Goal: Task Accomplishment & Management: Use online tool/utility

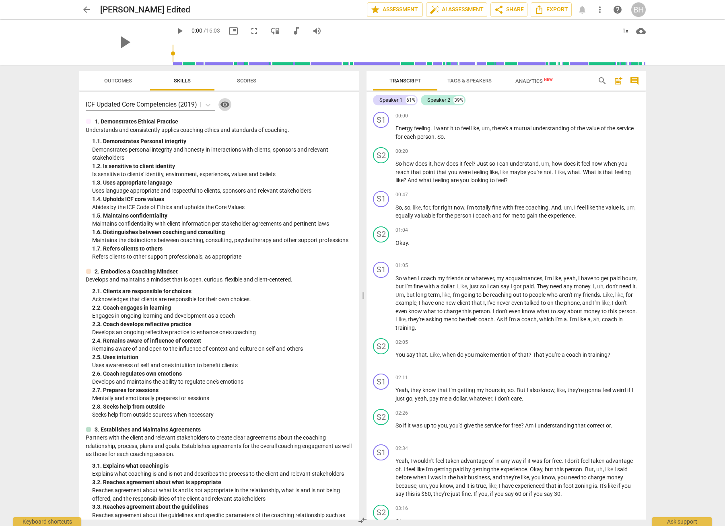
click at [226, 106] on span "visibility" at bounding box center [225, 105] width 10 height 10
click at [119, 81] on span "Outcomes" at bounding box center [118, 81] width 28 height 6
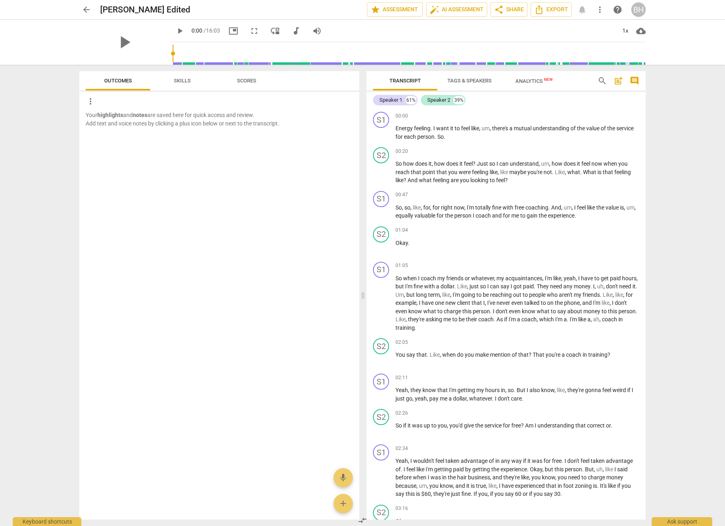
click at [178, 80] on span "Skills" at bounding box center [182, 81] width 17 height 6
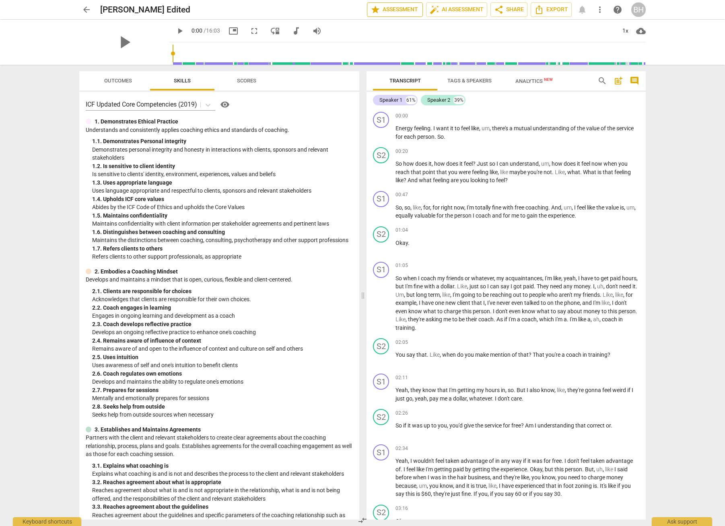
click at [400, 9] on span "star Assessment" at bounding box center [394, 10] width 49 height 10
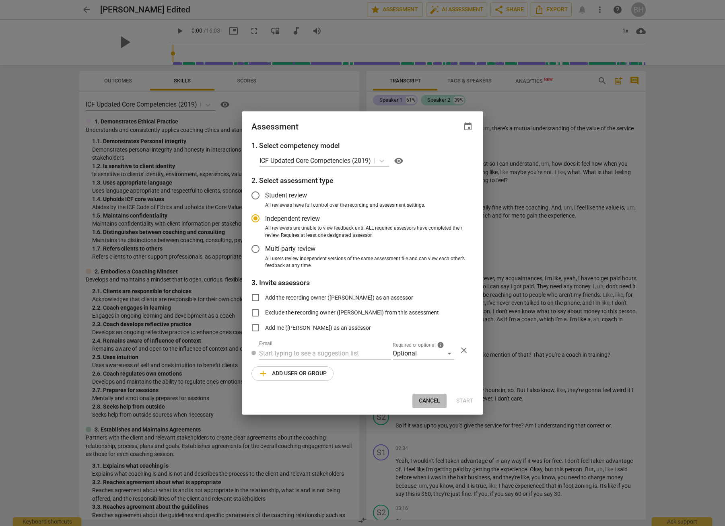
click at [408, 400] on span "Cancel" at bounding box center [429, 401] width 21 height 8
radio input "false"
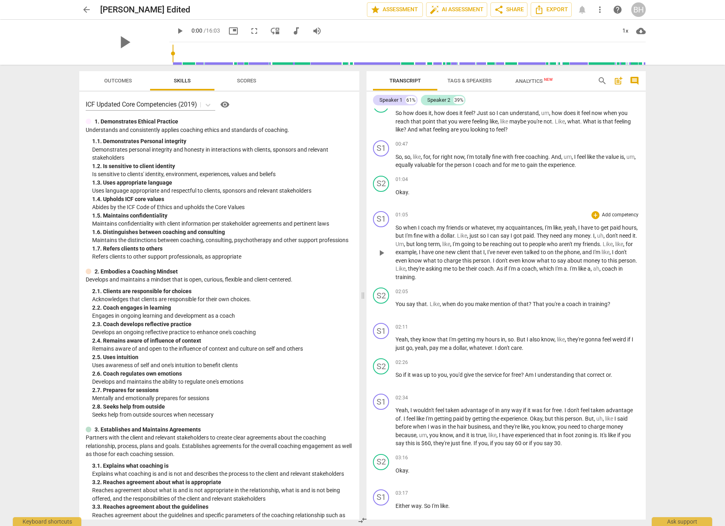
scroll to position [52, 0]
click at [123, 40] on span "play_arrow" at bounding box center [124, 42] width 21 height 21
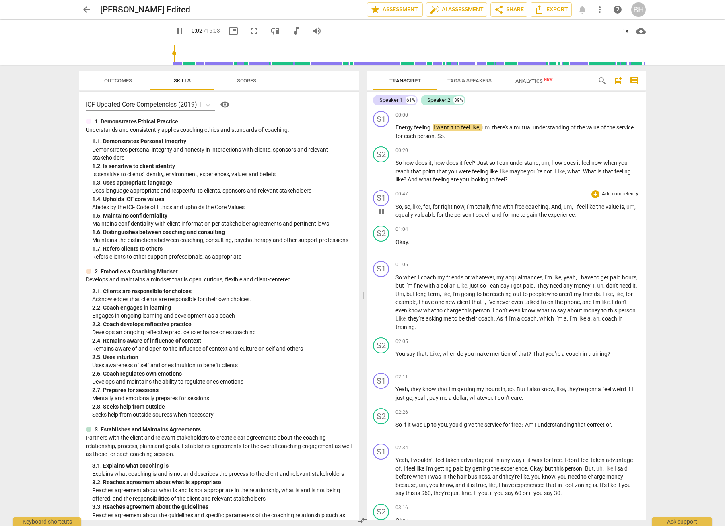
scroll to position [0, 0]
click at [382, 120] on div "S1" at bounding box center [381, 120] width 16 height 16
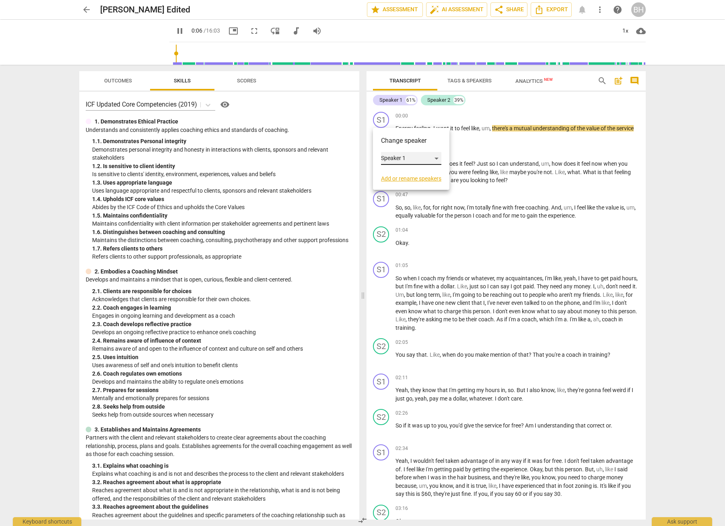
click at [408, 160] on div "Speaker 1" at bounding box center [411, 158] width 60 height 13
click at [408, 160] on li "Speaker 1" at bounding box center [411, 158] width 61 height 15
click at [385, 121] on div "S1" at bounding box center [381, 120] width 16 height 16
click at [408, 178] on link "Add or rename speakers" at bounding box center [411, 178] width 60 height 6
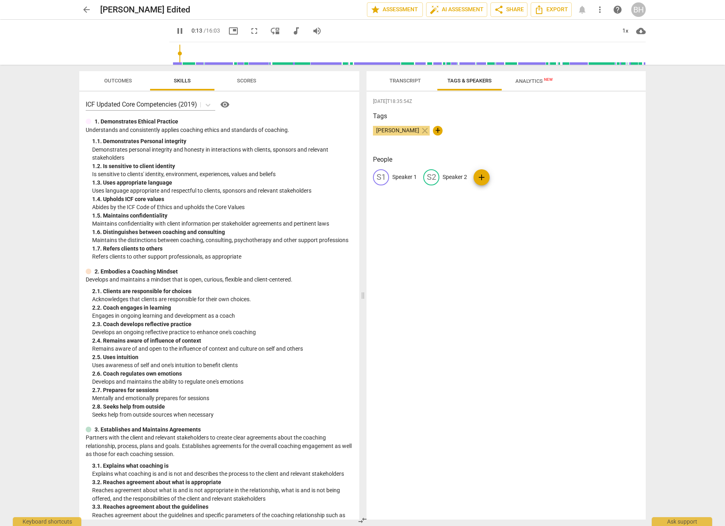
click at [407, 179] on p "Speaker 1" at bounding box center [404, 177] width 25 height 8
type input "16"
type input "A"
type input "16"
type input "AM"
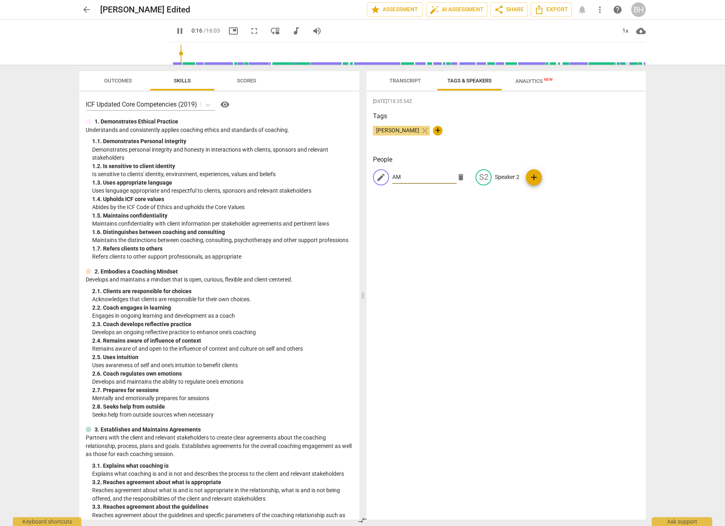
type input "17"
type input "AMy"
type input "19"
type input "AM"
type input "19"
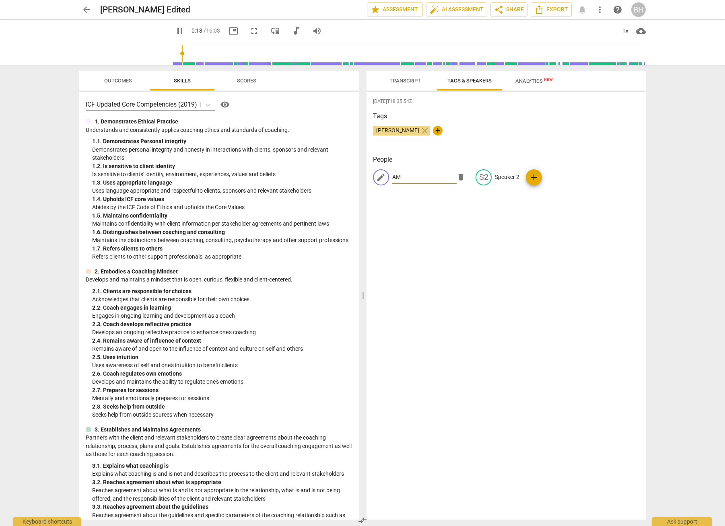
type input "[PERSON_NAME]"
type input "21"
type input "[PERSON_NAME]"
click at [408, 177] on p "Speaker 2" at bounding box center [507, 177] width 25 height 8
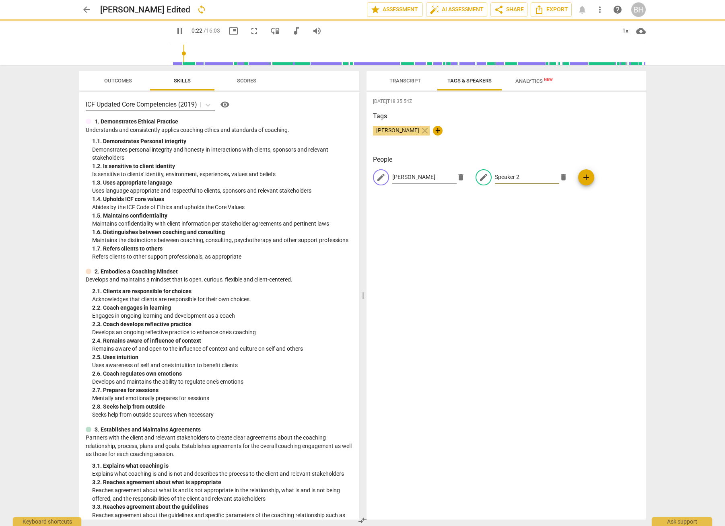
type input "22"
type input "D"
type input "23"
type input "De"
type input "24"
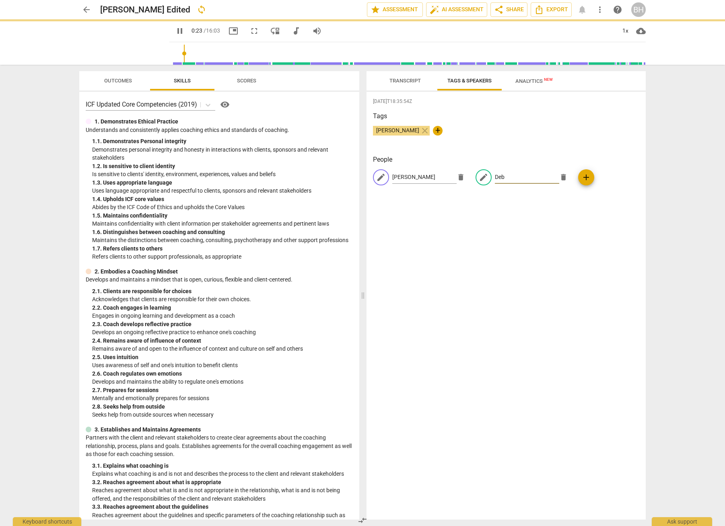
type input "Debb"
type input "24"
type input "Debbi"
type input "24"
type input "[PERSON_NAME]"
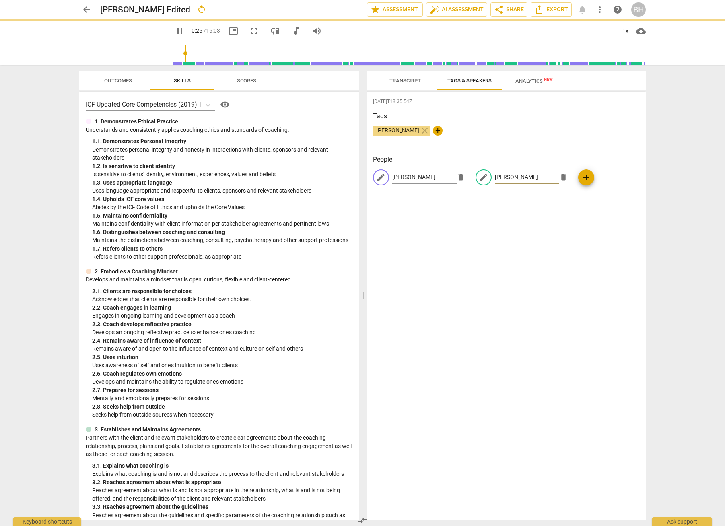
type input "26"
type input "[PERSON_NAME]"
click at [408, 251] on div "2025-08-18T18:35:54Z Tags BRAD HARDIE close + People edit AMY delete edit Debbi…" at bounding box center [505, 306] width 279 height 428
click at [408, 177] on span "add" at bounding box center [586, 177] width 10 height 10
click at [408, 201] on span "delete" at bounding box center [460, 199] width 8 height 8
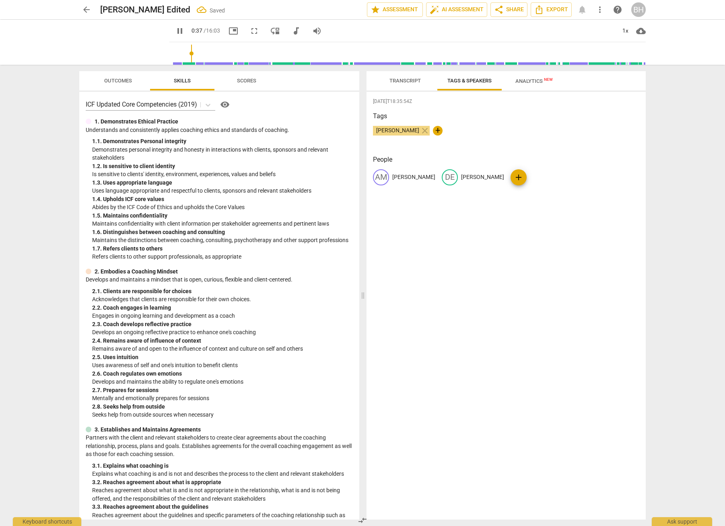
click at [408, 267] on div "2025-08-18T18:35:54Z Tags BRAD HARDIE close + People AM AMY DE Debbie add" at bounding box center [505, 306] width 279 height 428
click at [408, 81] on span "Transcript" at bounding box center [404, 81] width 31 height 6
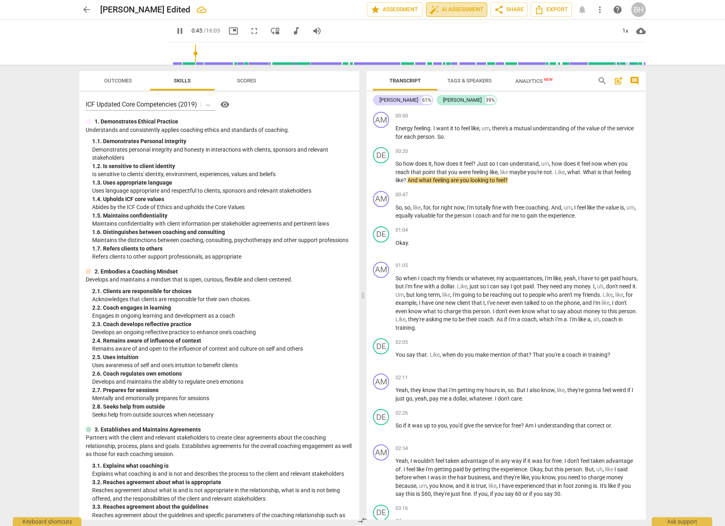
click at [408, 8] on span "auto_fix_high AI Assessment" at bounding box center [456, 10] width 54 height 10
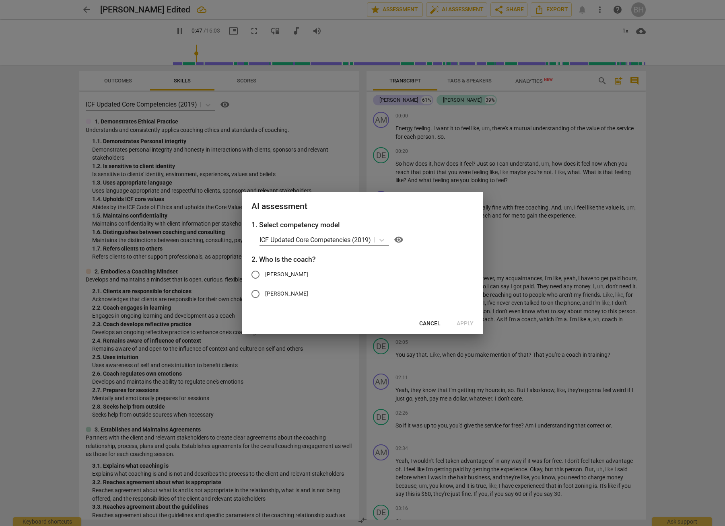
type input "48"
click at [252, 292] on input "[PERSON_NAME]" at bounding box center [255, 293] width 19 height 19
radio input "true"
click at [408, 321] on span "Apply" at bounding box center [464, 324] width 17 height 8
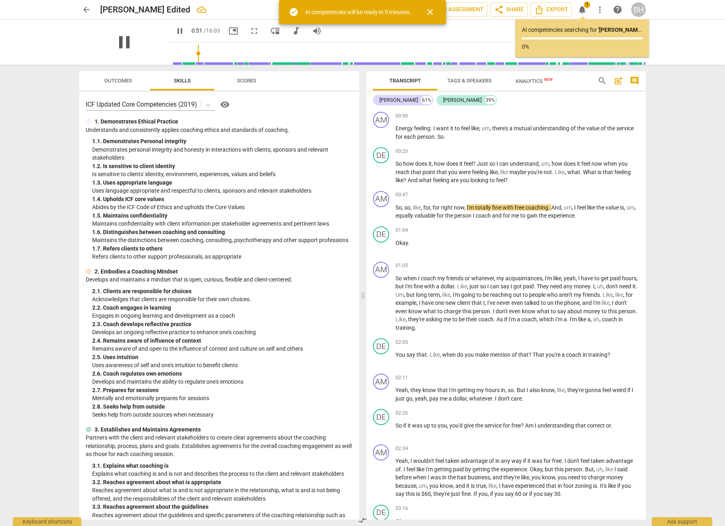
click at [117, 45] on span "pause" at bounding box center [124, 42] width 21 height 21
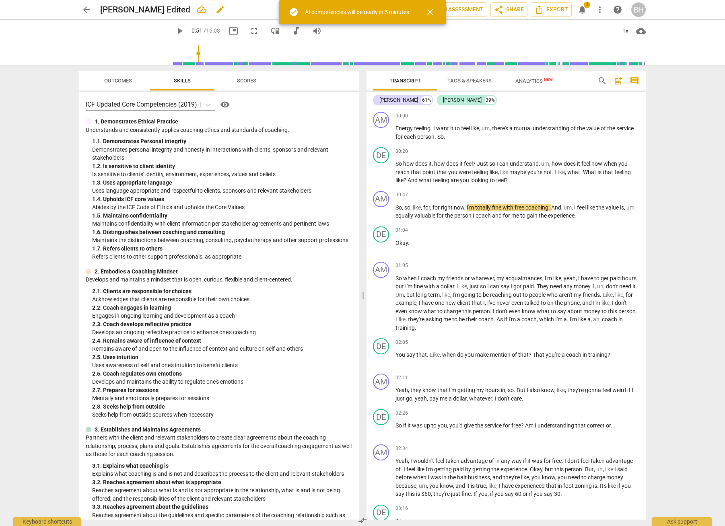
type input "52"
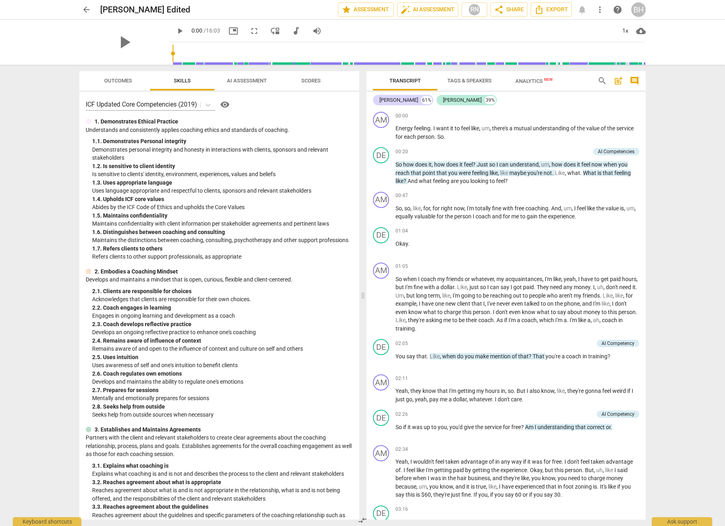
click at [120, 79] on span "Outcomes" at bounding box center [118, 81] width 28 height 6
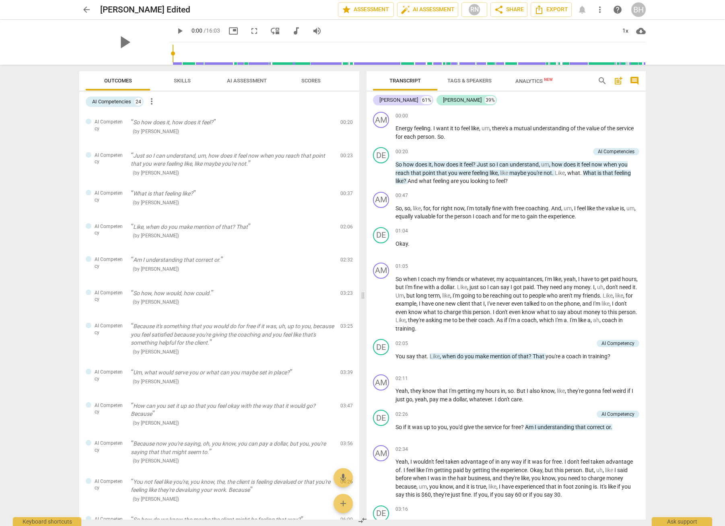
click at [244, 80] on span "AI Assessment" at bounding box center [247, 81] width 40 height 6
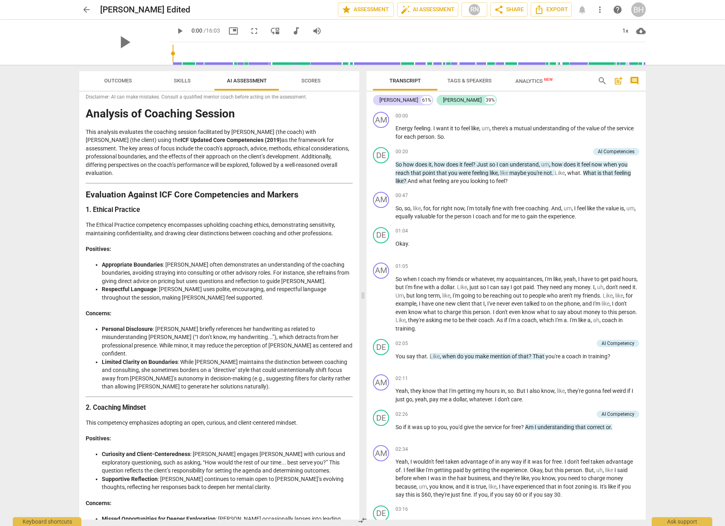
scroll to position [5, 0]
click at [312, 77] on span "Scores" at bounding box center [310, 81] width 39 height 11
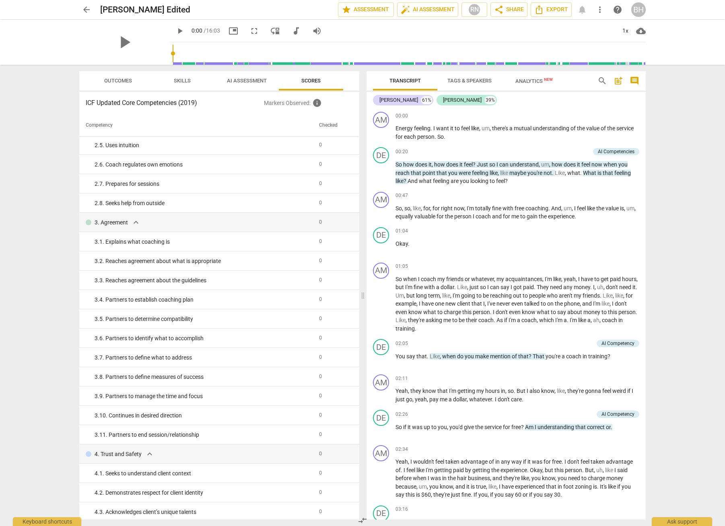
scroll to position [0, 0]
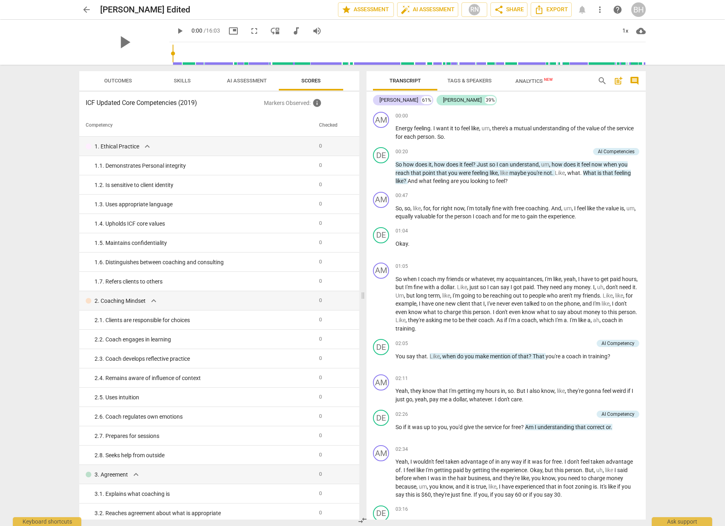
click at [118, 80] on span "Outcomes" at bounding box center [118, 81] width 28 height 6
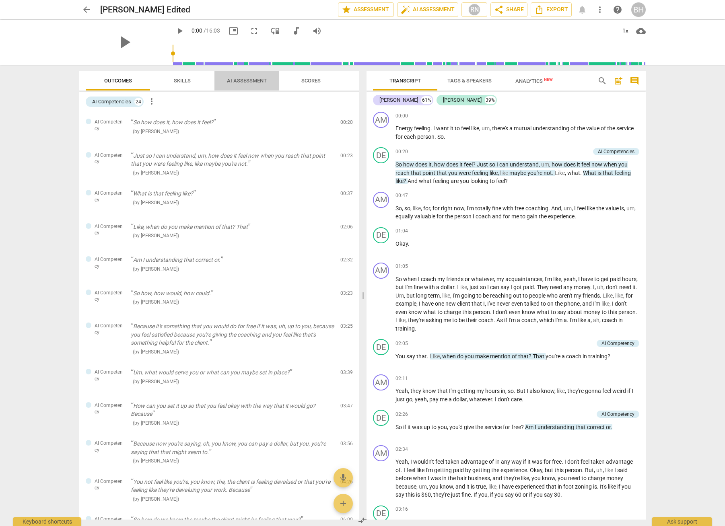
click at [260, 82] on span "AI Assessment" at bounding box center [247, 81] width 40 height 6
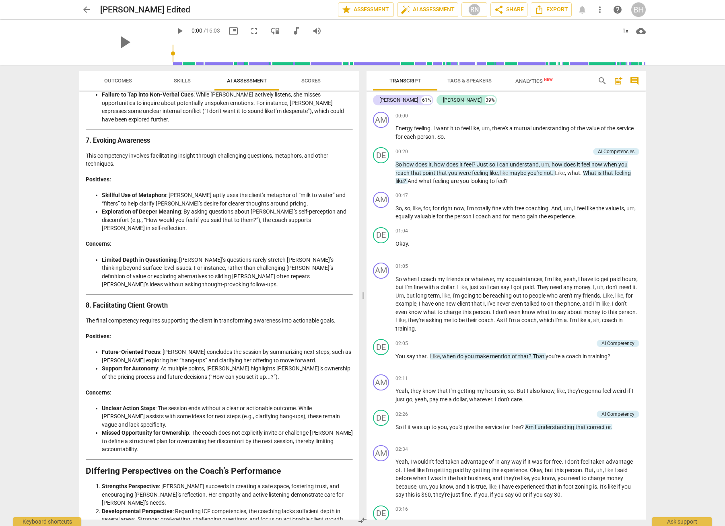
scroll to position [1149, 0]
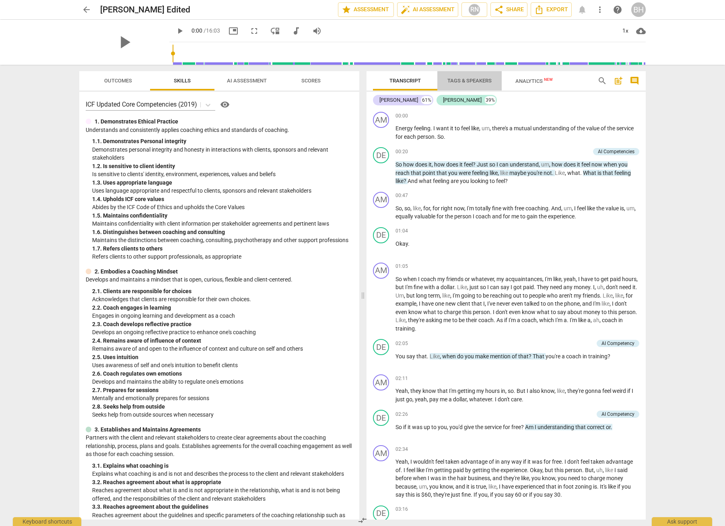
click at [474, 79] on span "Tags & Speakers" at bounding box center [469, 81] width 44 height 6
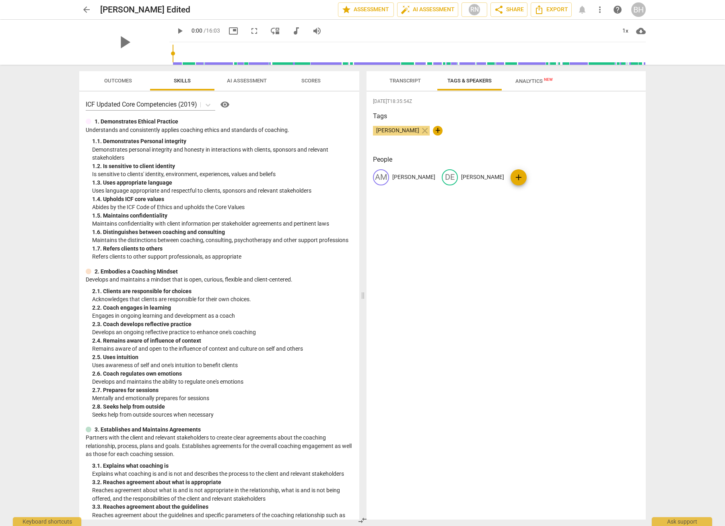
click at [532, 80] on span "Analytics New" at bounding box center [533, 81] width 37 height 6
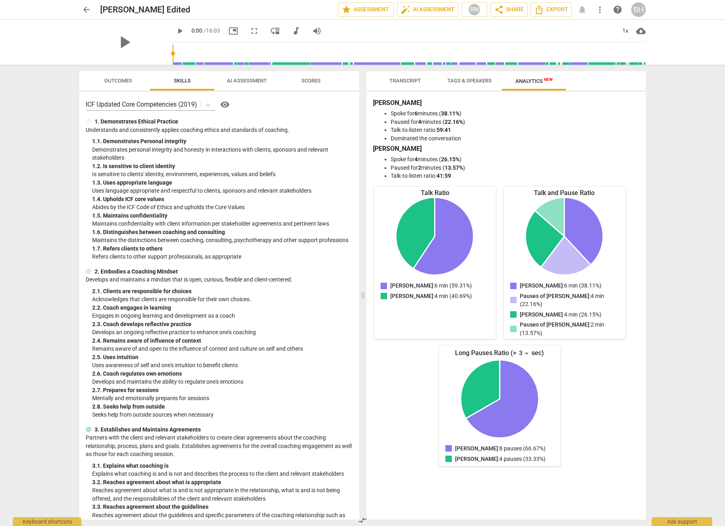
click at [316, 82] on span "Scores" at bounding box center [310, 81] width 19 height 6
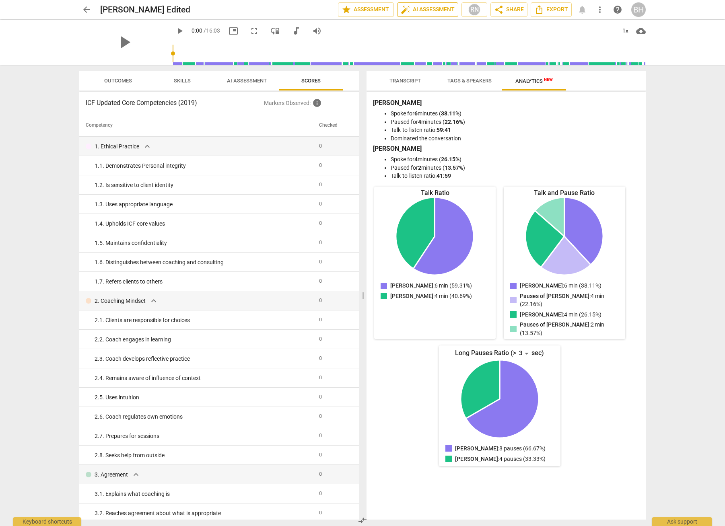
click at [438, 3] on button "auto_fix_high AI Assessment" at bounding box center [427, 9] width 61 height 14
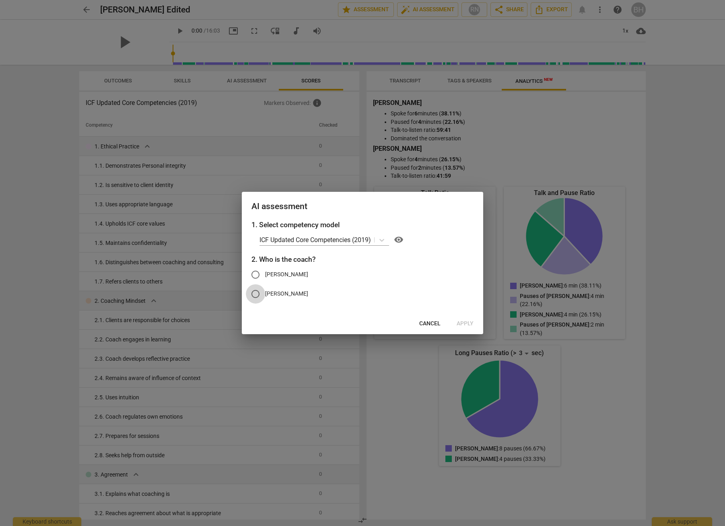
click at [256, 292] on input "[PERSON_NAME]" at bounding box center [255, 293] width 19 height 19
radio input "true"
click at [467, 324] on span "Apply" at bounding box center [464, 324] width 17 height 8
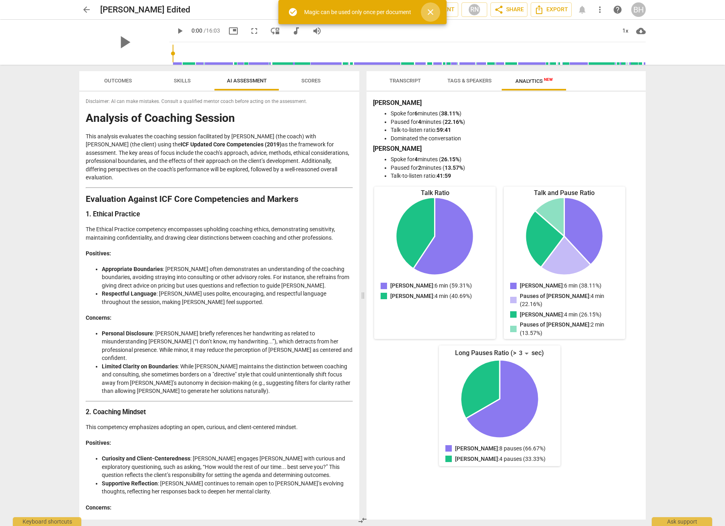
click at [431, 11] on span "close" at bounding box center [430, 12] width 10 height 10
click at [116, 78] on span "Outcomes" at bounding box center [118, 81] width 28 height 6
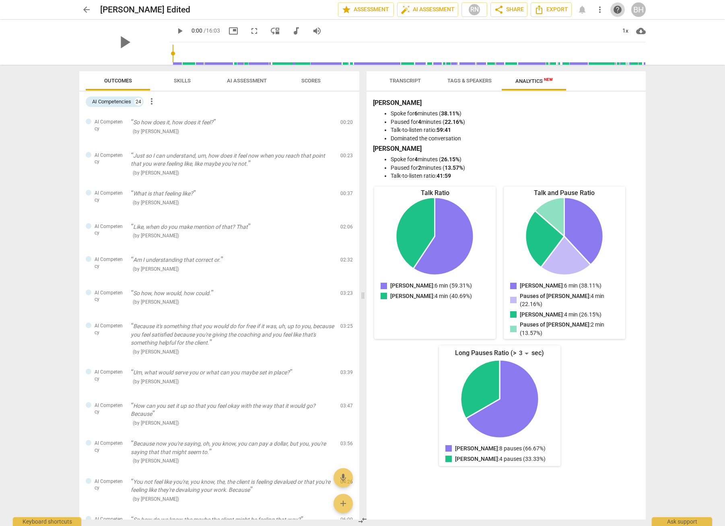
click at [615, 8] on span "help" at bounding box center [617, 10] width 10 height 10
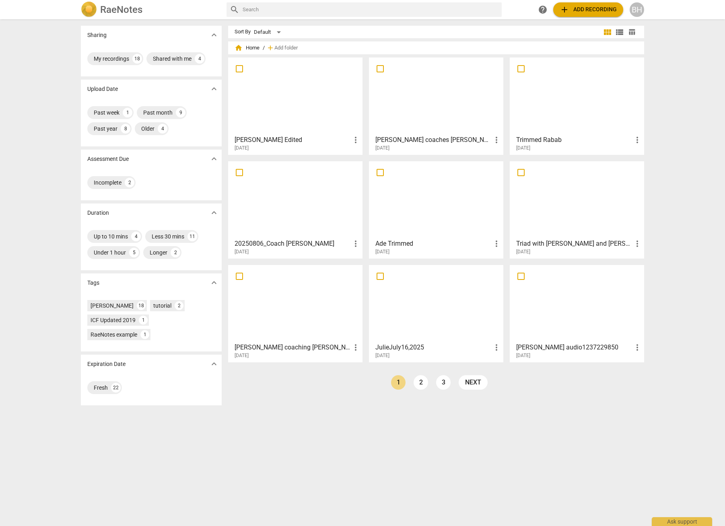
click at [298, 109] on div at bounding box center [295, 95] width 129 height 71
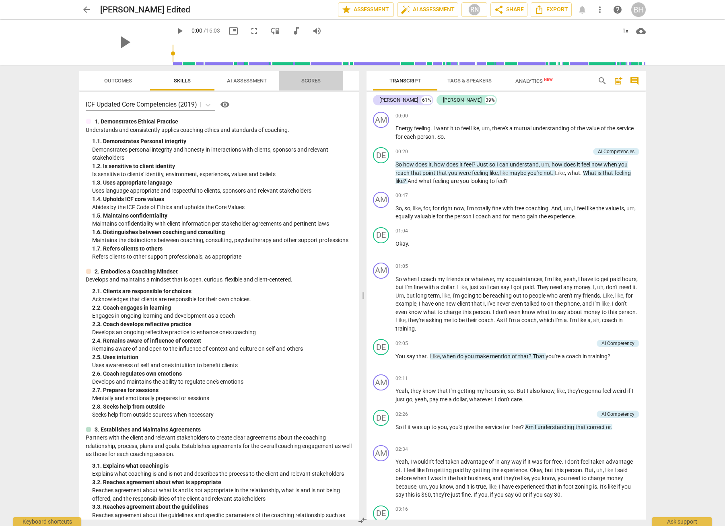
click at [318, 81] on span "Scores" at bounding box center [310, 81] width 19 height 6
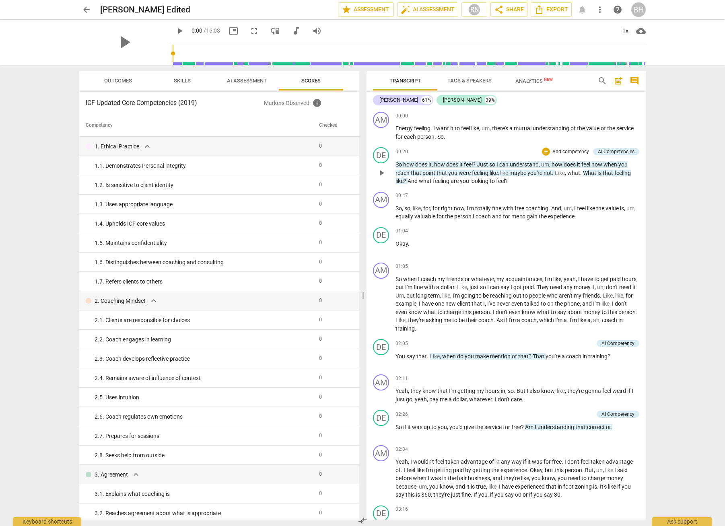
scroll to position [2, 0]
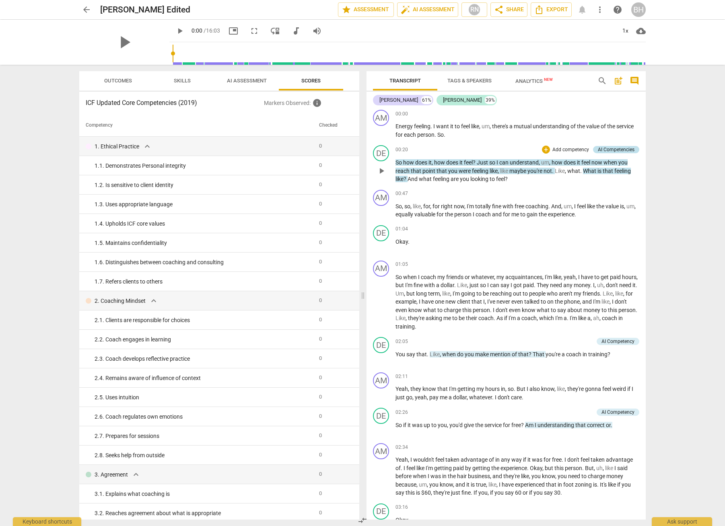
click at [624, 150] on div "AI Competencies" at bounding box center [615, 149] width 37 height 7
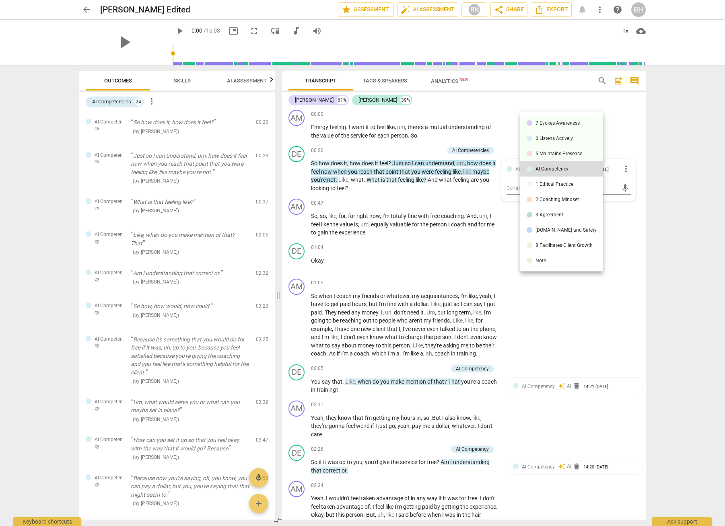
click at [673, 324] on div at bounding box center [362, 263] width 725 height 526
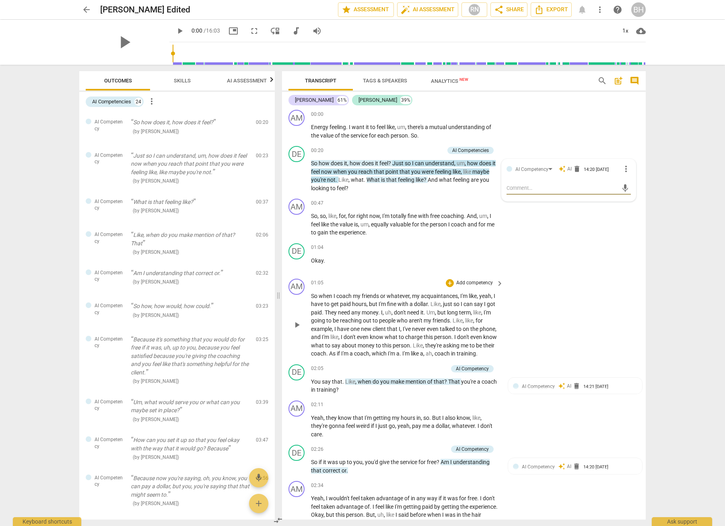
click at [634, 315] on div "AM play_arrow pause 01:05 + Add competency keyboard_arrow_right So when I coach…" at bounding box center [463, 318] width 363 height 86
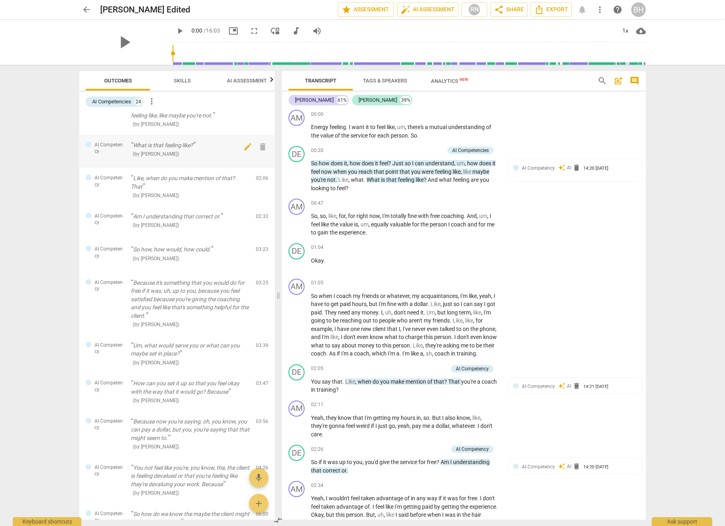
scroll to position [0, 0]
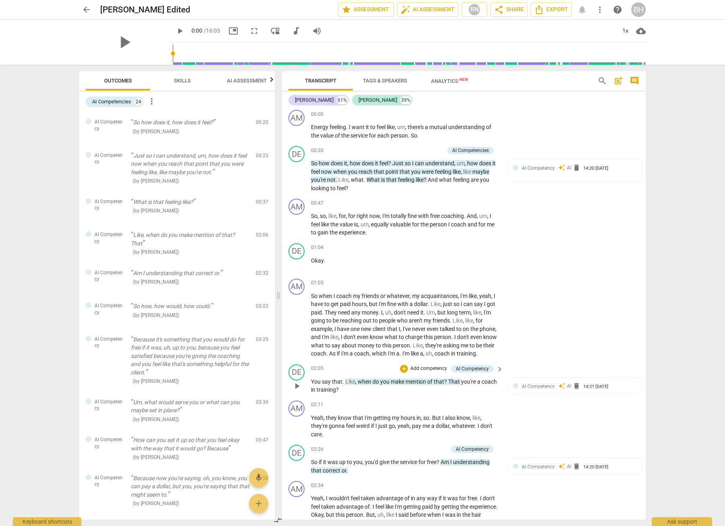
click at [496, 374] on span "keyboard_arrow_right" at bounding box center [500, 369] width 10 height 10
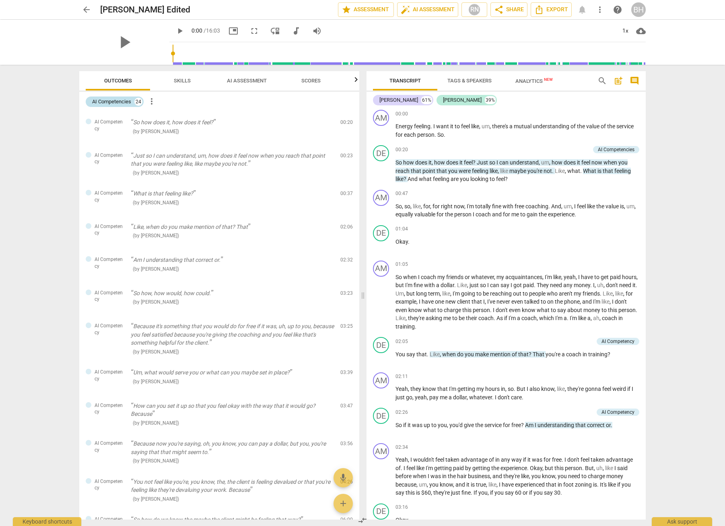
click at [110, 102] on div "AI Competencies" at bounding box center [111, 102] width 39 height 8
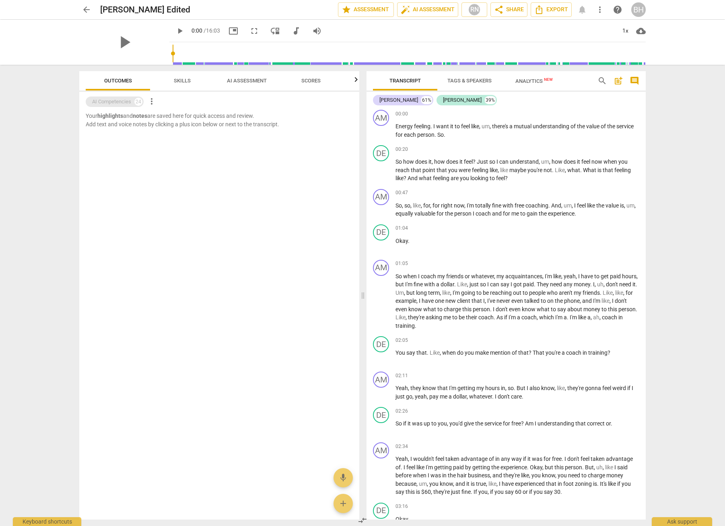
click at [112, 102] on div "AI Competencies" at bounding box center [111, 102] width 39 height 8
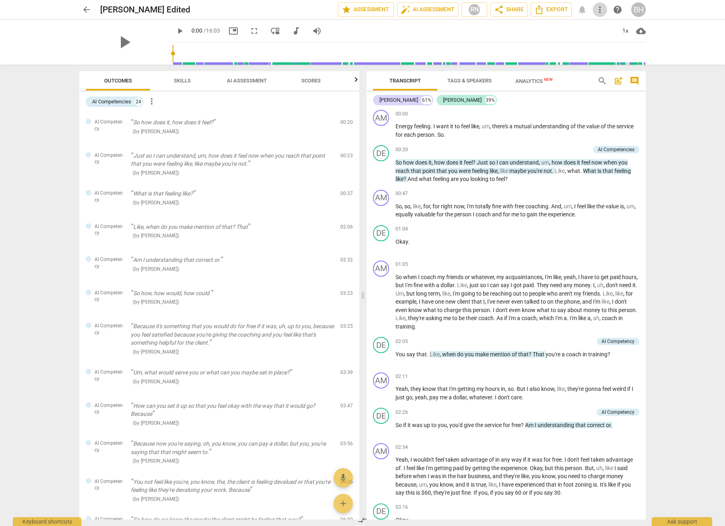
click at [600, 9] on span "more_vert" at bounding box center [600, 10] width 10 height 10
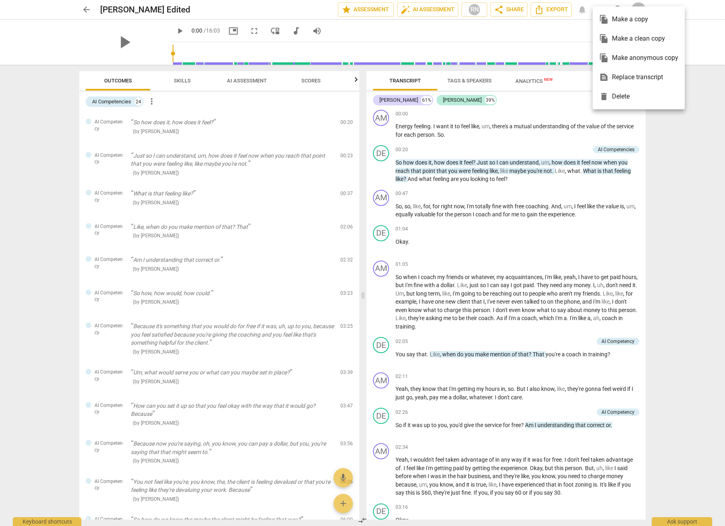
click at [555, 33] on div at bounding box center [362, 263] width 725 height 526
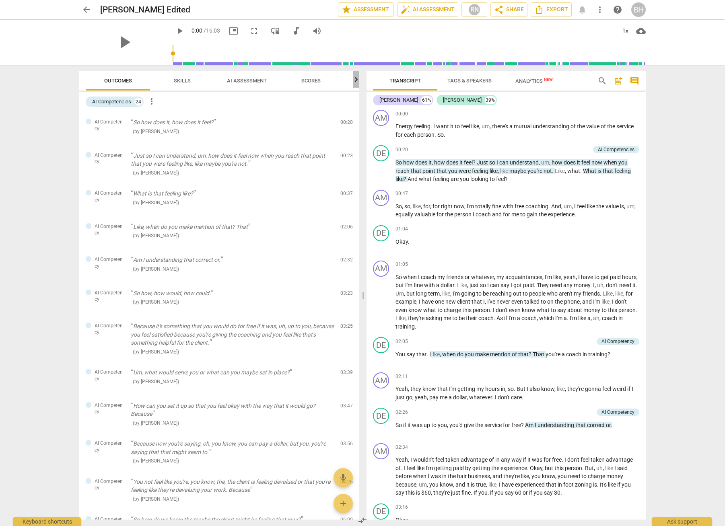
click at [353, 79] on icon "button" at bounding box center [356, 80] width 10 height 10
click at [356, 81] on icon "button" at bounding box center [356, 79] width 3 height 5
click at [307, 80] on span "Scores" at bounding box center [310, 81] width 19 height 6
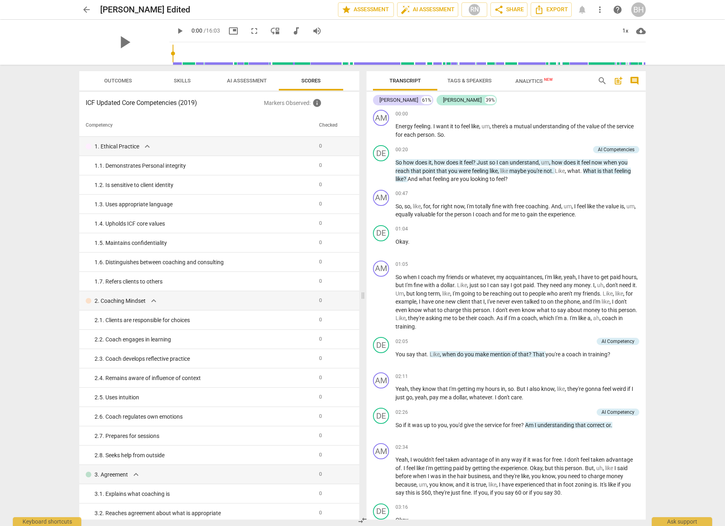
click at [257, 79] on span "AI Assessment" at bounding box center [247, 81] width 40 height 6
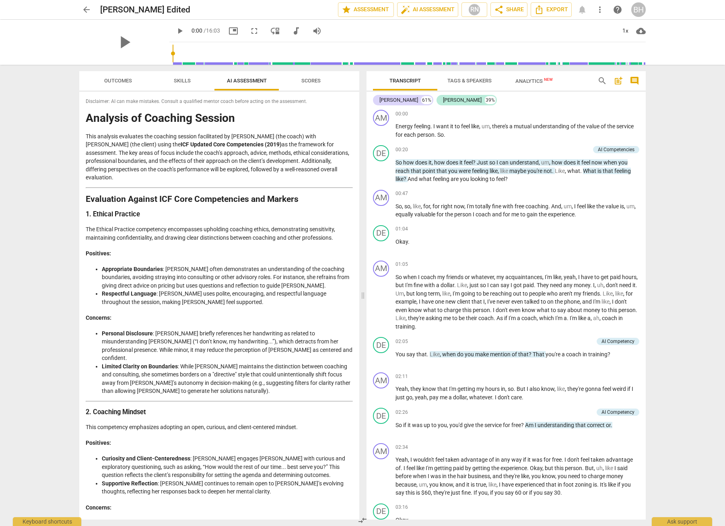
click at [177, 78] on span "Skills" at bounding box center [182, 81] width 17 height 6
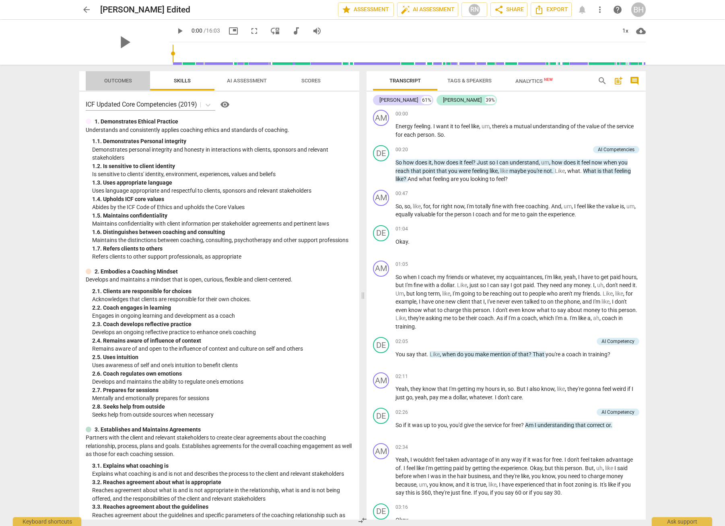
click at [110, 80] on span "Outcomes" at bounding box center [118, 81] width 28 height 6
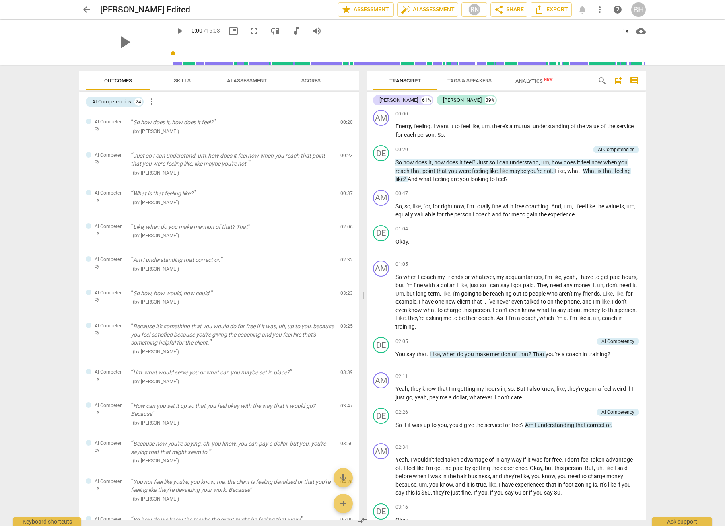
click at [635, 80] on span "comment" at bounding box center [634, 81] width 10 height 10
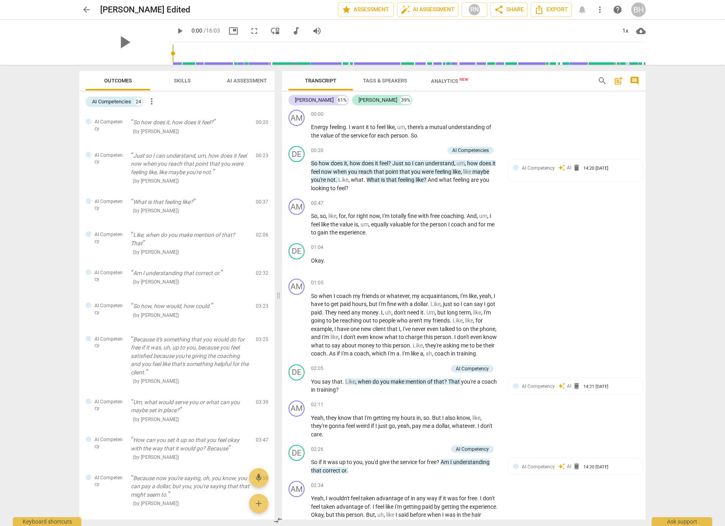
click at [617, 80] on span "post_add" at bounding box center [618, 81] width 10 height 10
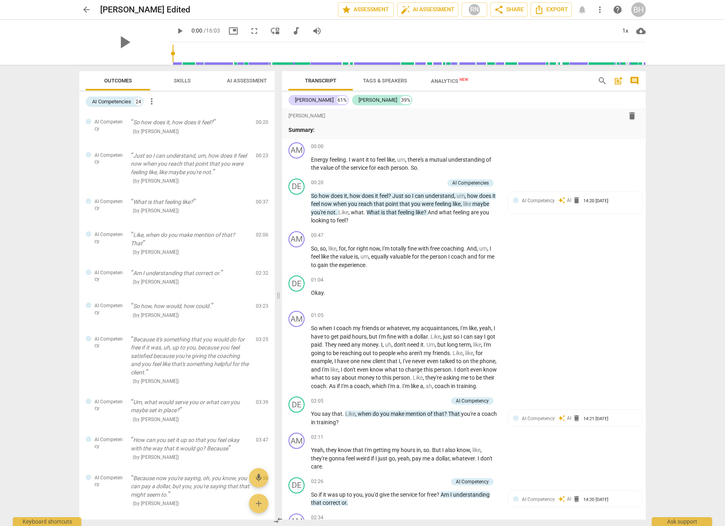
scroll to position [18, 0]
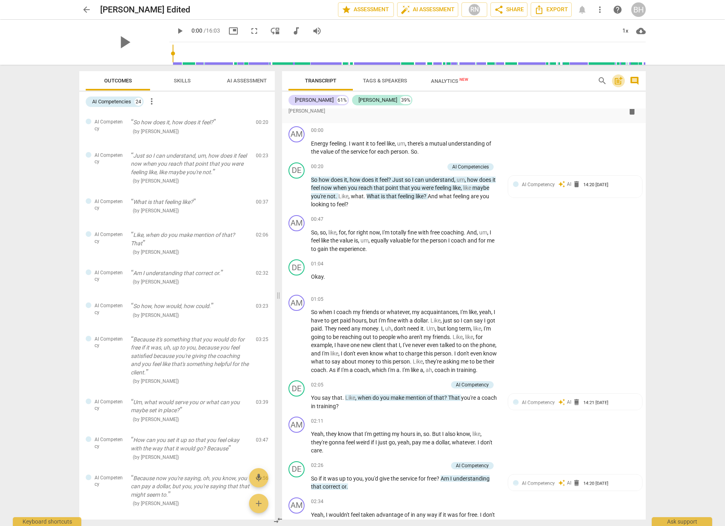
click at [617, 80] on span "post_add" at bounding box center [618, 81] width 10 height 10
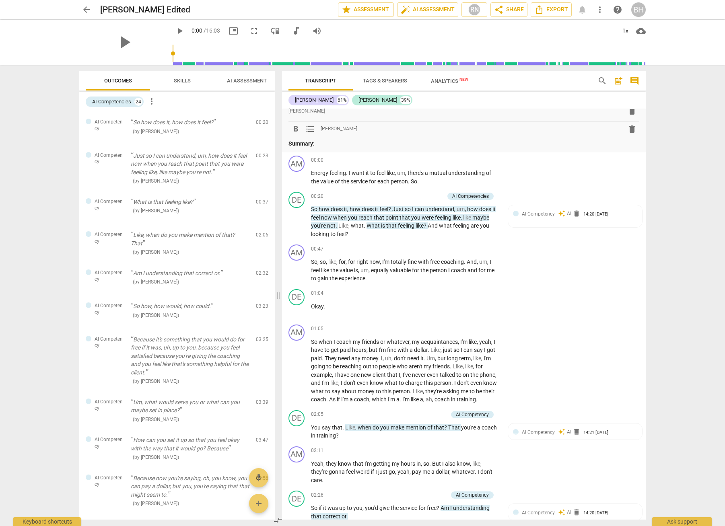
scroll to position [0, 0]
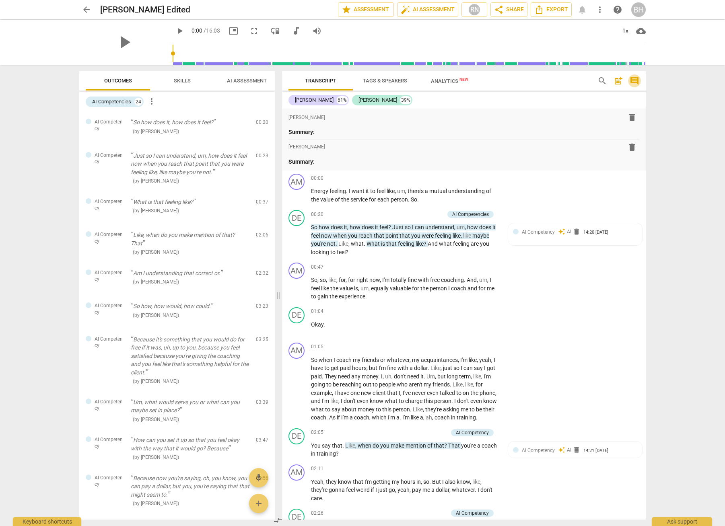
click at [632, 82] on span "comment" at bounding box center [634, 81] width 10 height 10
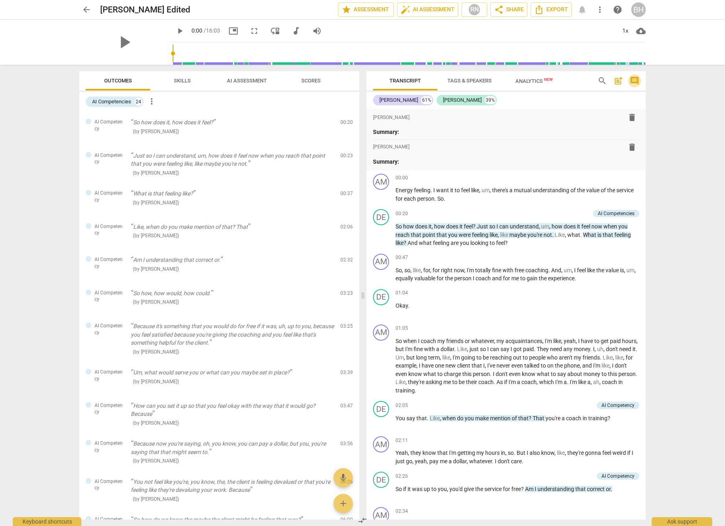
click at [633, 82] on span "comment" at bounding box center [634, 81] width 10 height 10
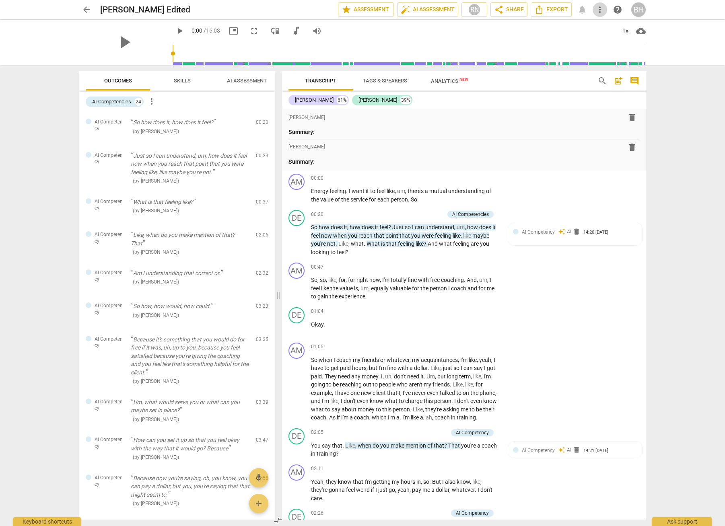
click at [599, 9] on span "more_vert" at bounding box center [600, 10] width 10 height 10
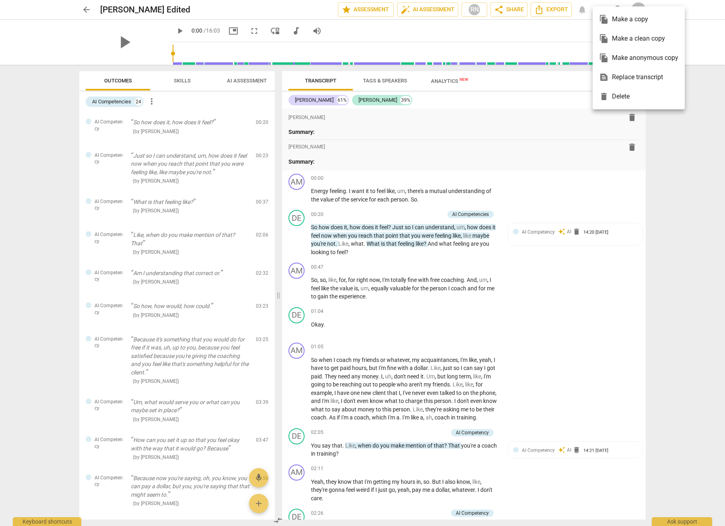
click at [560, 36] on div at bounding box center [362, 263] width 725 height 526
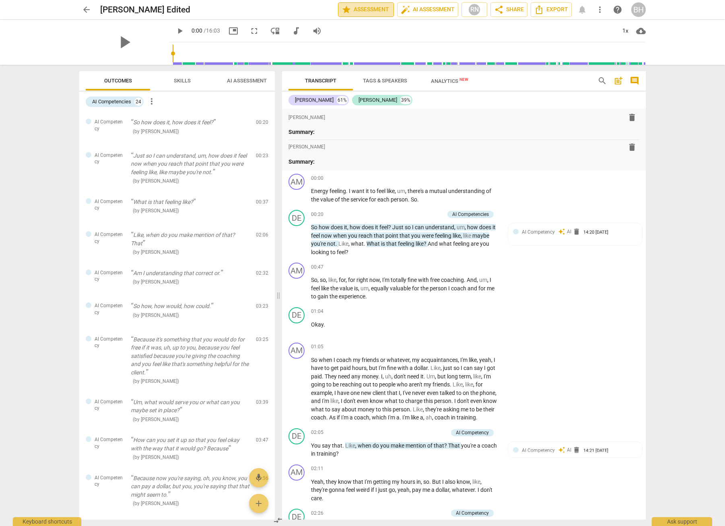
click at [367, 9] on span "star Assessment" at bounding box center [365, 10] width 49 height 10
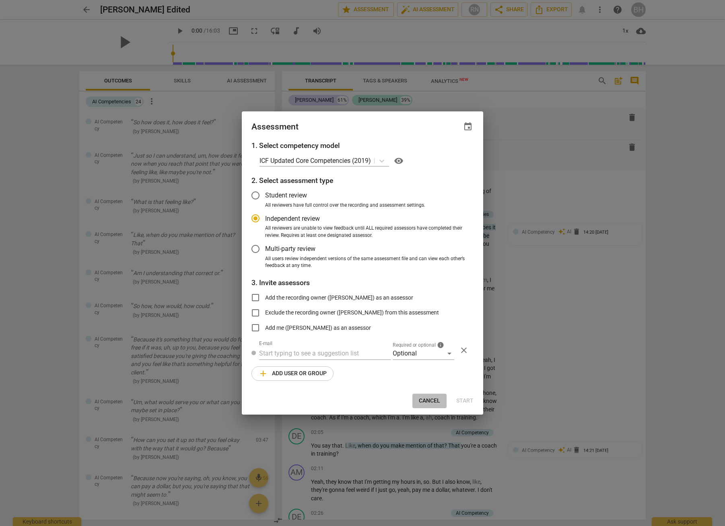
click at [434, 400] on span "Cancel" at bounding box center [429, 401] width 21 height 8
radio input "false"
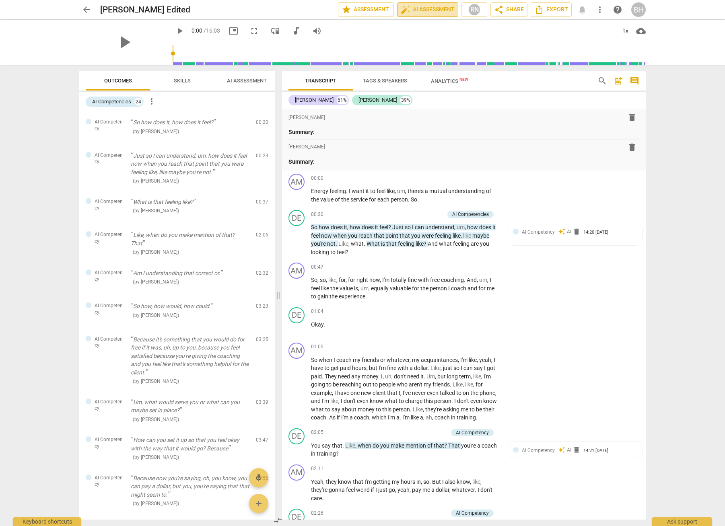
click at [445, 9] on span "auto_fix_high AI Assessment" at bounding box center [427, 10] width 54 height 10
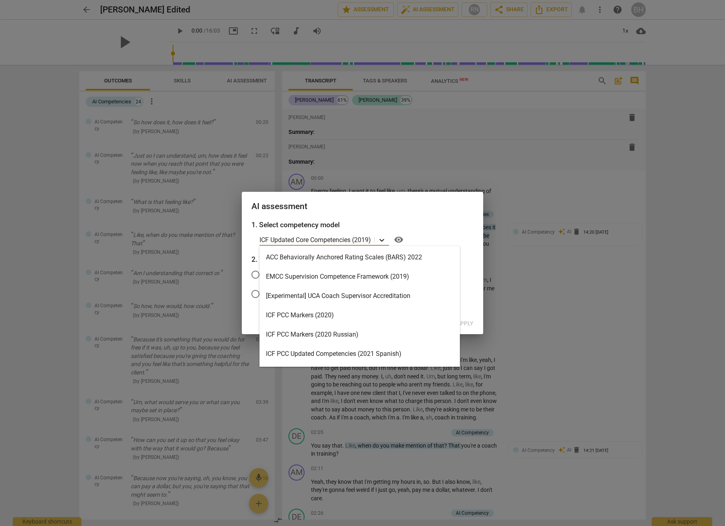
click at [382, 240] on icon at bounding box center [381, 240] width 5 height 3
click at [365, 260] on div "ACC Behaviorally Anchored Rating Scales (BARS) 2022" at bounding box center [359, 257] width 200 height 19
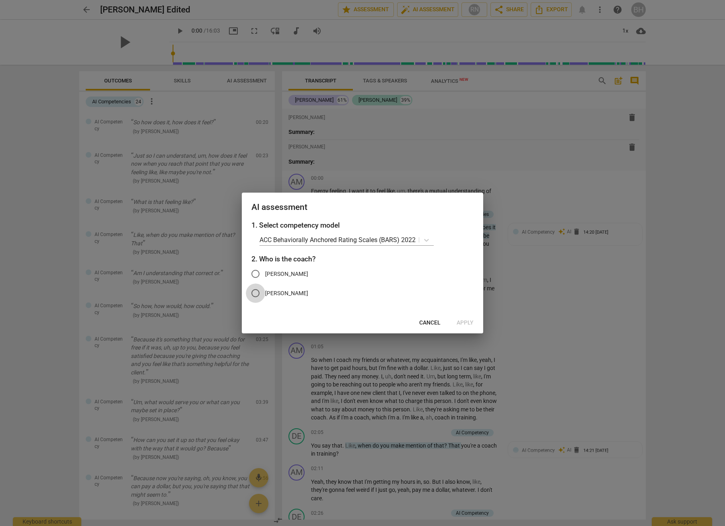
click at [254, 293] on input "[PERSON_NAME]" at bounding box center [255, 292] width 19 height 19
radio input "true"
click at [468, 324] on span "Apply" at bounding box center [464, 323] width 17 height 8
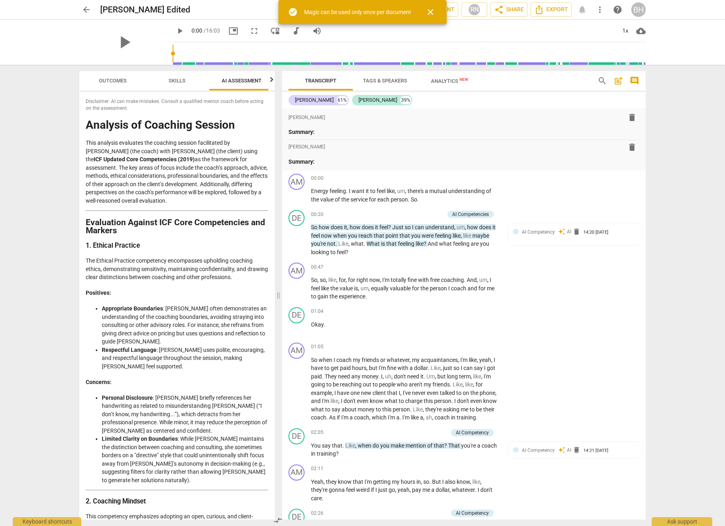
scroll to position [0, 10]
click at [431, 13] on span "close" at bounding box center [430, 12] width 10 height 10
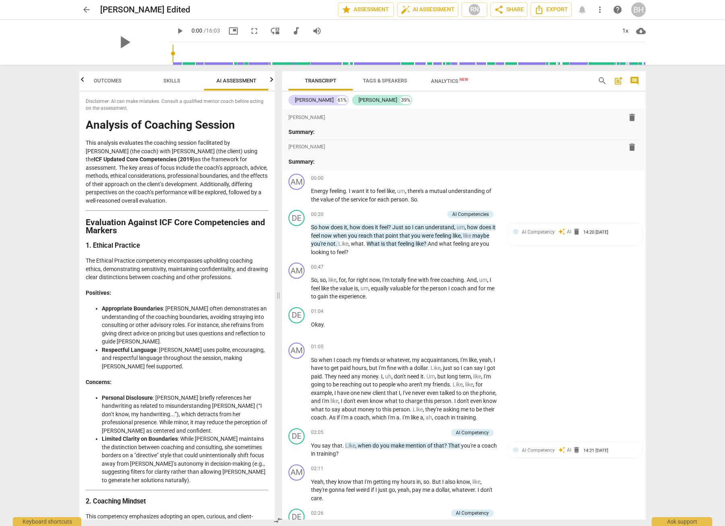
click at [228, 33] on span "picture_in_picture" at bounding box center [233, 31] width 10 height 10
click at [677, 115] on div "arrow_back Debbie Edited edit star Assessment auto_fix_high AI Assessment RN sh…" at bounding box center [362, 263] width 725 height 526
click at [642, 31] on span "cloud_download" at bounding box center [641, 31] width 10 height 10
click at [681, 132] on div at bounding box center [362, 263] width 725 height 526
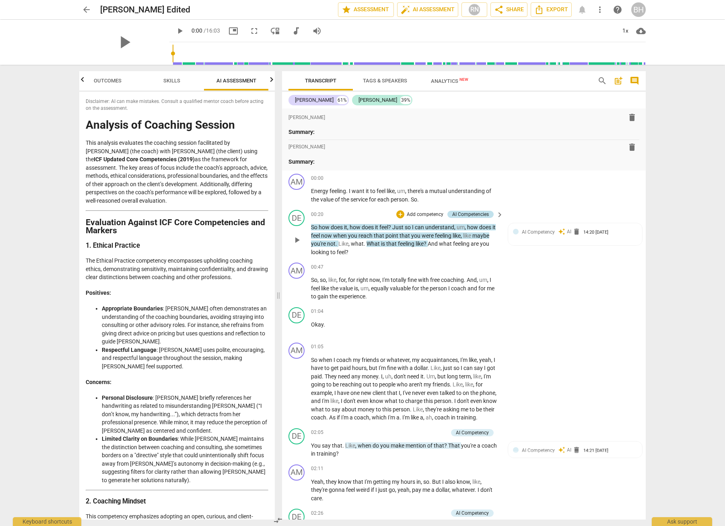
click at [468, 212] on div "AI Competencies" at bounding box center [470, 214] width 37 height 7
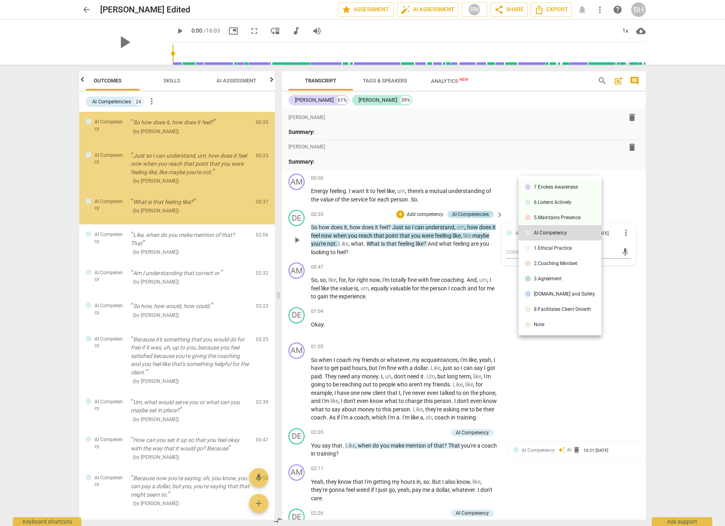
scroll to position [0, 0]
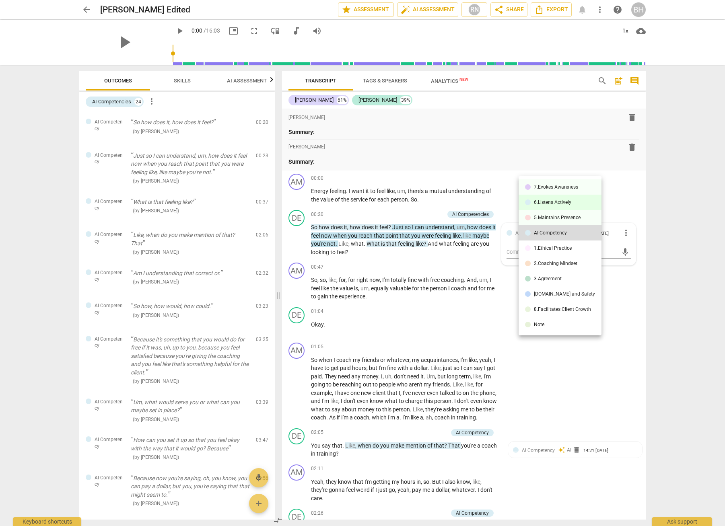
click at [540, 203] on div "6.Listens Actively" at bounding box center [552, 202] width 37 height 5
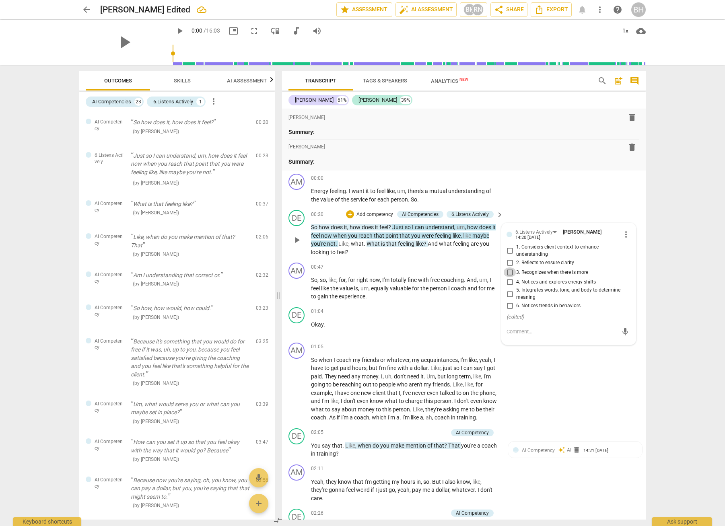
click at [508, 272] on input "3. Recognizes when there is more" at bounding box center [509, 272] width 13 height 10
checkbox input "true"
click at [507, 281] on input "4. Notices and explores energy shifts" at bounding box center [509, 282] width 13 height 10
checkbox input "true"
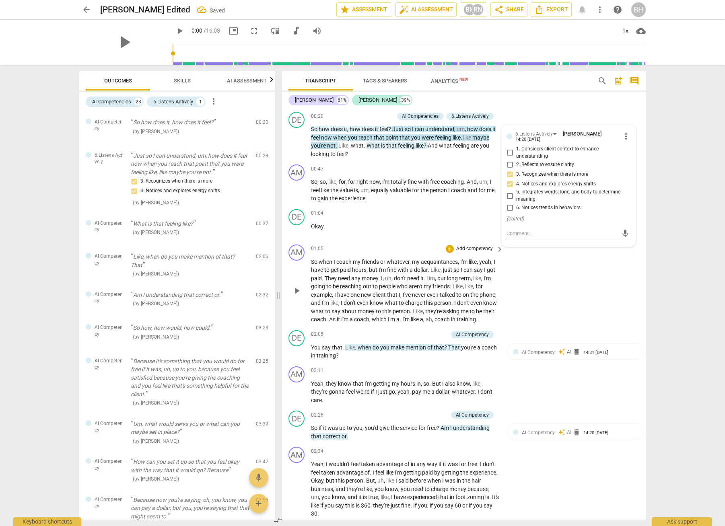
scroll to position [101, 0]
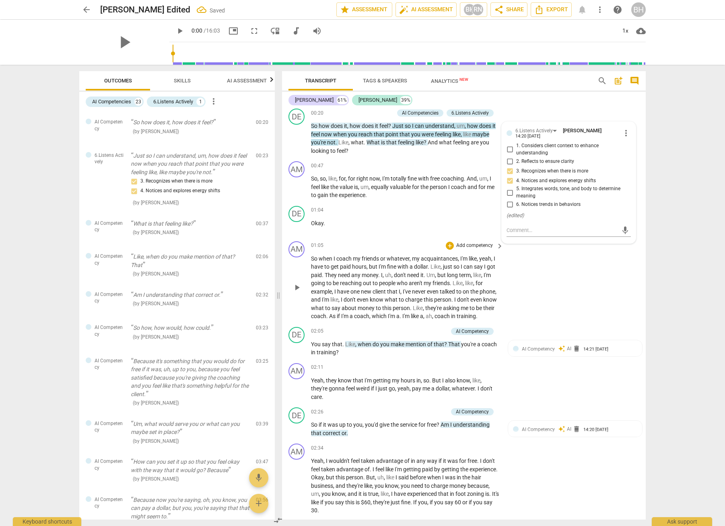
click at [588, 288] on div "AM play_arrow pause 01:05 + Add competency keyboard_arrow_right So when I coach…" at bounding box center [463, 281] width 363 height 86
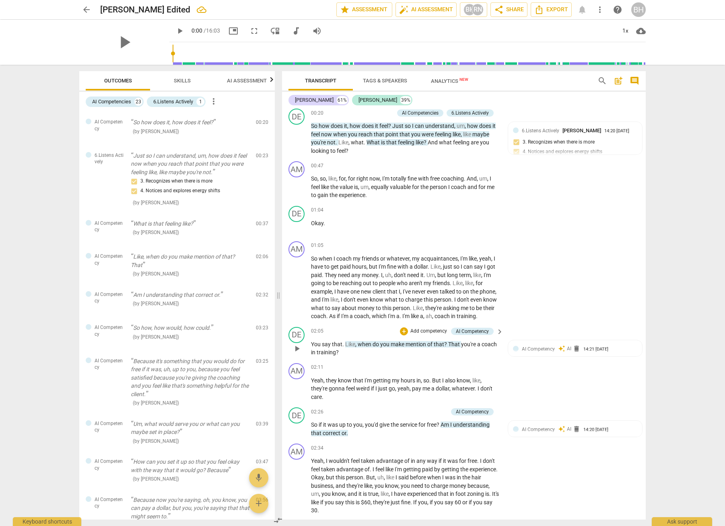
click at [426, 347] on span "mention" at bounding box center [416, 344] width 22 height 6
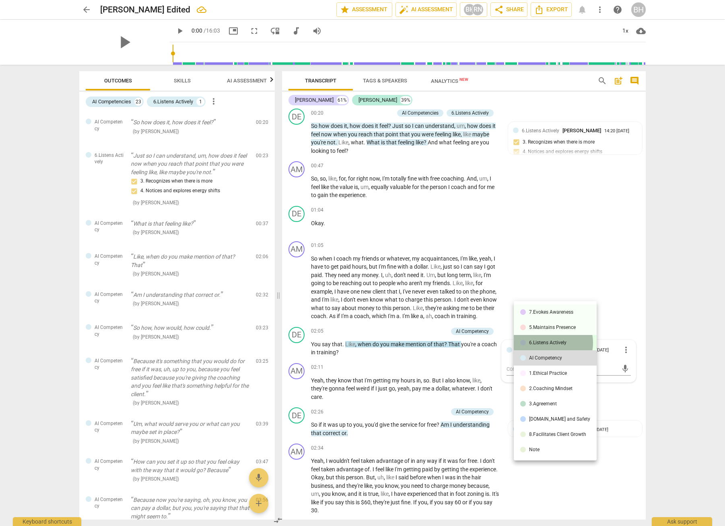
click at [546, 343] on div "6.Listens Actively" at bounding box center [547, 342] width 37 height 5
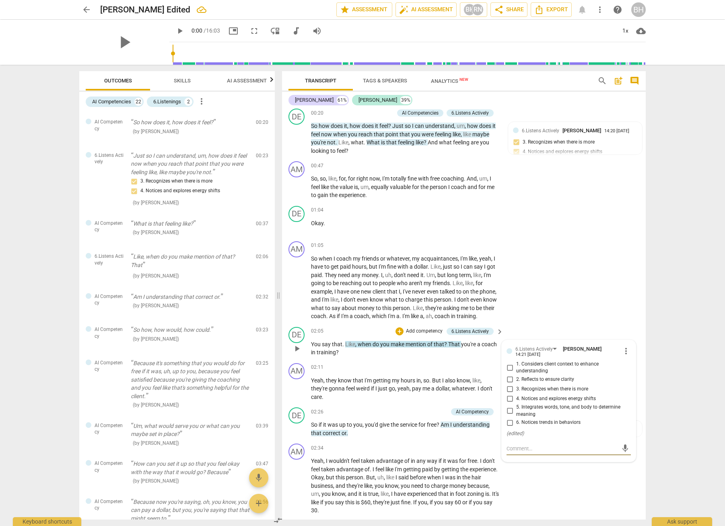
click at [509, 372] on input "1. Considers client context to enhance understanding" at bounding box center [509, 368] width 13 height 10
checkbox input "true"
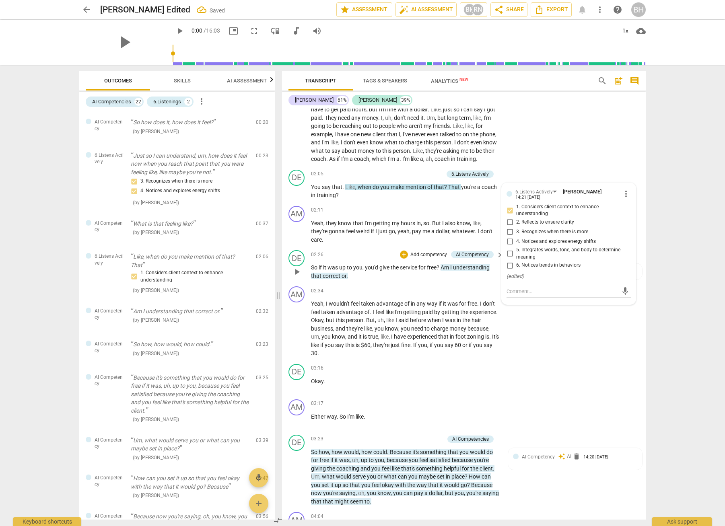
scroll to position [265, 0]
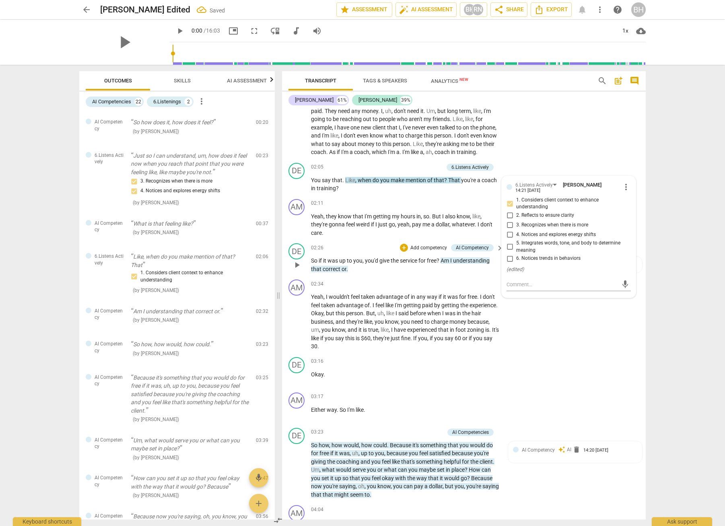
click at [471, 264] on span "understanding" at bounding box center [471, 260] width 37 height 6
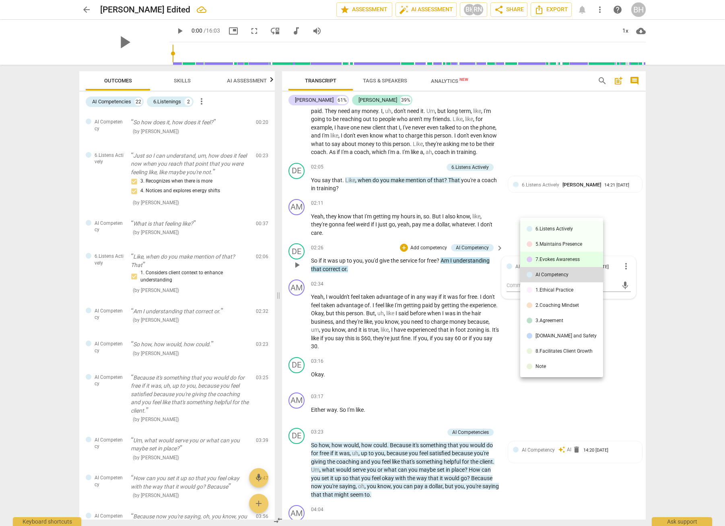
click at [562, 261] on div "7.Evokes Awareness" at bounding box center [557, 259] width 44 height 5
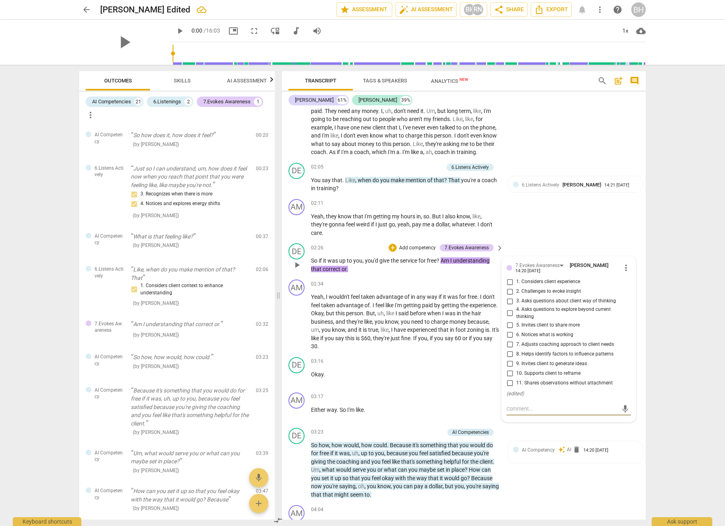
click at [510, 296] on input "2. Challenges to evoke insight" at bounding box center [509, 292] width 13 height 10
checkbox input "true"
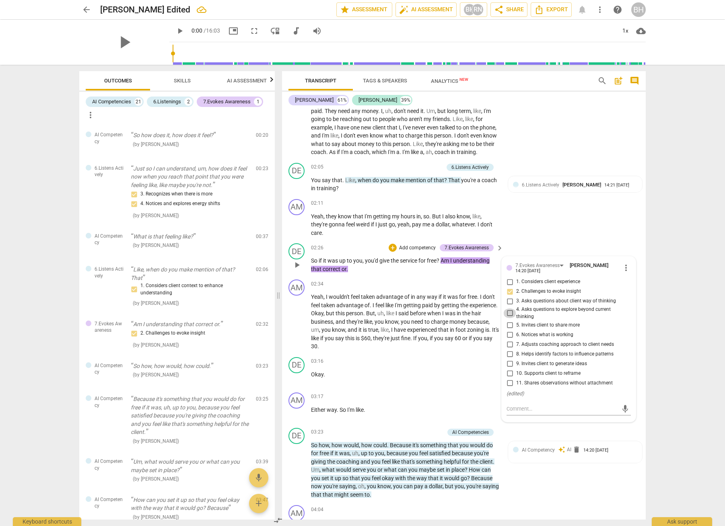
click at [509, 318] on input "4. Asks questions to explore beyond current thinking" at bounding box center [509, 313] width 13 height 10
checkbox input "true"
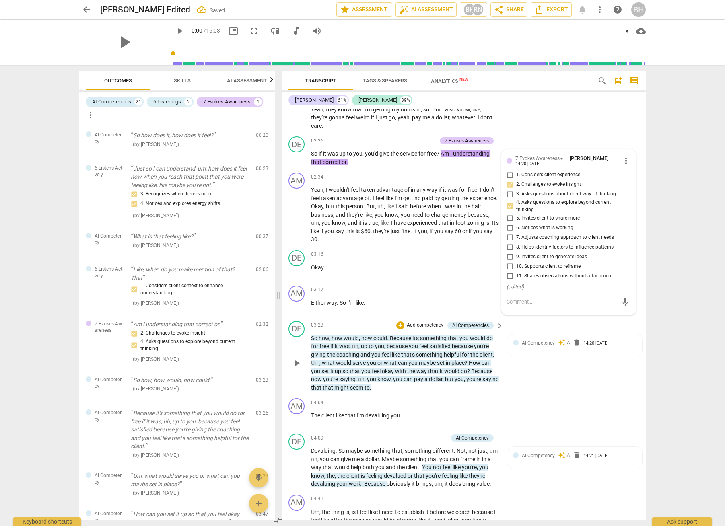
scroll to position [373, 0]
click at [458, 365] on span "place" at bounding box center [457, 362] width 13 height 6
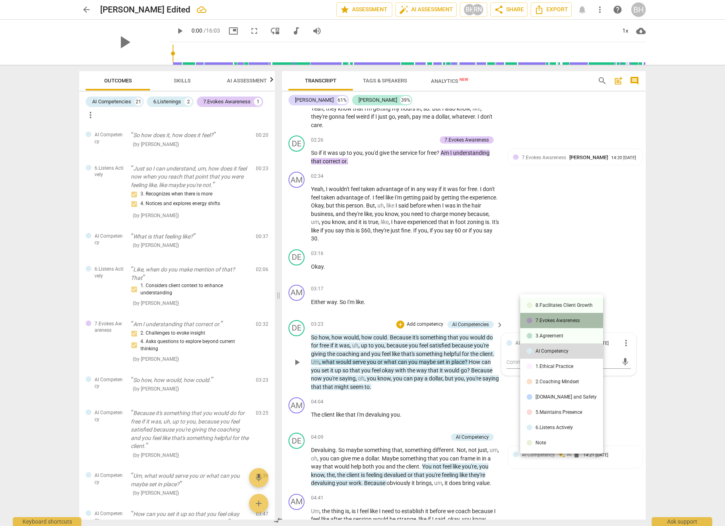
click at [564, 318] on div "7.Evokes Awareness" at bounding box center [557, 320] width 44 height 5
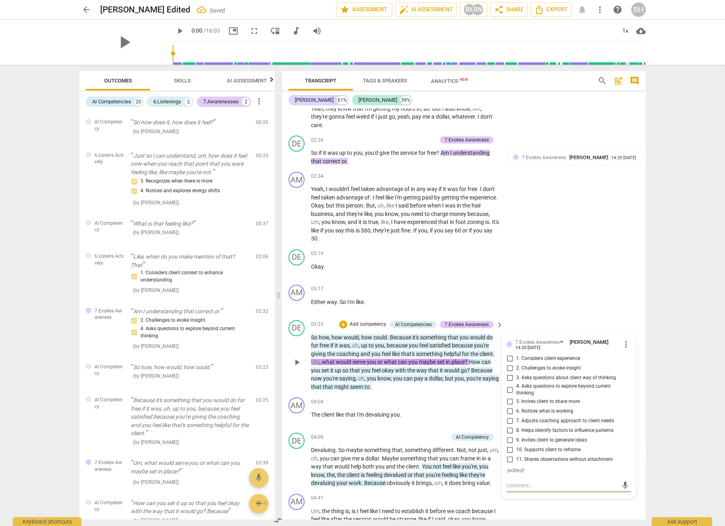
click at [510, 373] on input "2. Challenges to evoke insight" at bounding box center [509, 368] width 13 height 10
checkbox input "true"
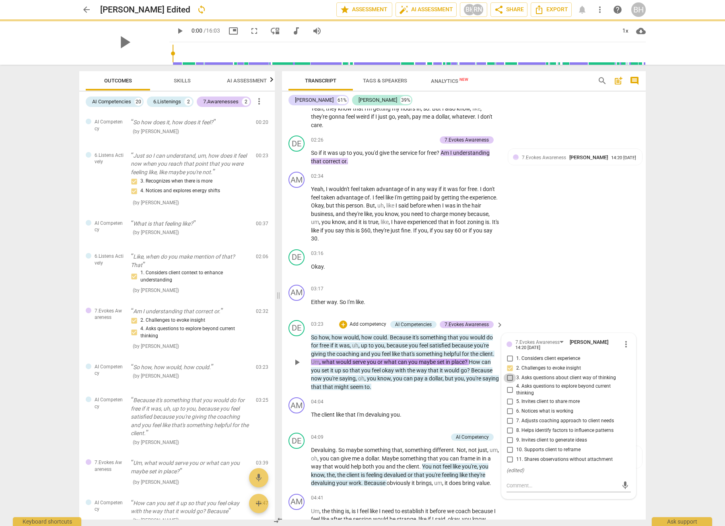
click at [509, 383] on input "3. Asks questions about client way of thinking" at bounding box center [509, 378] width 13 height 10
checkbox input "true"
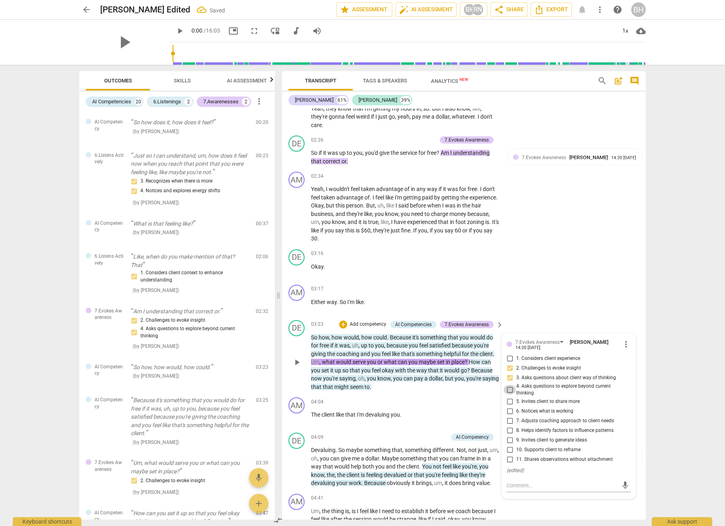
click at [509, 394] on input "4. Asks questions to explore beyond current thinking" at bounding box center [509, 390] width 13 height 10
checkbox input "true"
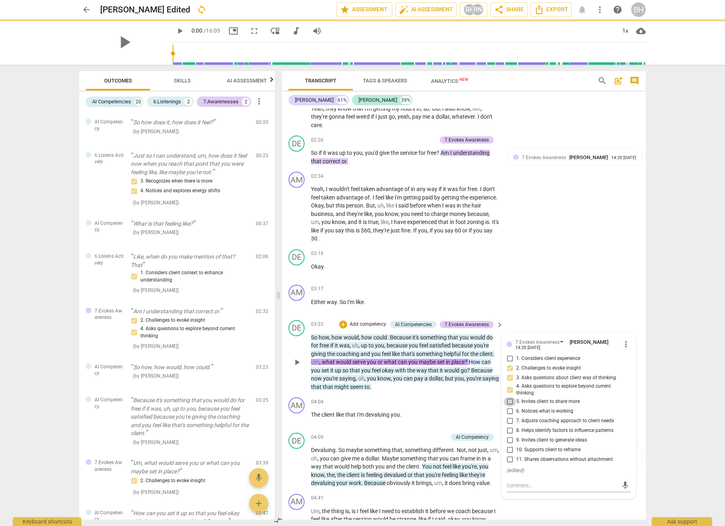
click at [508, 406] on input "5. Invites client to share more" at bounding box center [509, 402] width 13 height 10
checkbox input "true"
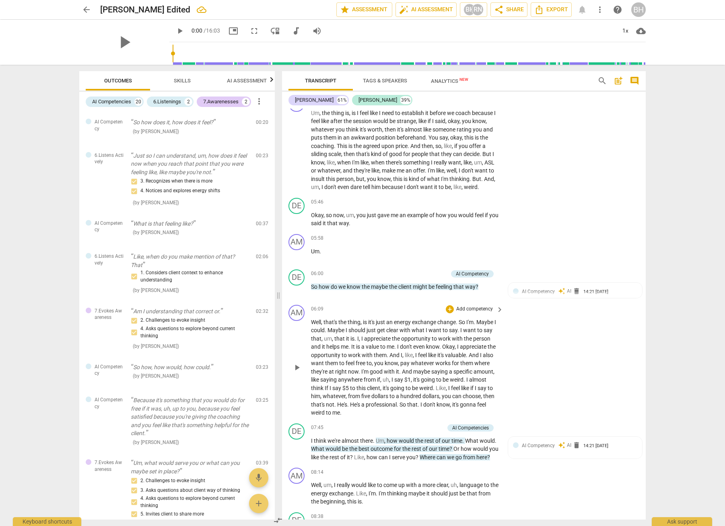
scroll to position [773, 0]
click at [481, 276] on div "AI Competency" at bounding box center [472, 272] width 33 height 7
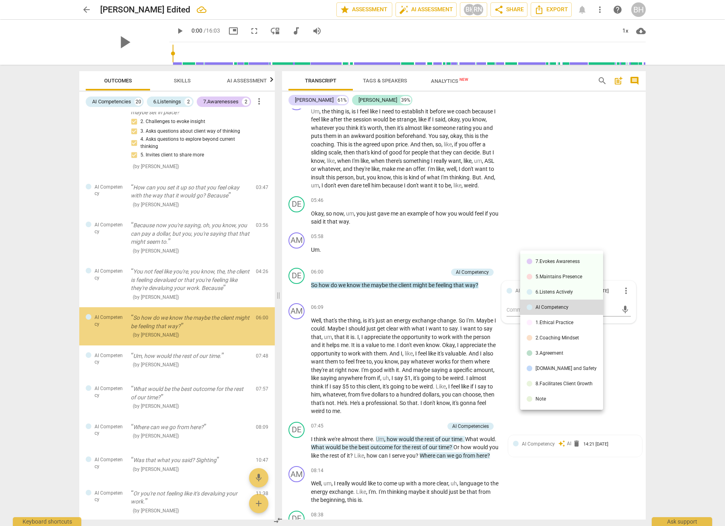
scroll to position [369, 0]
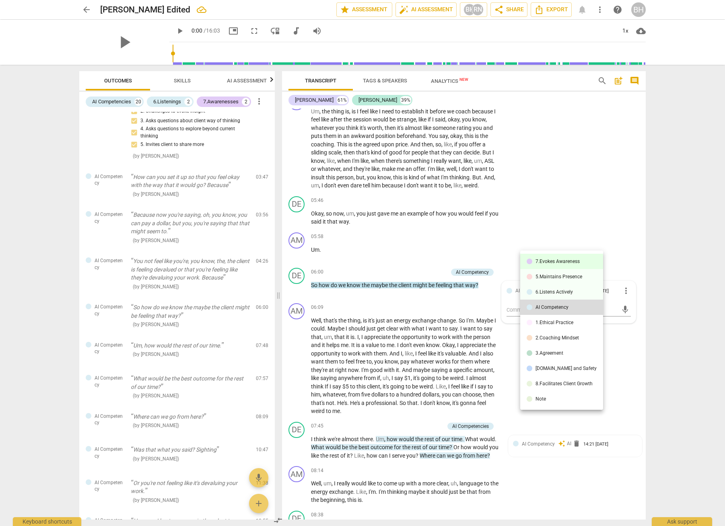
click at [539, 263] on div "7.Evokes Awareness" at bounding box center [557, 261] width 44 height 5
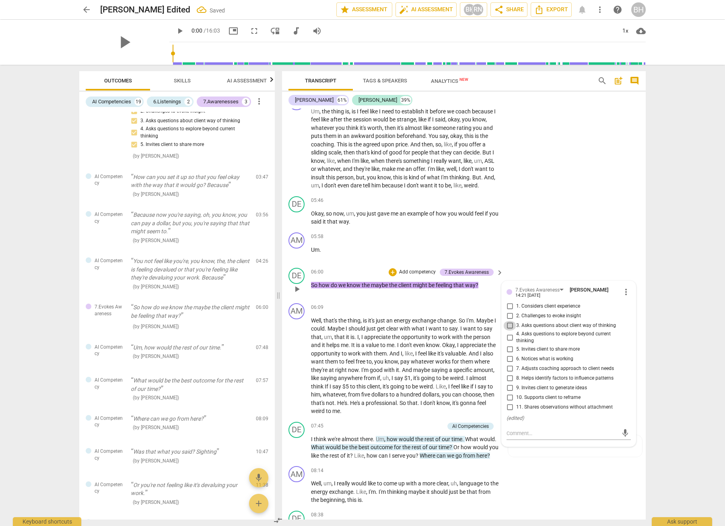
click at [509, 330] on input "3. Asks questions about client way of thinking" at bounding box center [509, 326] width 13 height 10
checkbox input "true"
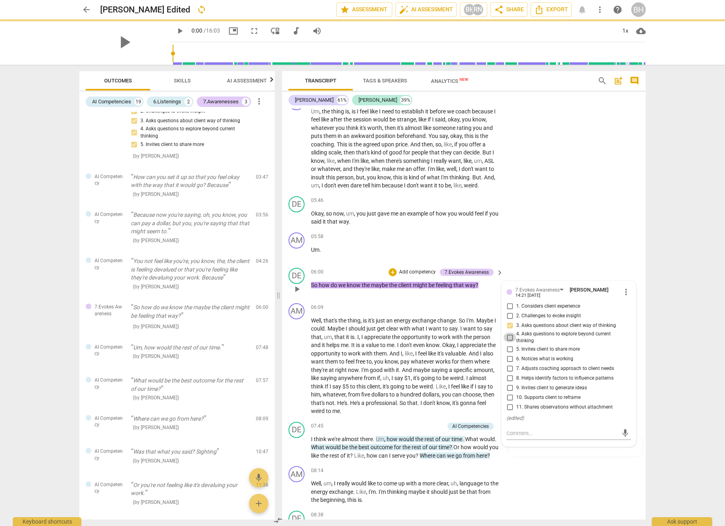
click at [507, 342] on input "4. Asks questions to explore beyond current thinking" at bounding box center [509, 338] width 13 height 10
checkbox input "true"
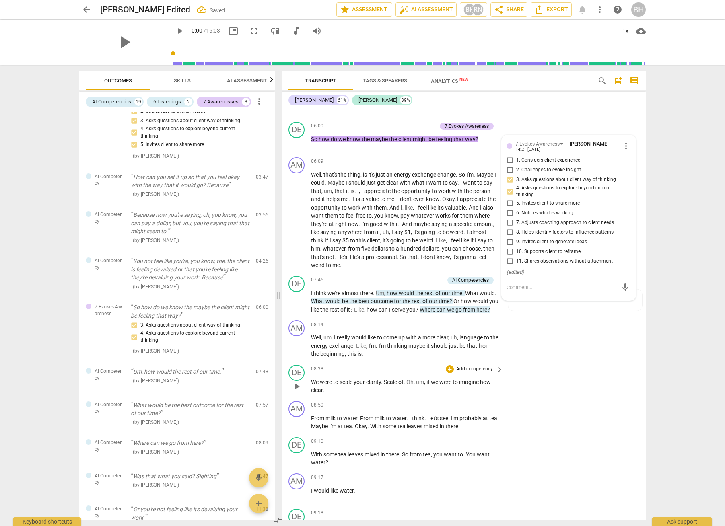
scroll to position [922, 0]
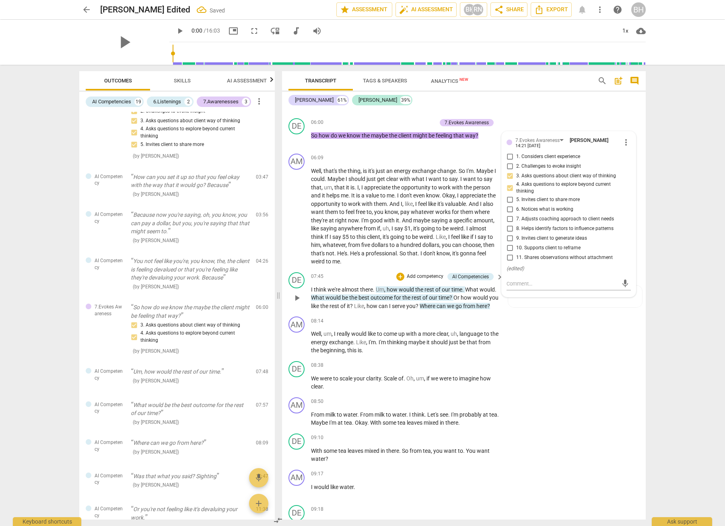
click at [425, 293] on span "rest" at bounding box center [429, 289] width 11 height 6
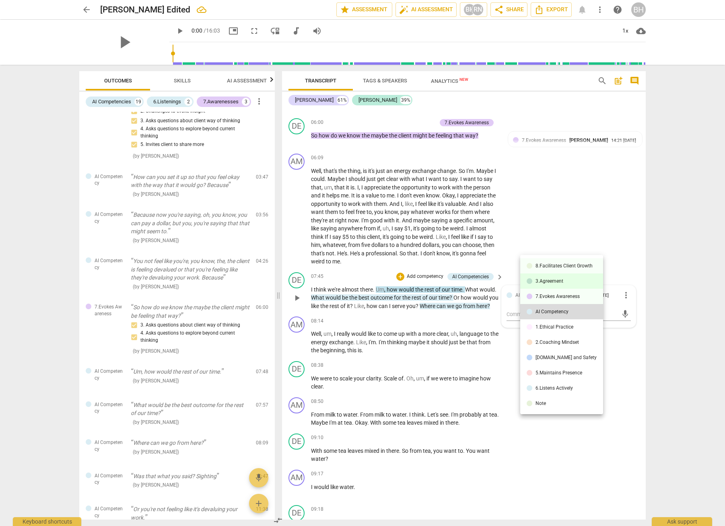
click at [567, 281] on li "3.Agreement" at bounding box center [561, 280] width 83 height 15
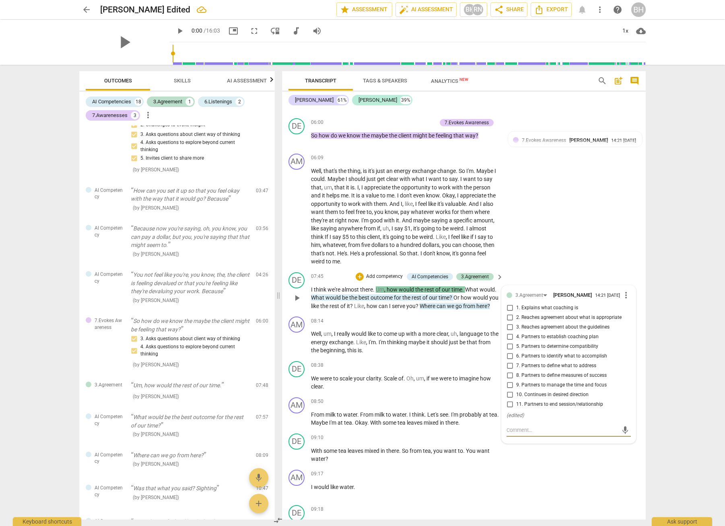
click at [509, 371] on input "7. Partners to define what to address" at bounding box center [509, 366] width 13 height 10
checkbox input "true"
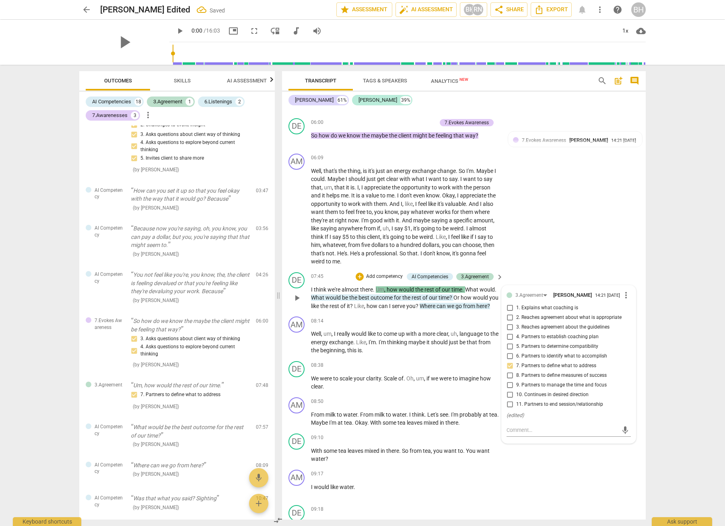
click at [508, 380] on input "8. Partners to define measures of success" at bounding box center [509, 376] width 13 height 10
checkbox input "true"
click at [508, 390] on input "9. Partners to manage the time and focus" at bounding box center [509, 385] width 13 height 10
checkbox input "true"
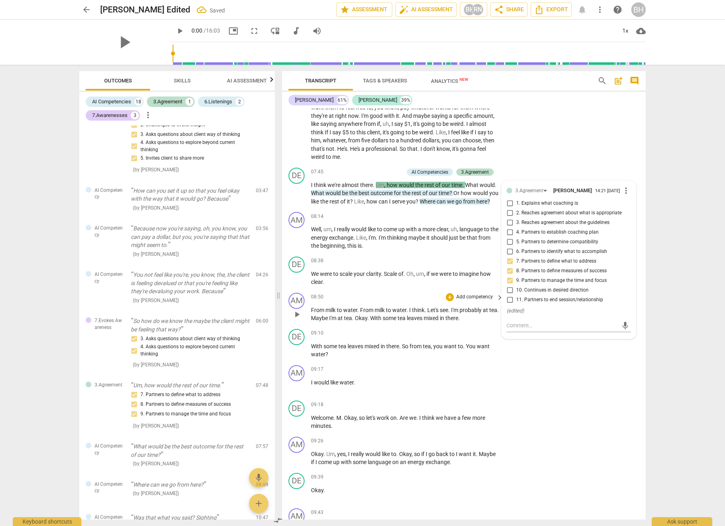
scroll to position [1027, 0]
click at [492, 265] on div "+ Add competency keyboard_arrow_right" at bounding box center [474, 260] width 60 height 9
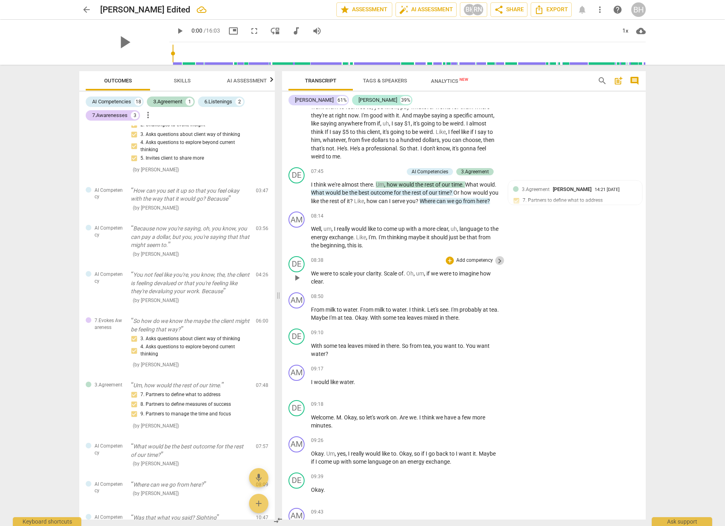
click at [497, 266] on span "keyboard_arrow_right" at bounding box center [500, 261] width 10 height 10
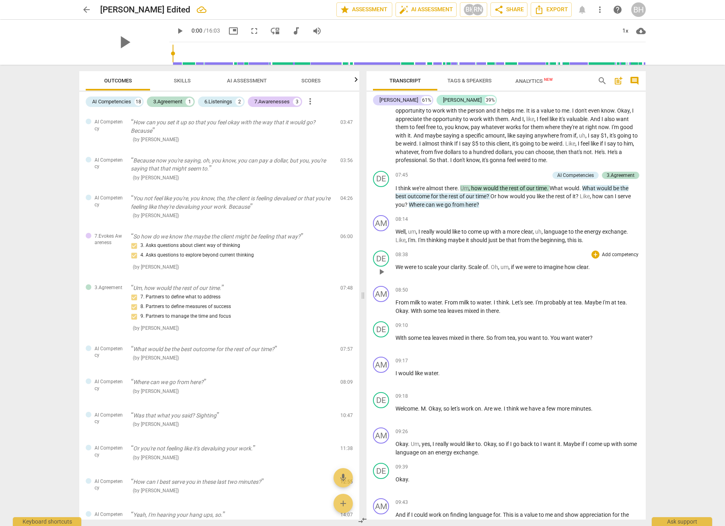
scroll to position [319, 0]
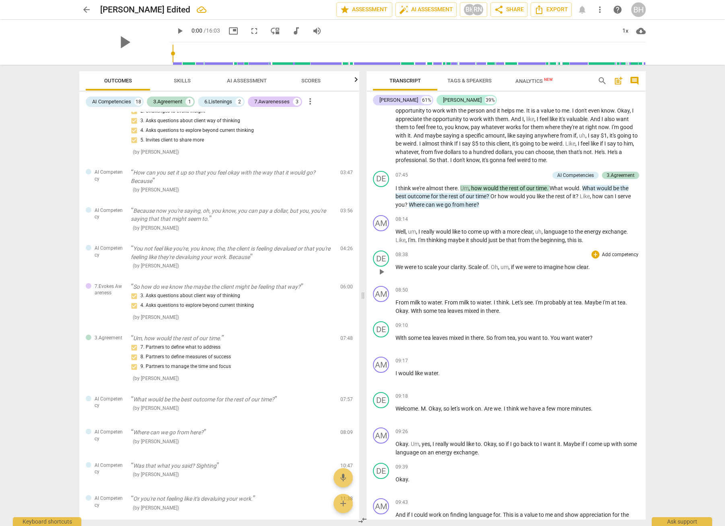
click at [610, 255] on p "Add competency" at bounding box center [620, 254] width 38 height 7
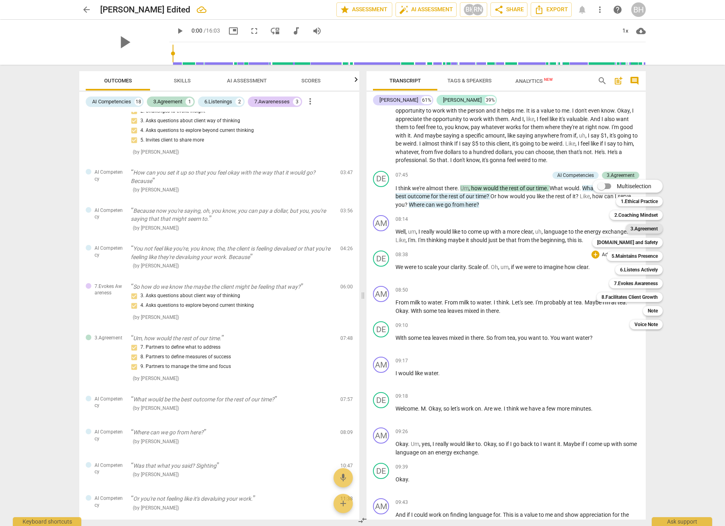
click at [657, 230] on b "3.Agreement" at bounding box center [643, 229] width 27 height 10
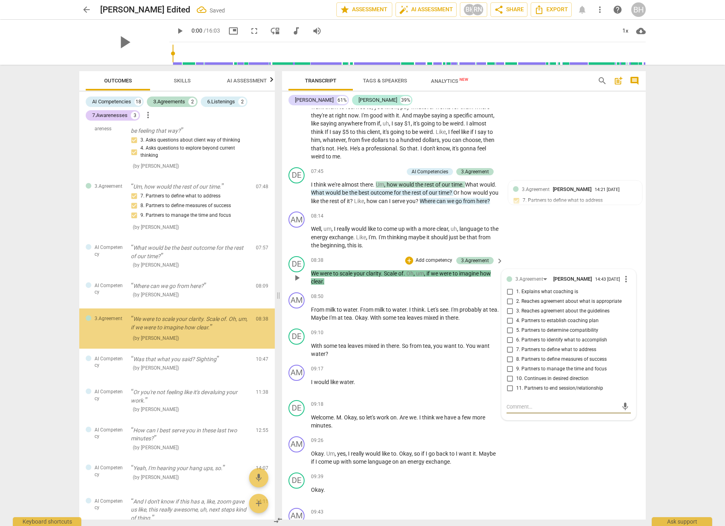
scroll to position [574, 0]
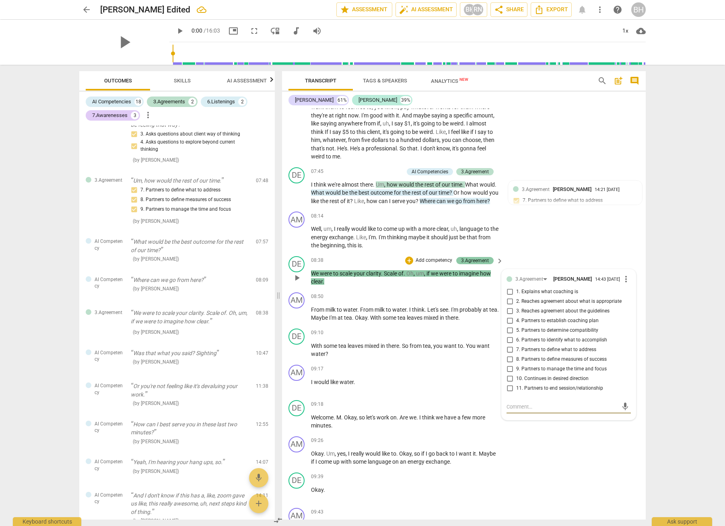
click at [482, 264] on div "3.Agreement" at bounding box center [475, 260] width 28 height 7
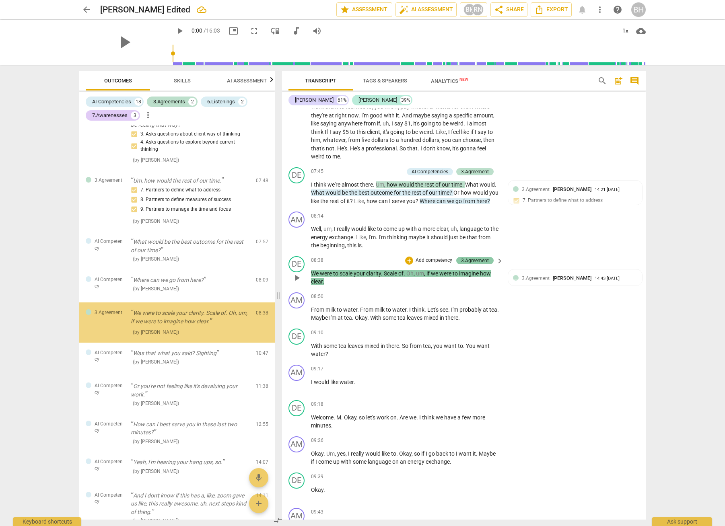
click at [482, 264] on div "3.Agreement" at bounding box center [475, 260] width 28 height 7
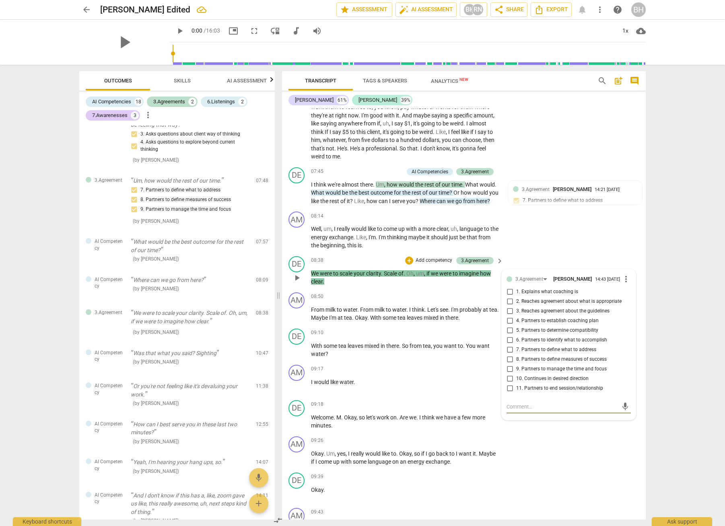
click at [623, 284] on span "more_vert" at bounding box center [626, 279] width 10 height 10
click at [627, 317] on li "Delete" at bounding box center [632, 319] width 28 height 15
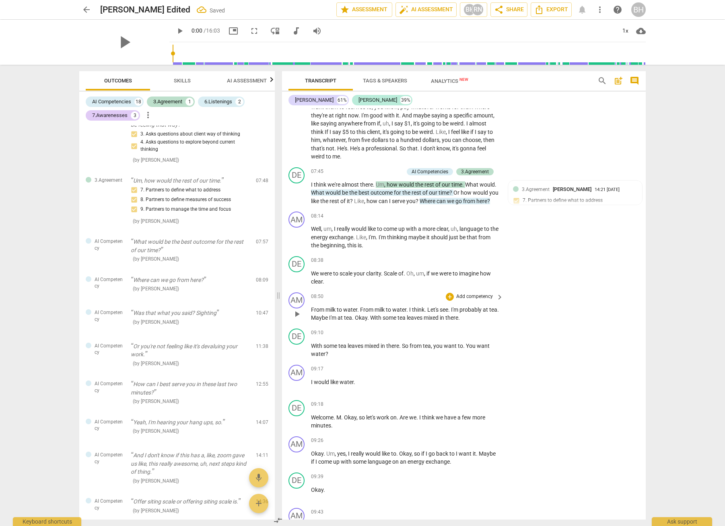
drag, startPoint x: 493, startPoint y: 286, endPoint x: 498, endPoint y: 287, distance: 5.3
click at [495, 266] on span "keyboard_arrow_right" at bounding box center [500, 261] width 10 height 10
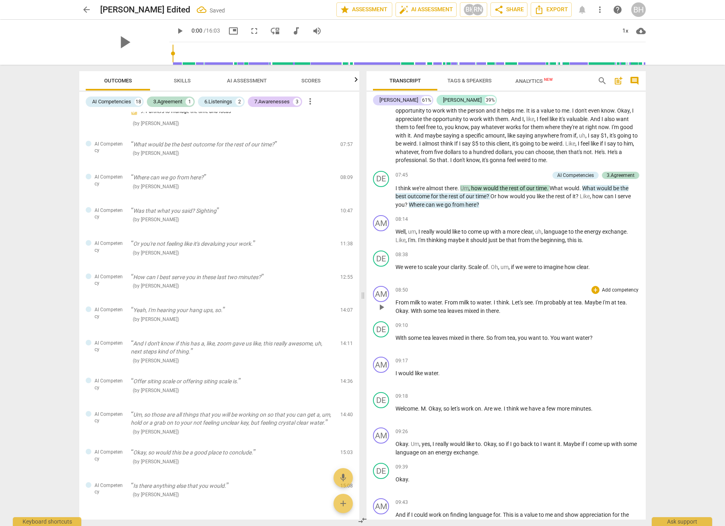
scroll to position [503, 0]
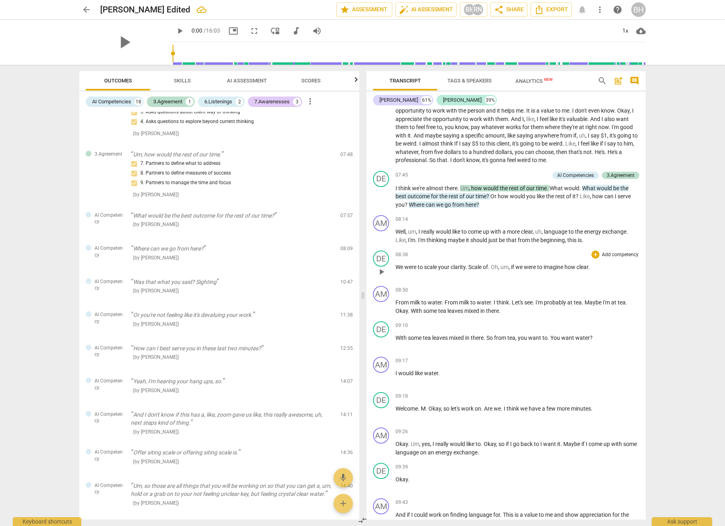
click at [605, 256] on p "Add competency" at bounding box center [620, 254] width 38 height 7
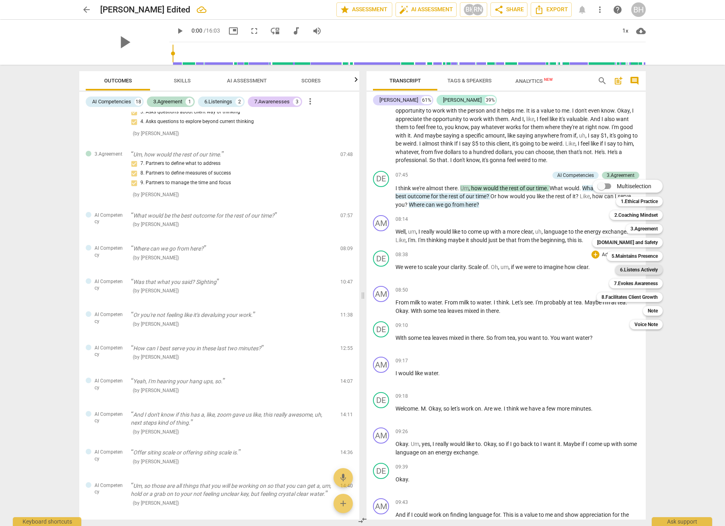
click at [627, 271] on b "6.Listens Actively" at bounding box center [639, 270] width 38 height 10
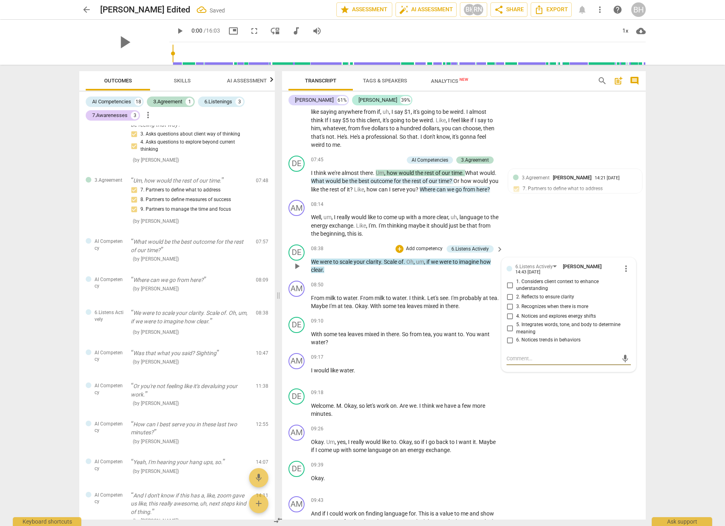
scroll to position [1042, 0]
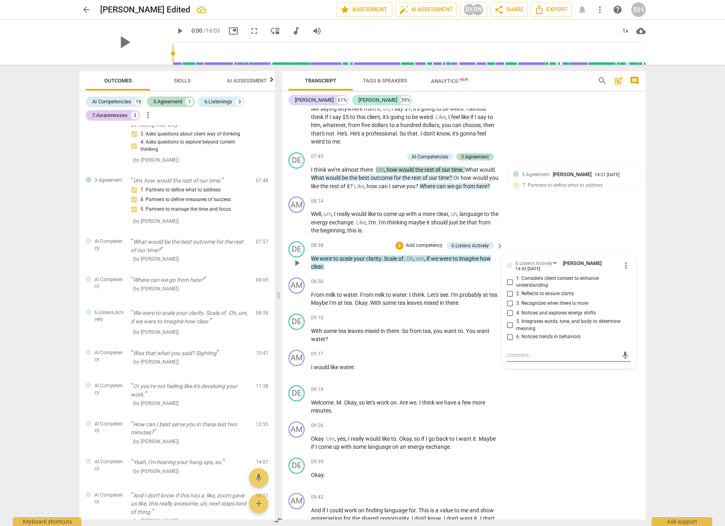
click at [496, 251] on span "keyboard_arrow_right" at bounding box center [500, 246] width 10 height 10
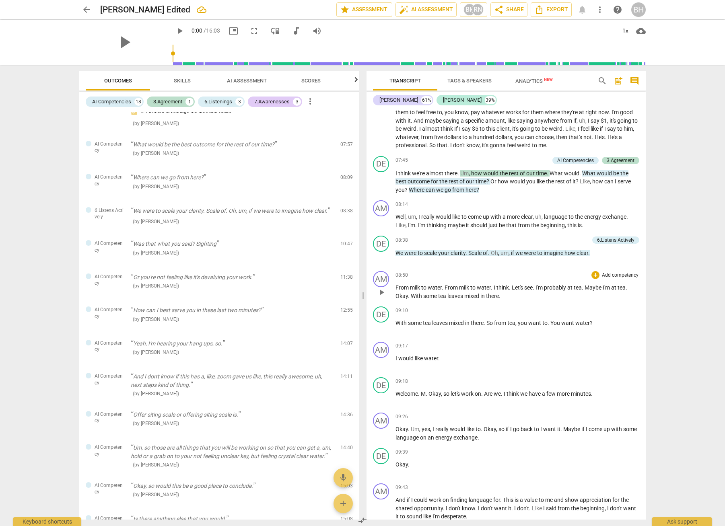
scroll to position [503, 0]
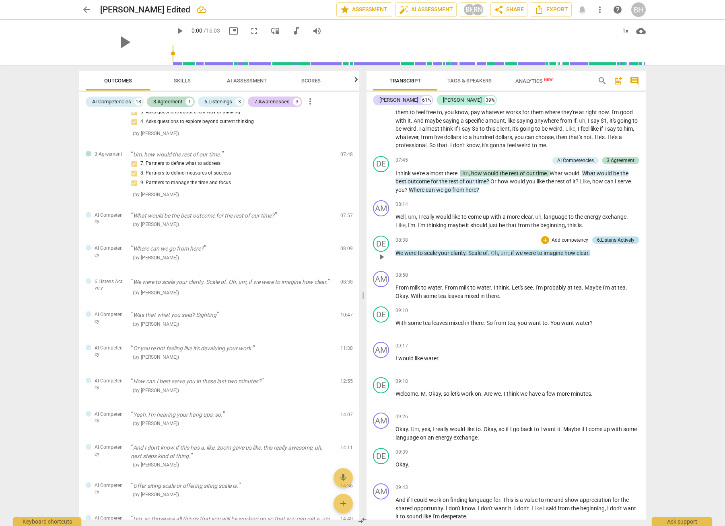
click at [606, 240] on div "6.Listens Actively" at bounding box center [615, 239] width 37 height 7
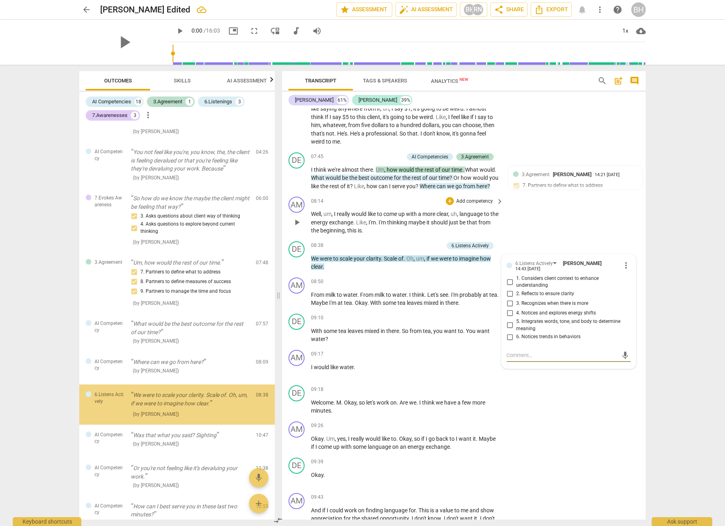
scroll to position [478, 0]
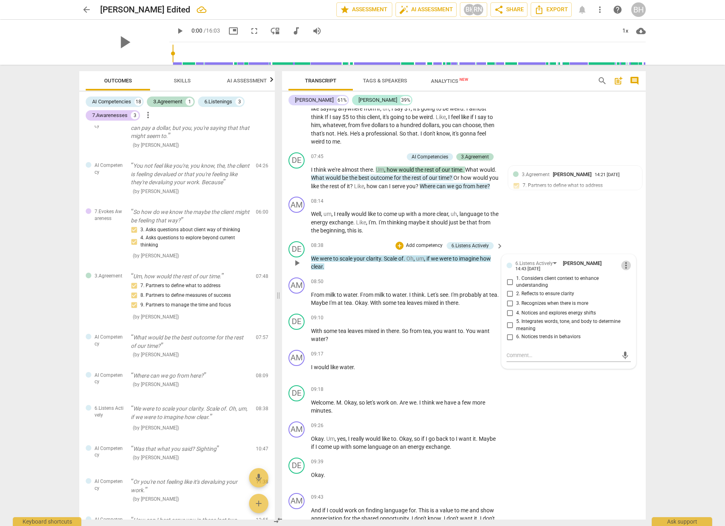
click at [625, 270] on span "more_vert" at bounding box center [626, 266] width 10 height 10
click at [629, 307] on li "Delete" at bounding box center [632, 305] width 28 height 15
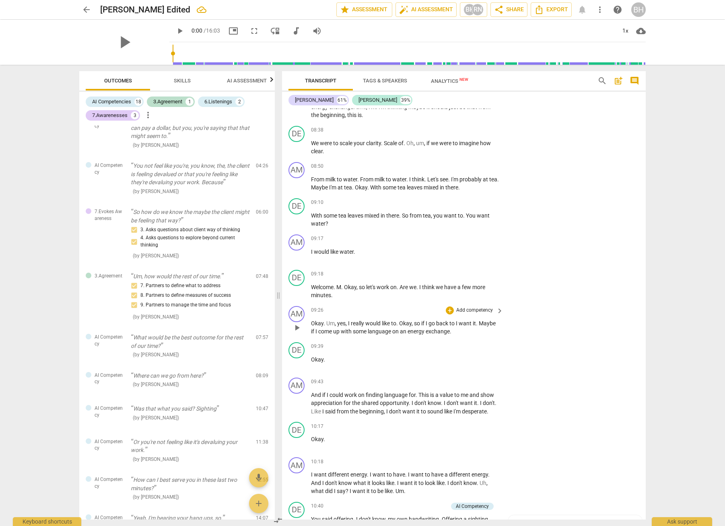
scroll to position [1158, 0]
click at [495, 279] on span "keyboard_arrow_right" at bounding box center [500, 274] width 10 height 10
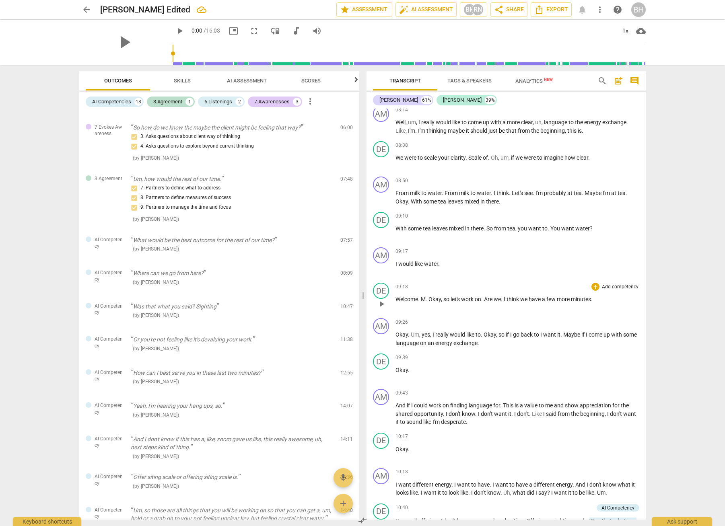
scroll to position [1010, 0]
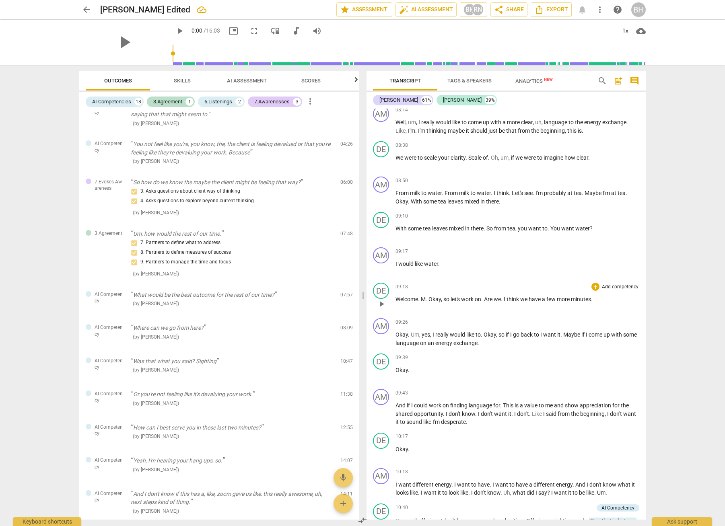
click at [612, 285] on p "Add competency" at bounding box center [620, 286] width 38 height 7
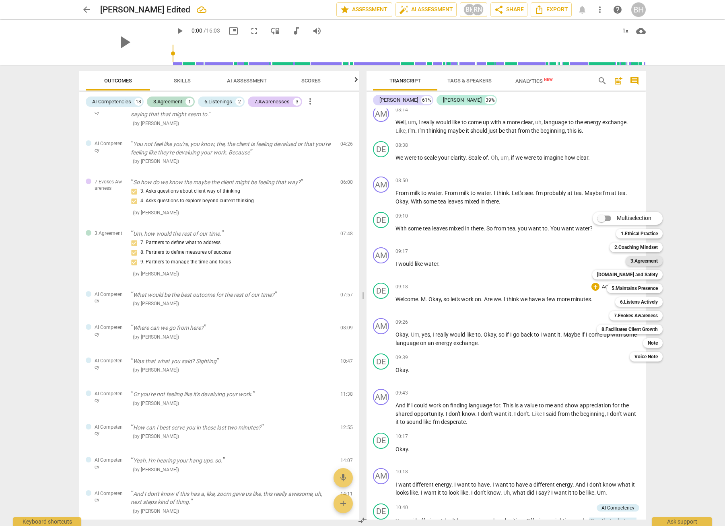
click at [647, 261] on b "3.Agreement" at bounding box center [643, 261] width 27 height 10
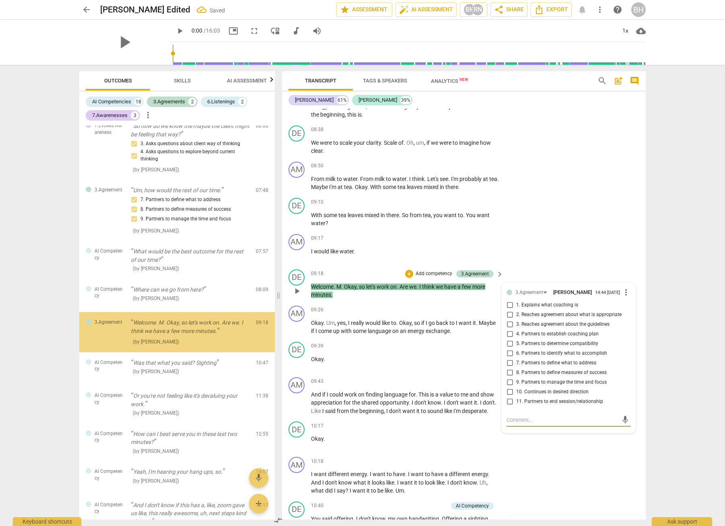
scroll to position [574, 0]
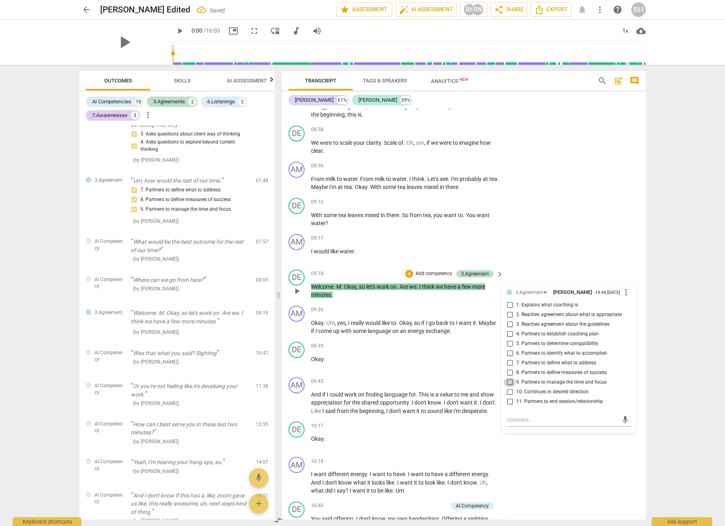
click at [509, 387] on input "9. Partners to manage the time and focus" at bounding box center [509, 383] width 13 height 10
checkbox input "true"
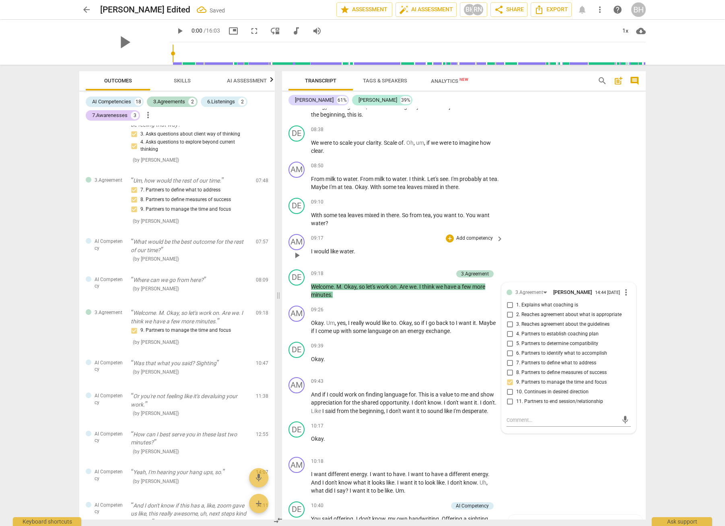
click at [632, 266] on div "AM play_arrow pause 09:17 + Add competency keyboard_arrow_right I would like wa…" at bounding box center [463, 248] width 363 height 35
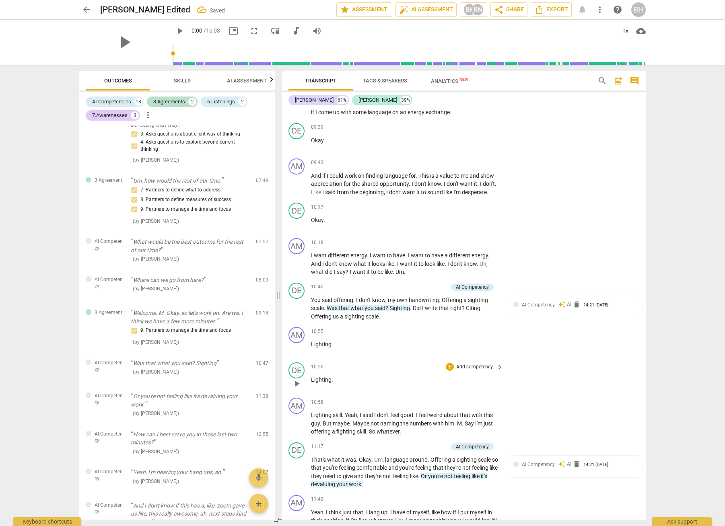
scroll to position [1378, 0]
click at [485, 289] on div "AI Competency" at bounding box center [472, 285] width 33 height 7
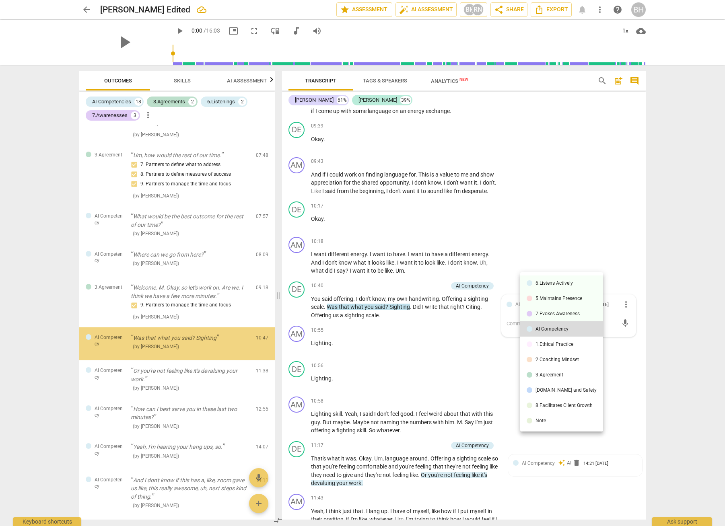
scroll to position [621, 0]
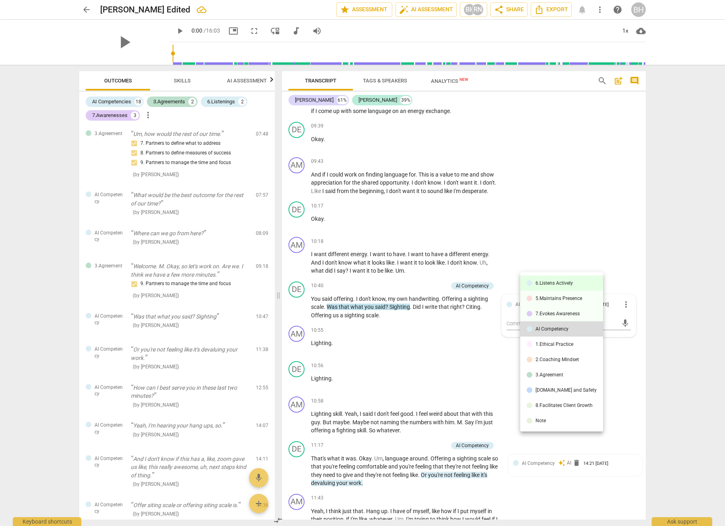
click at [571, 279] on li "6.Listens Actively" at bounding box center [561, 282] width 83 height 15
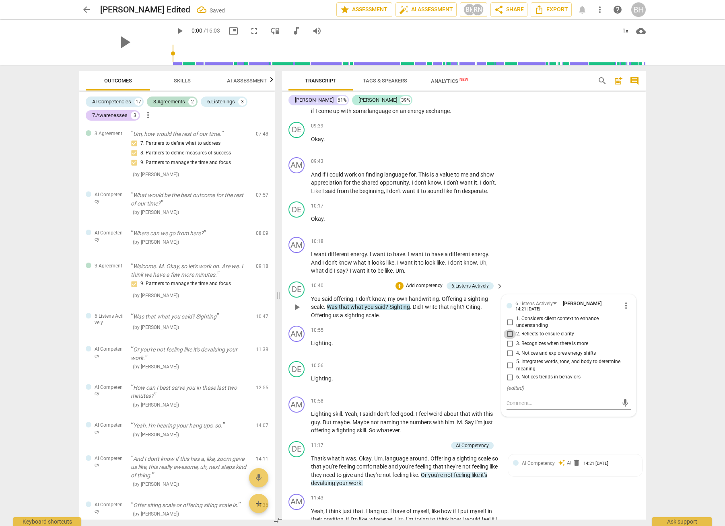
click at [509, 339] on input "2. Reflects to ensure clarity" at bounding box center [509, 334] width 13 height 10
checkbox input "true"
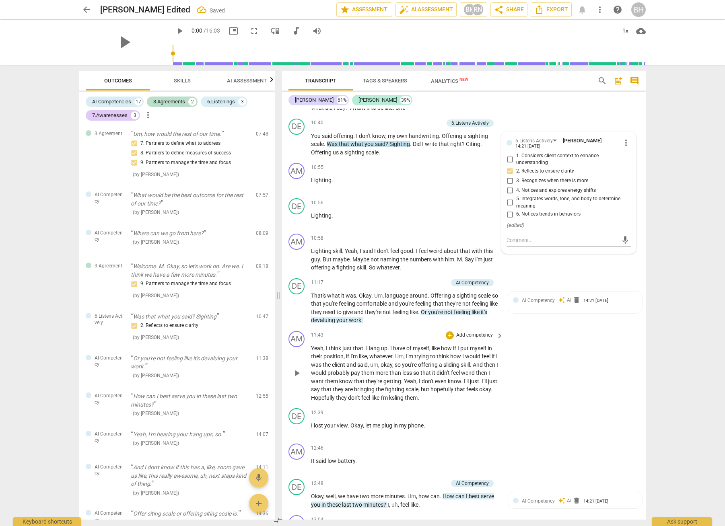
scroll to position [1546, 0]
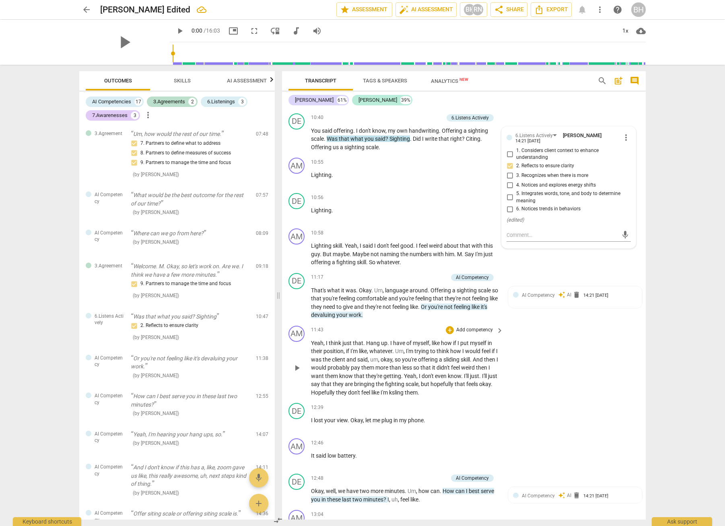
click at [586, 400] on div "AM play_arrow pause 11:43 + Add competency keyboard_arrow_right Yeah , I think …" at bounding box center [463, 361] width 363 height 78
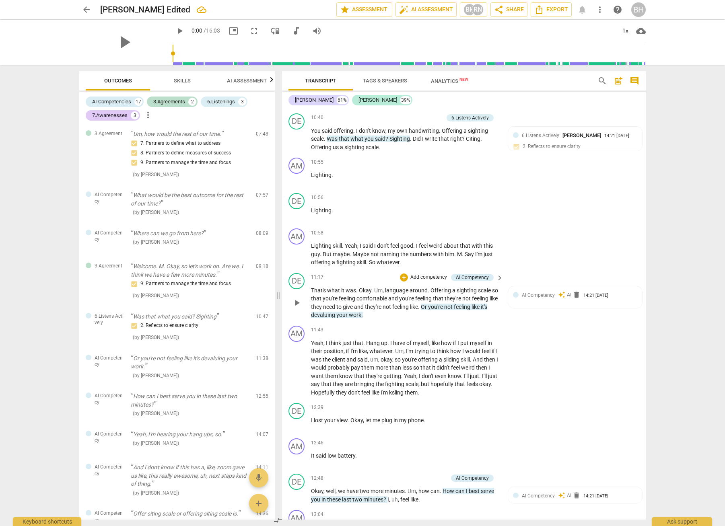
scroll to position [1547, 0]
click at [499, 281] on span "keyboard_arrow_right" at bounding box center [500, 277] width 10 height 10
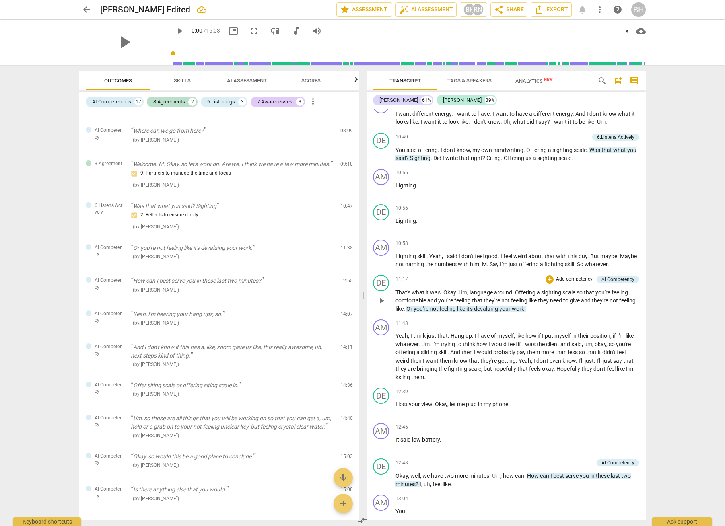
scroll to position [537, 0]
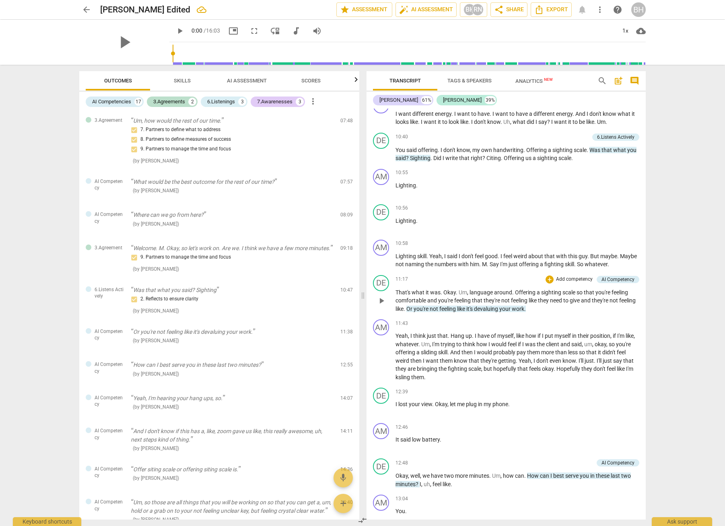
click at [524, 310] on span "work" at bounding box center [517, 309] width 12 height 6
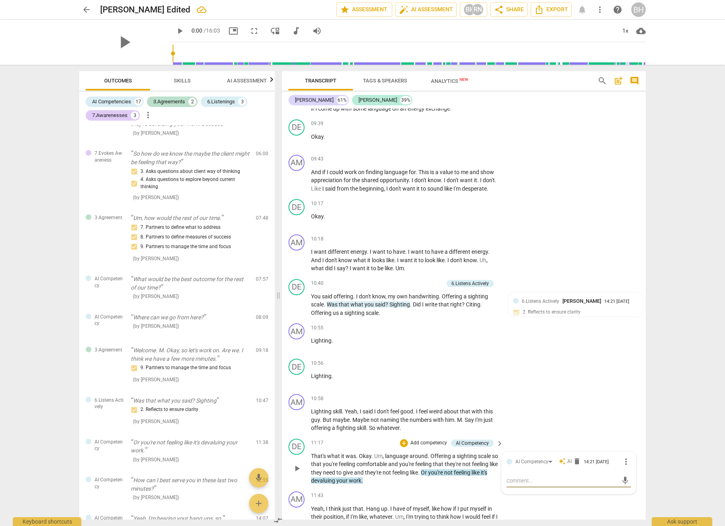
scroll to position [621, 0]
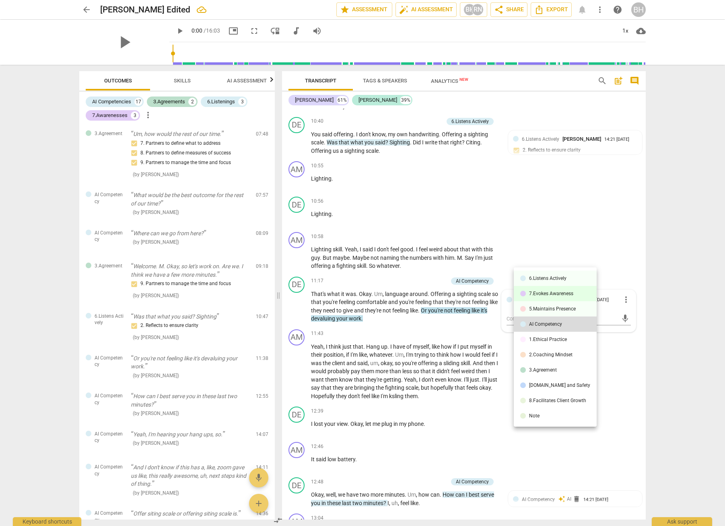
click at [549, 292] on div "7.Evokes Awareness" at bounding box center [551, 293] width 44 height 5
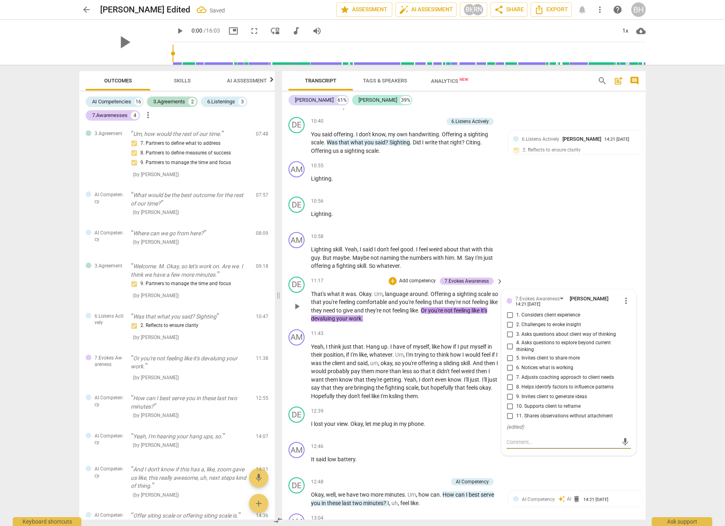
click at [511, 339] on input "3. Asks questions about client way of thinking" at bounding box center [509, 335] width 13 height 10
checkbox input "true"
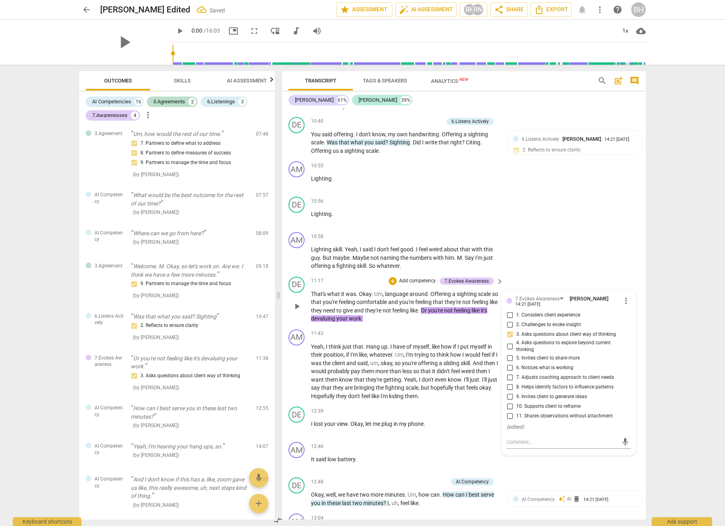
click at [508, 351] on input "4. Asks questions to explore beyond current thinking" at bounding box center [509, 346] width 13 height 10
checkbox input "true"
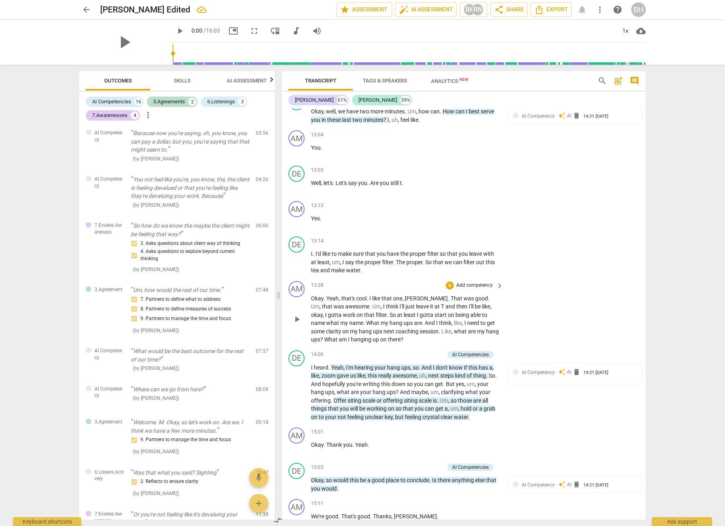
scroll to position [1926, 0]
click at [295, 323] on span "play_arrow" at bounding box center [297, 319] width 10 height 10
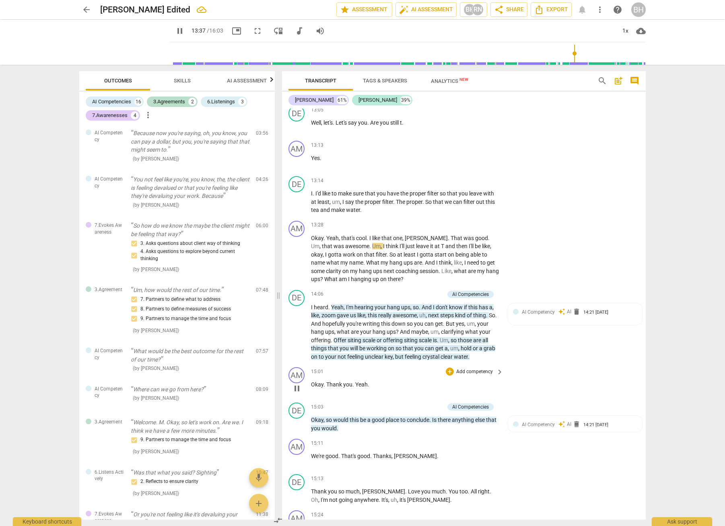
scroll to position [1997, 0]
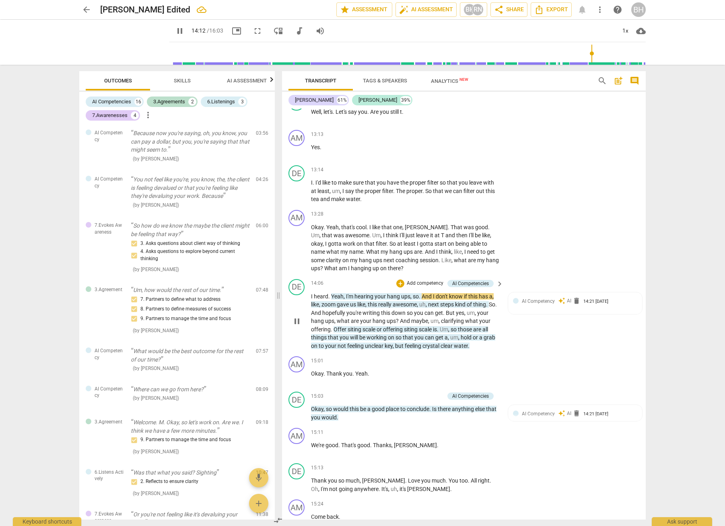
click at [295, 326] on span "pause" at bounding box center [297, 321] width 10 height 10
type input "853"
click at [497, 289] on span "keyboard_arrow_right" at bounding box center [500, 284] width 10 height 10
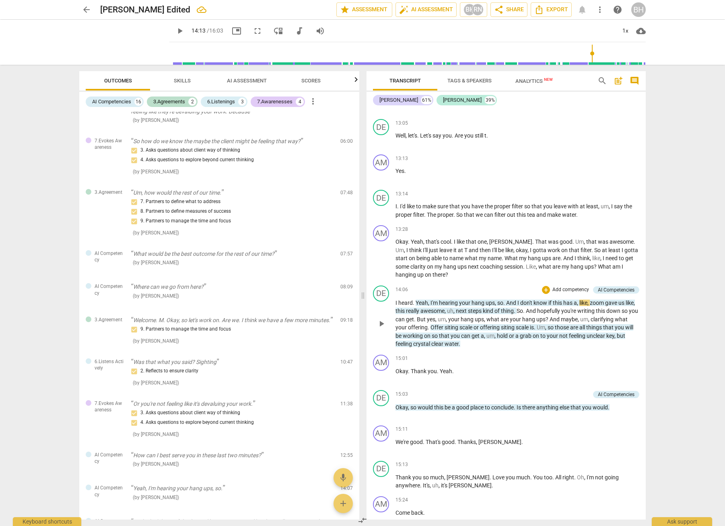
scroll to position [410, 0]
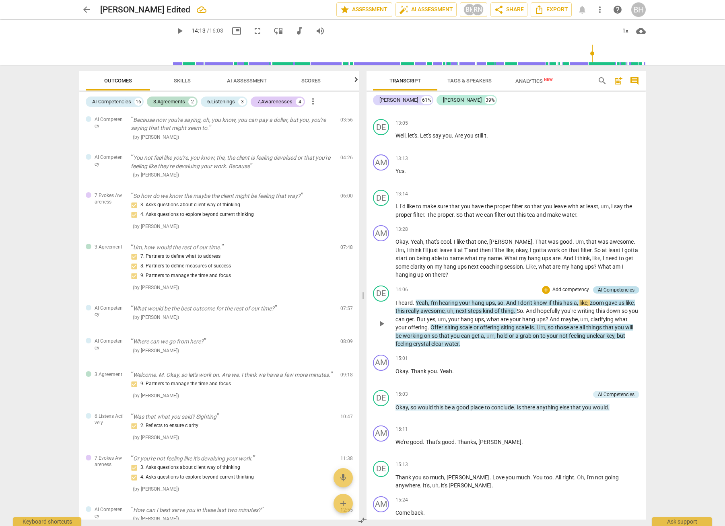
click at [610, 291] on div "AI Competencies" at bounding box center [615, 289] width 37 height 7
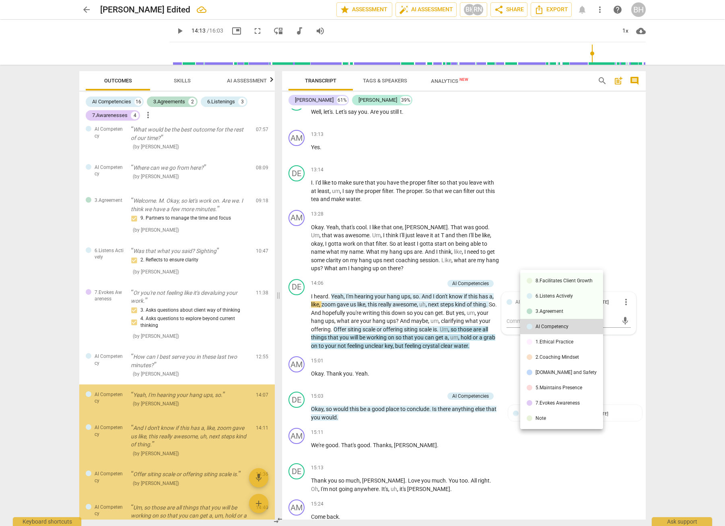
scroll to position [688, 0]
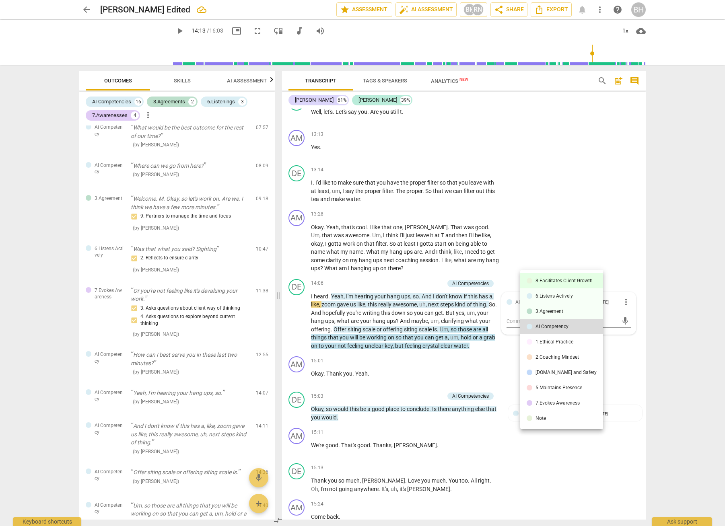
click at [575, 283] on div "8.Facilitates Client Growth" at bounding box center [563, 280] width 57 height 5
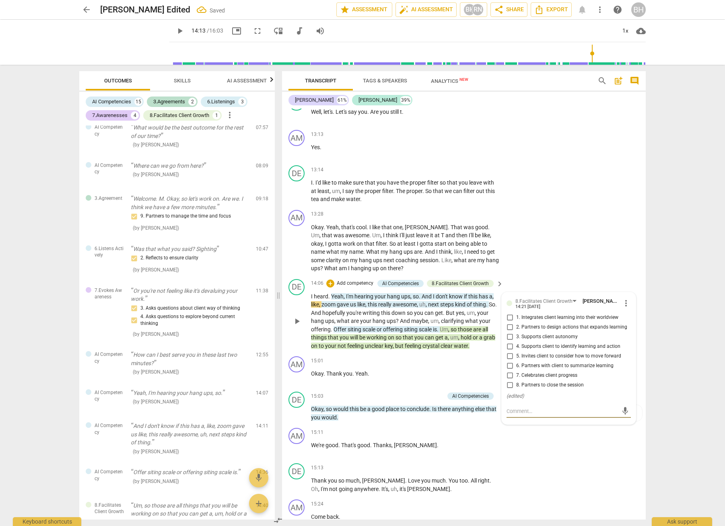
click at [510, 322] on input "1. Integrates client learning into their worldview" at bounding box center [509, 318] width 13 height 10
checkbox input "true"
click at [509, 342] on input "3. Supports client autonomy" at bounding box center [509, 337] width 13 height 10
checkbox input "true"
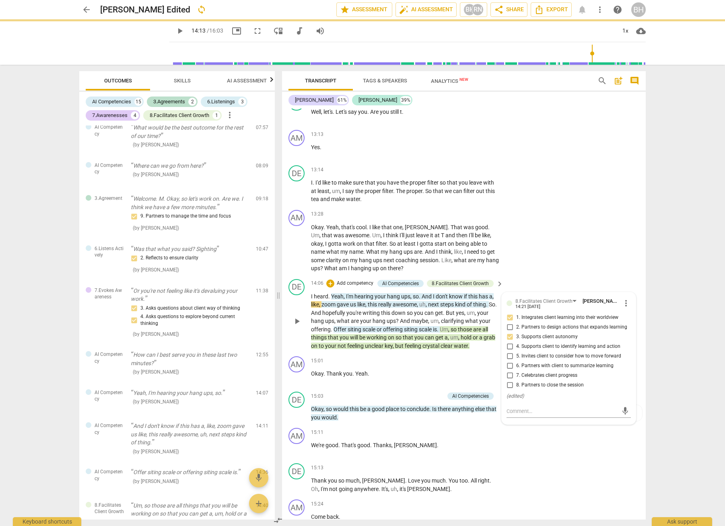
click at [509, 351] on input "4. Supports client to identify learning and action" at bounding box center [509, 347] width 13 height 10
checkbox input "true"
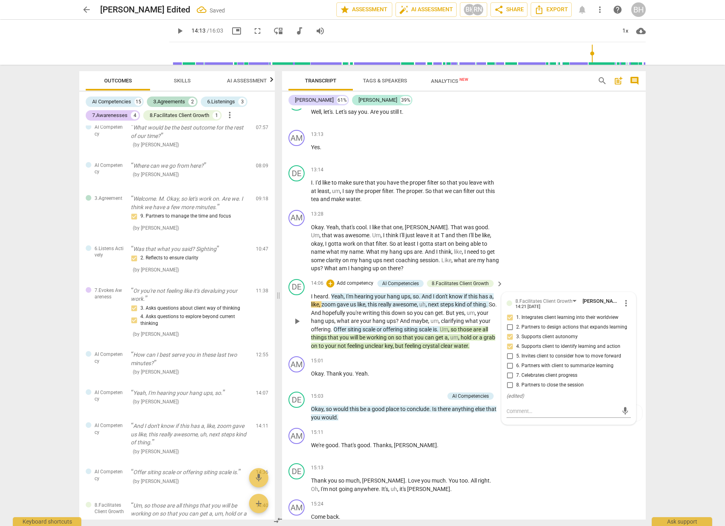
click at [508, 371] on input "6. Partners with client to summarize learning" at bounding box center [509, 366] width 13 height 10
checkbox input "true"
click at [635, 276] on div "AM play_arrow pause 13:28 + Add competency keyboard_arrow_right Okay . Yeah , t…" at bounding box center [463, 241] width 363 height 69
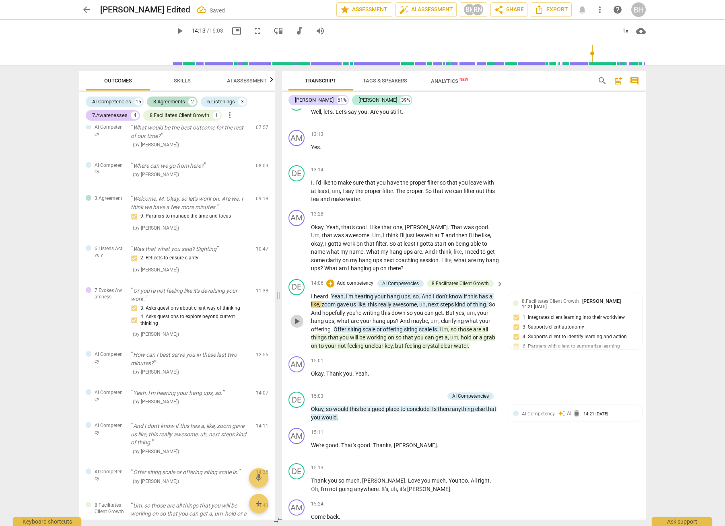
click at [298, 326] on span "play_arrow" at bounding box center [297, 321] width 10 height 10
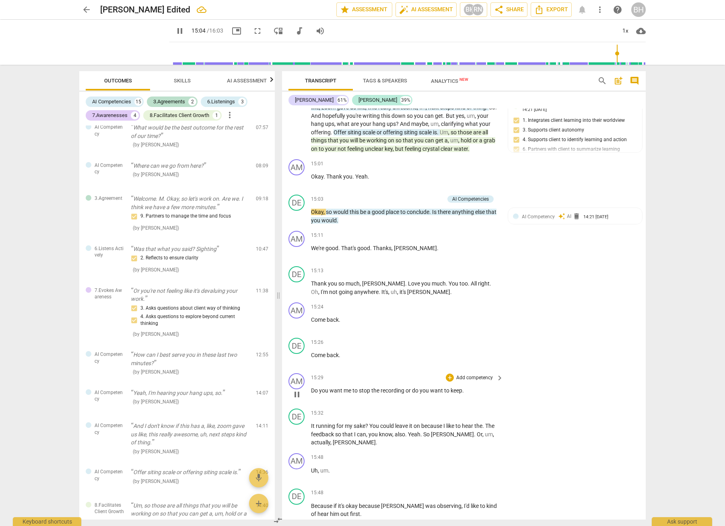
scroll to position [2195, 0]
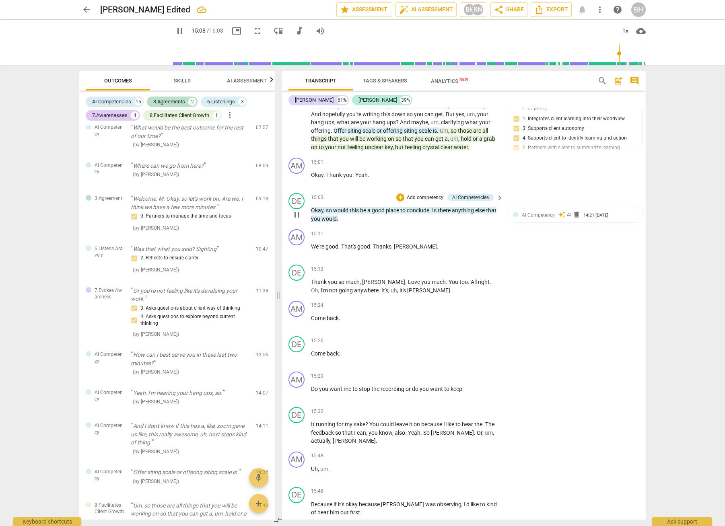
click at [298, 220] on span "pause" at bounding box center [297, 215] width 10 height 10
type input "909"
click at [499, 203] on span "keyboard_arrow_right" at bounding box center [500, 198] width 10 height 10
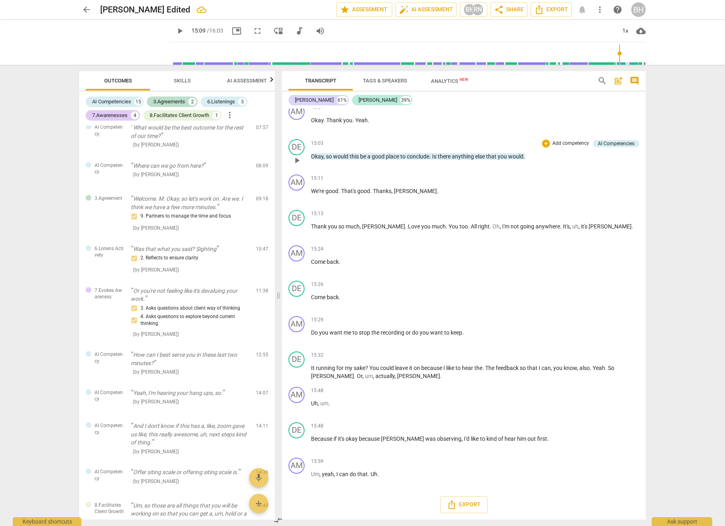
scroll to position [604, 0]
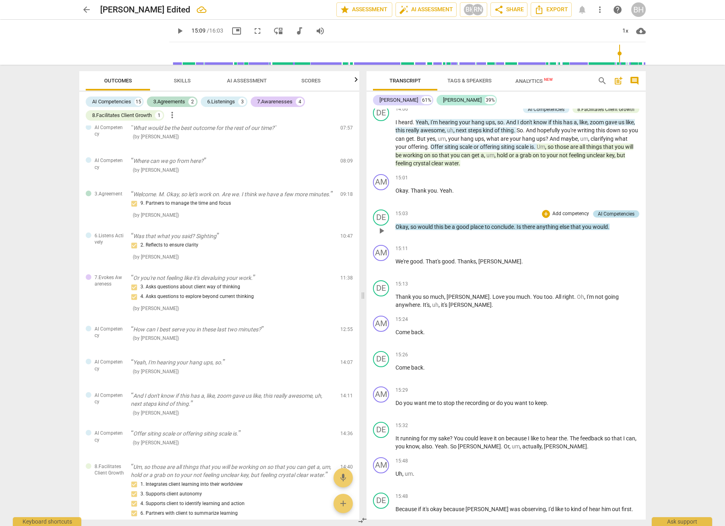
click at [603, 213] on div "AI Competencies" at bounding box center [615, 213] width 37 height 7
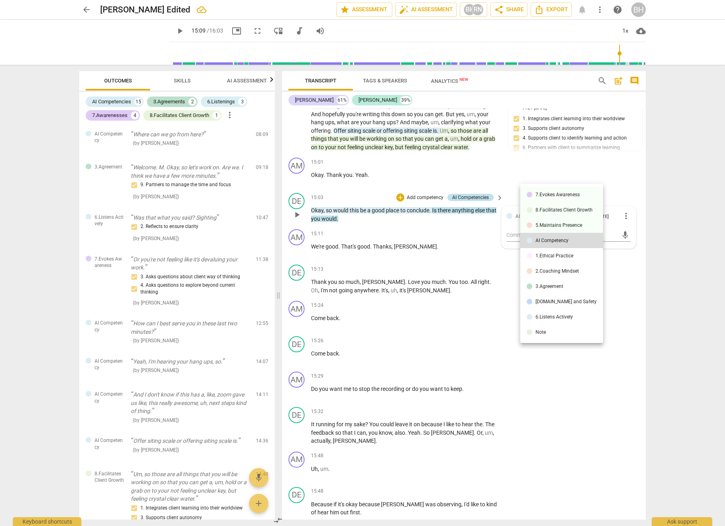
scroll to position [743, 0]
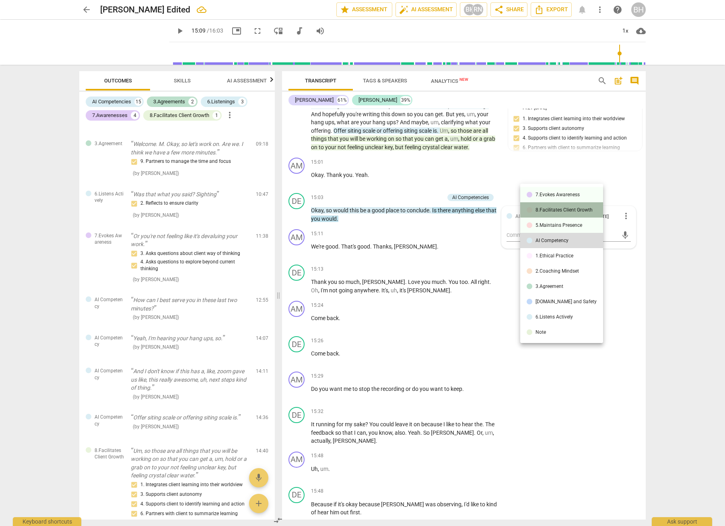
click at [577, 207] on div "8.Facilitates Client Growth" at bounding box center [563, 209] width 57 height 5
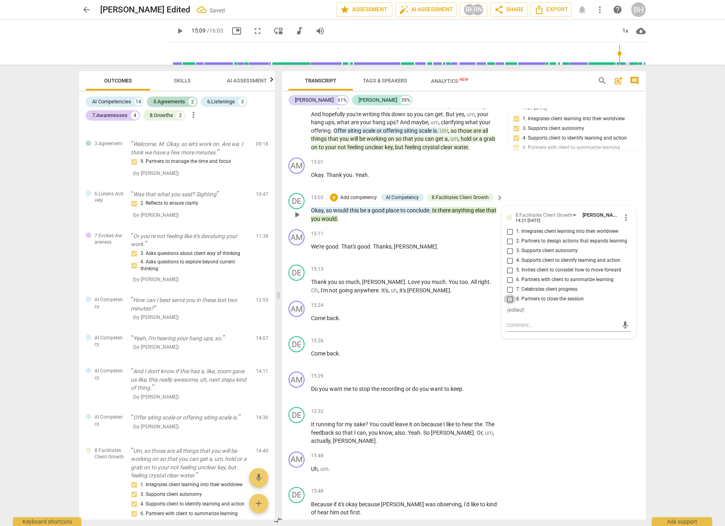
click at [507, 304] on input "8. Partners to close the session" at bounding box center [509, 299] width 13 height 10
checkbox input "true"
click at [509, 285] on input "6. Partners with client to summarize learning" at bounding box center [509, 280] width 13 height 10
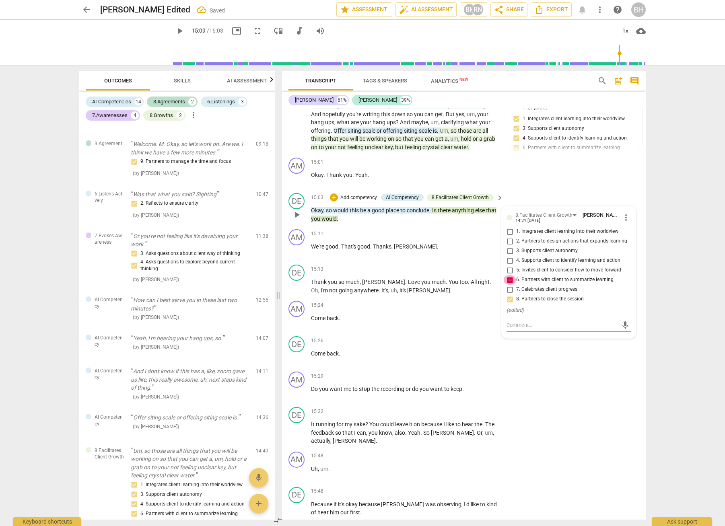
checkbox input "false"
click at [562, 368] on div "DE play_arrow pause 15:26 + Add competency keyboard_arrow_right Come back ." at bounding box center [463, 350] width 363 height 35
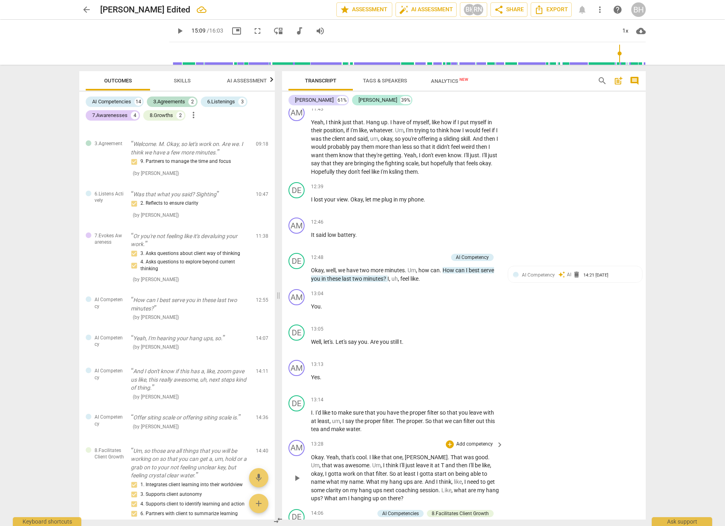
scroll to position [1763, 0]
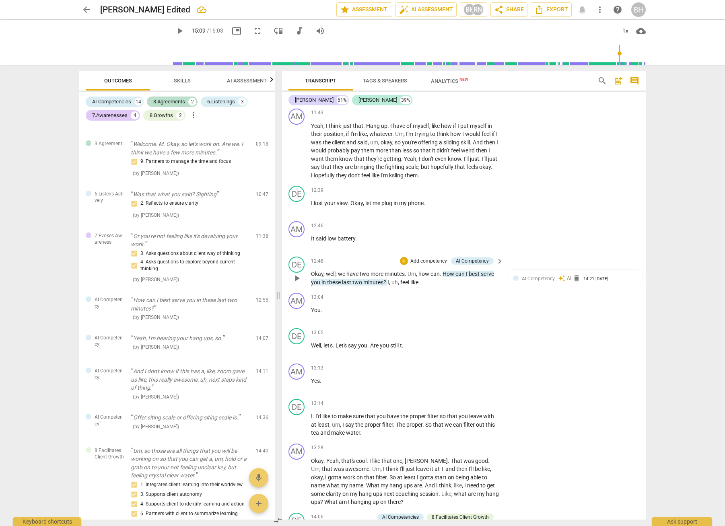
click at [296, 283] on span "play_arrow" at bounding box center [297, 278] width 10 height 10
click at [294, 283] on span "pause" at bounding box center [297, 278] width 10 height 10
type input "775"
click at [499, 266] on span "keyboard_arrow_right" at bounding box center [500, 262] width 10 height 10
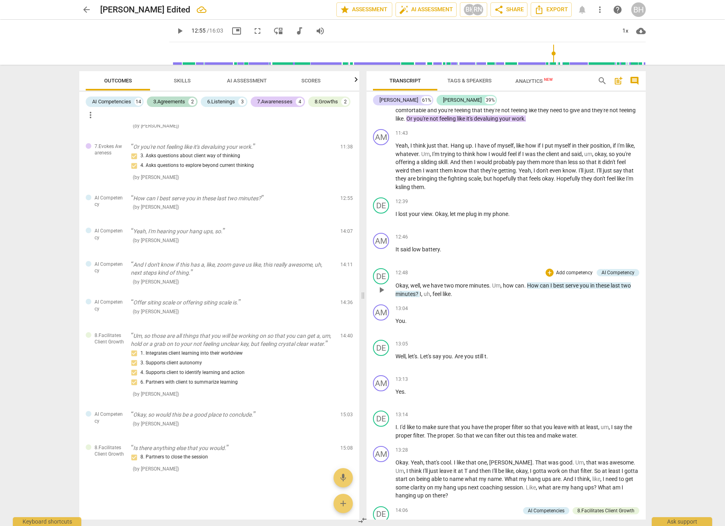
scroll to position [654, 0]
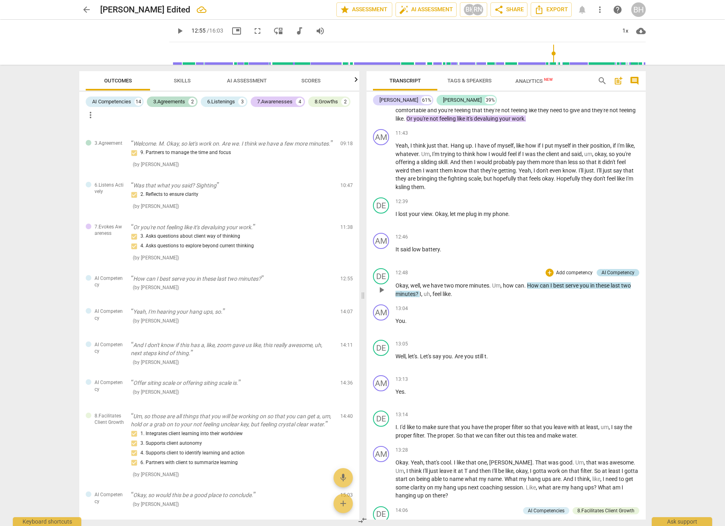
click at [618, 273] on div "AI Competency" at bounding box center [617, 272] width 33 height 7
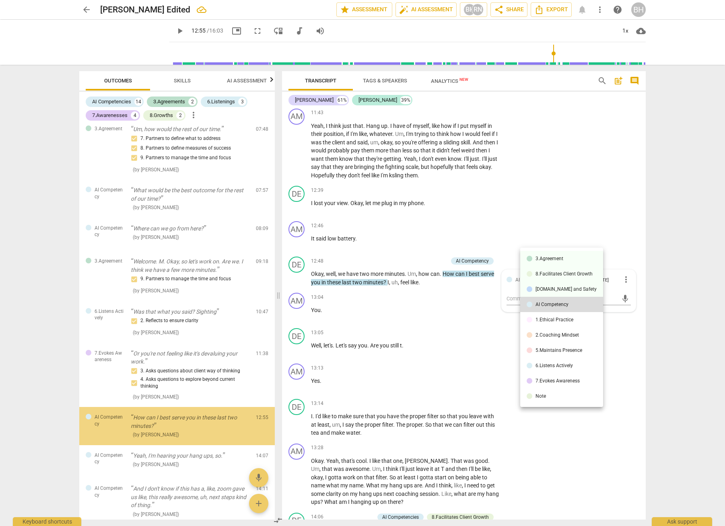
scroll to position [625, 0]
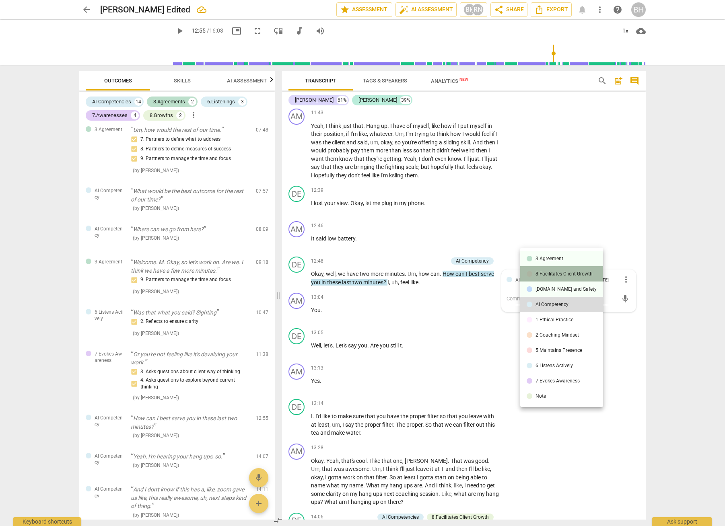
click at [571, 271] on div "8.Facilitates Client Growth" at bounding box center [563, 273] width 57 height 5
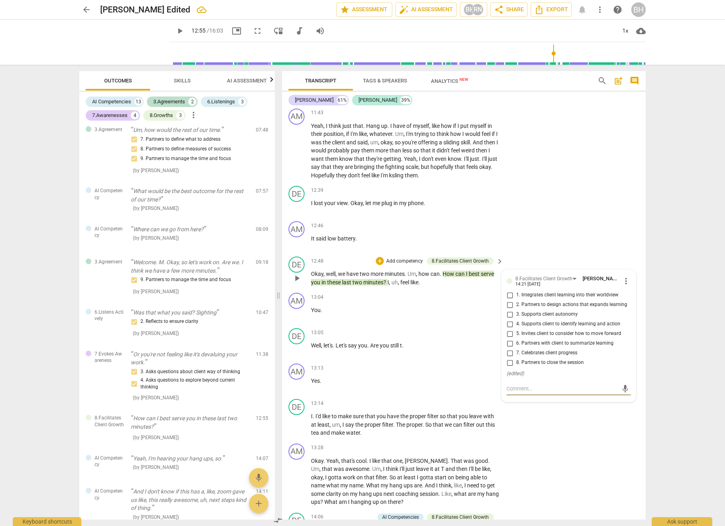
click at [622, 286] on span "more_vert" at bounding box center [626, 281] width 10 height 10
click at [625, 318] on li "Delete" at bounding box center [632, 320] width 28 height 15
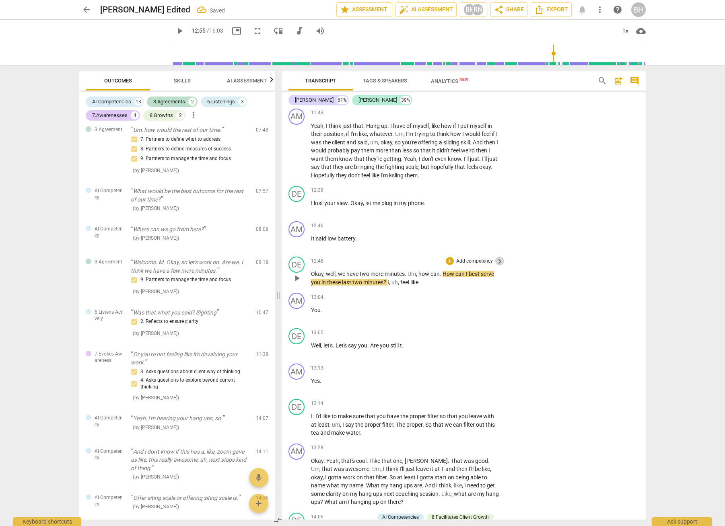
click at [496, 266] on span "keyboard_arrow_right" at bounding box center [500, 262] width 10 height 10
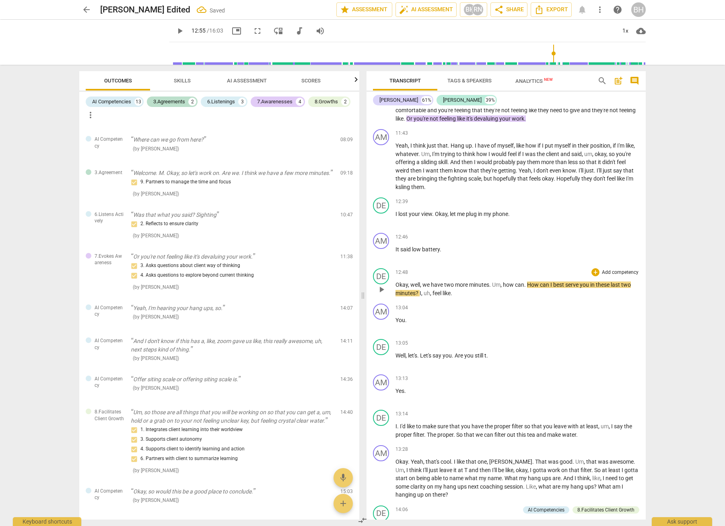
scroll to position [541, 0]
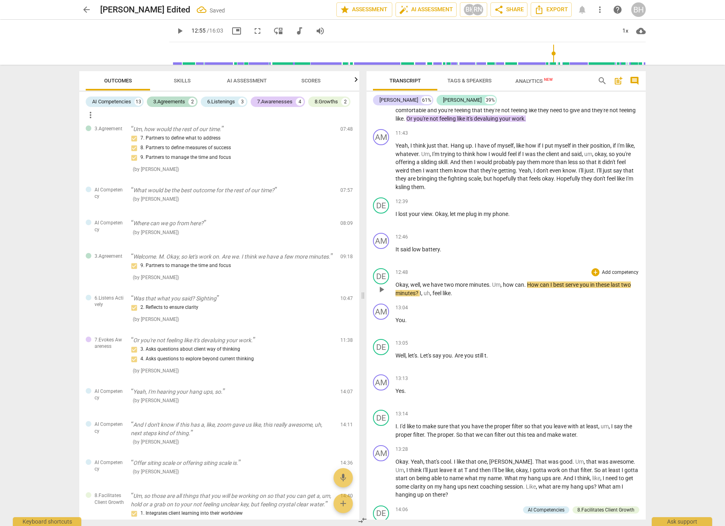
click at [623, 272] on p "Add competency" at bounding box center [620, 272] width 38 height 7
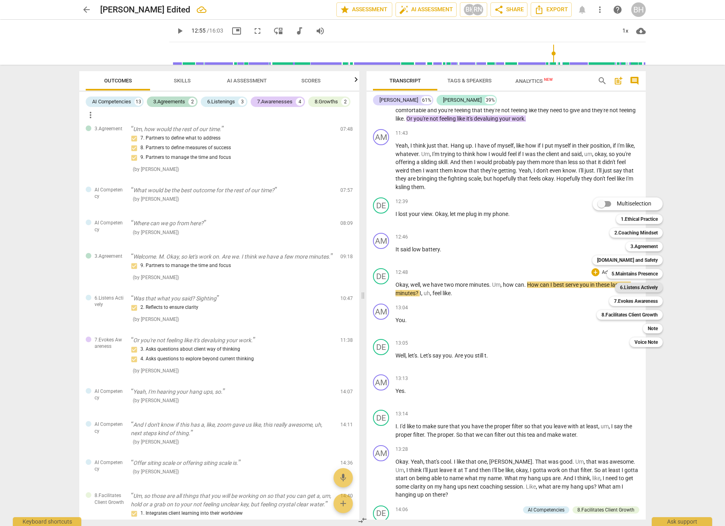
click at [645, 285] on b "6.Listens Actively" at bounding box center [639, 288] width 38 height 10
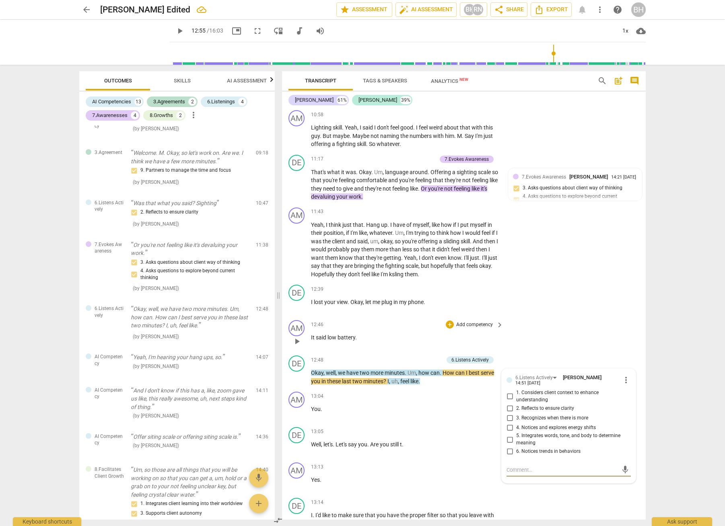
scroll to position [1663, 0]
click at [497, 366] on span "keyboard_arrow_right" at bounding box center [500, 362] width 10 height 10
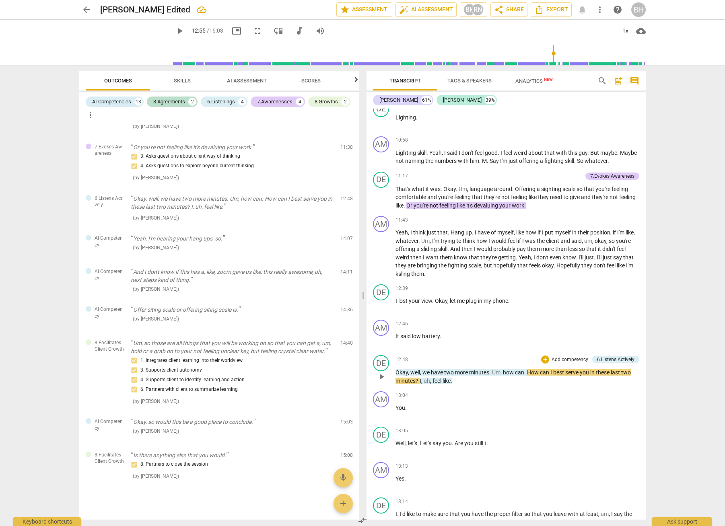
scroll to position [645, 0]
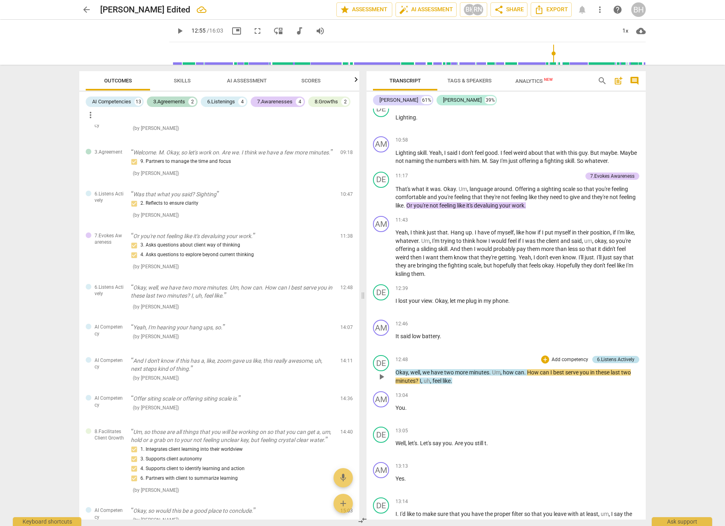
click at [623, 360] on div "6.Listens Actively" at bounding box center [615, 359] width 37 height 7
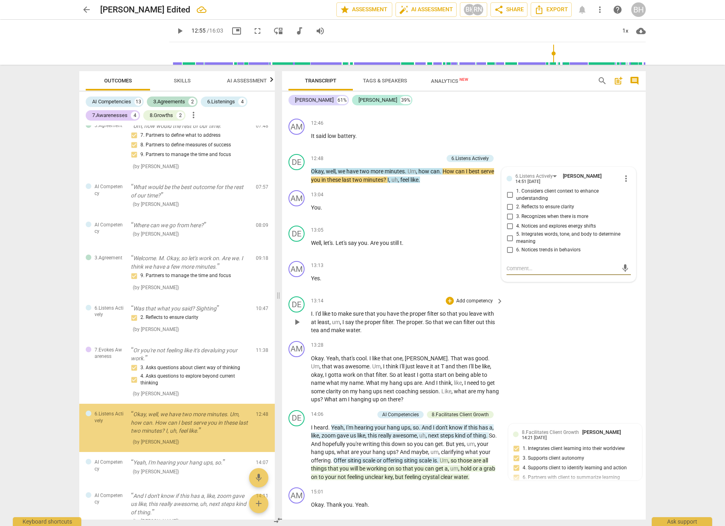
scroll to position [628, 0]
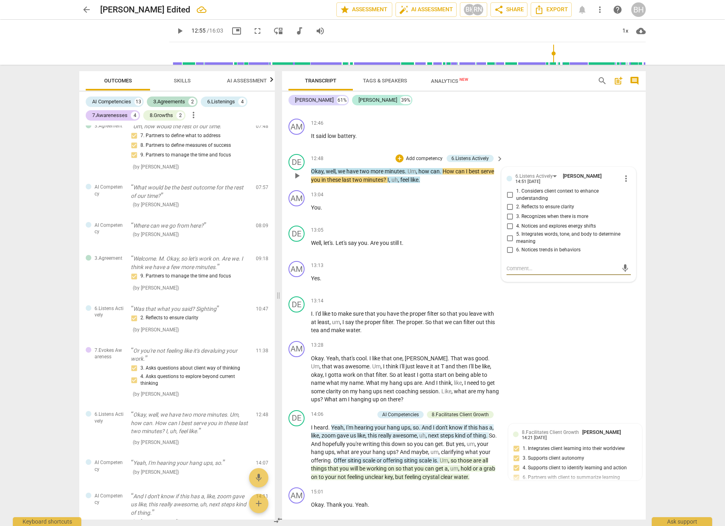
click at [625, 183] on span "more_vert" at bounding box center [626, 179] width 10 height 10
click at [626, 216] on li "Delete" at bounding box center [632, 218] width 28 height 15
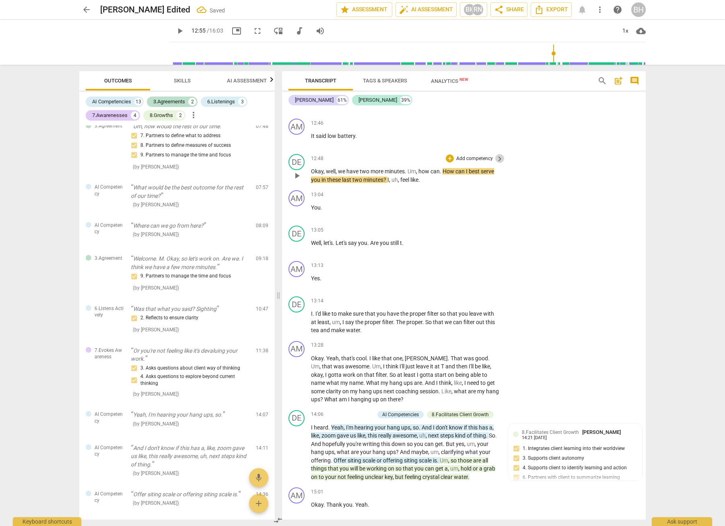
click at [497, 164] on span "keyboard_arrow_right" at bounding box center [500, 159] width 10 height 10
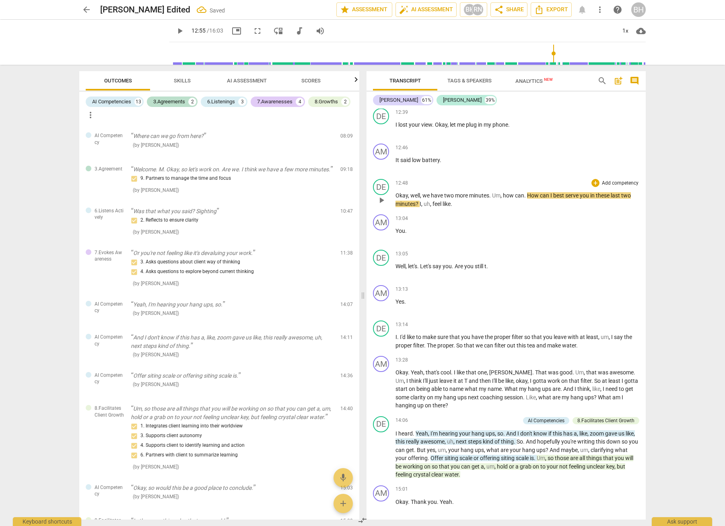
scroll to position [544, 0]
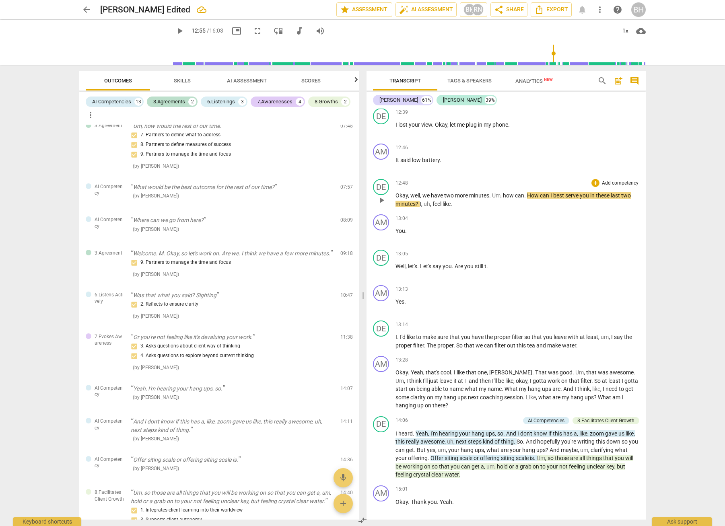
click at [614, 181] on p "Add competency" at bounding box center [620, 183] width 38 height 7
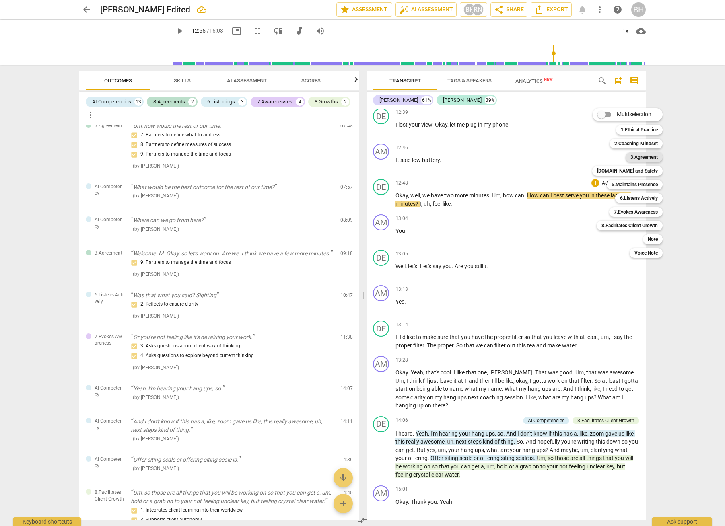
click at [638, 160] on b "3.Agreement" at bounding box center [643, 157] width 27 height 10
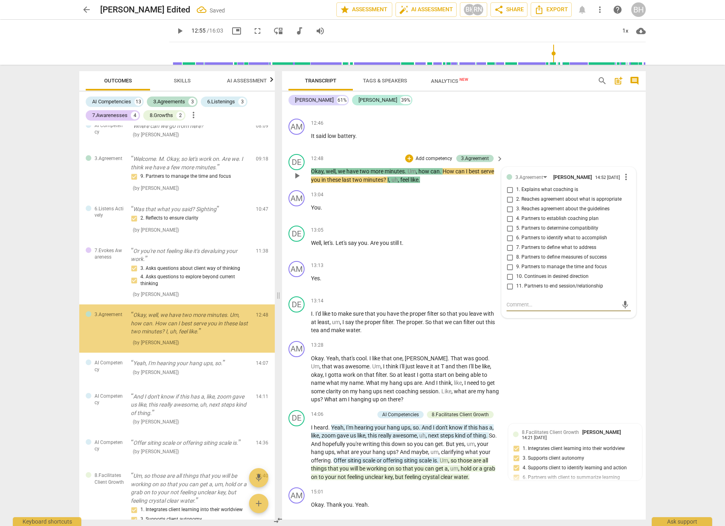
scroll to position [734, 0]
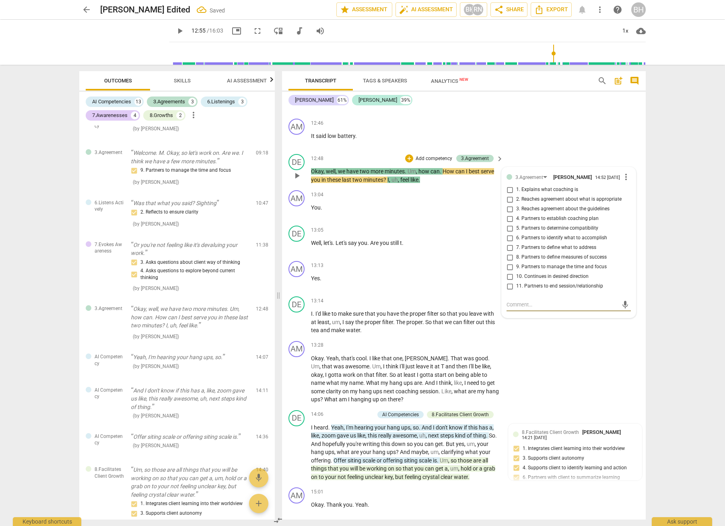
click at [509, 272] on input "9. Partners to manage the time and focus" at bounding box center [509, 267] width 13 height 10
checkbox input "true"
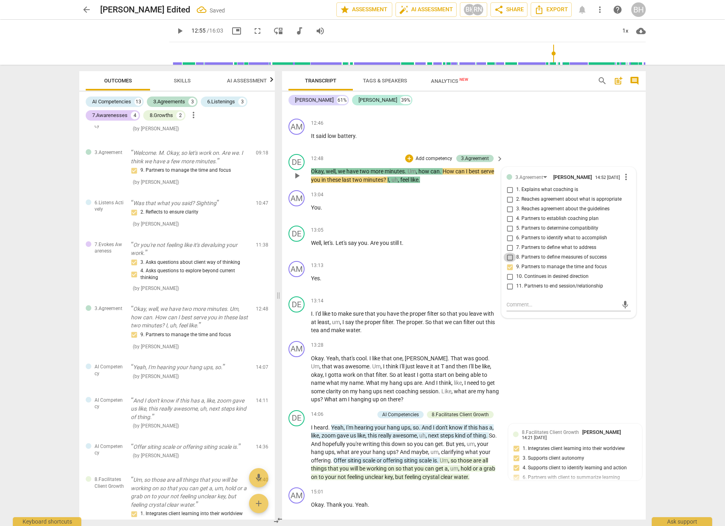
click at [509, 262] on input "8. Partners to define measures of success" at bounding box center [509, 257] width 13 height 10
checkbox input "true"
click at [660, 152] on div "arrow_back Debbie Edited Saved edit star Assessment auto_fix_high AI Assessment…" at bounding box center [362, 263] width 725 height 526
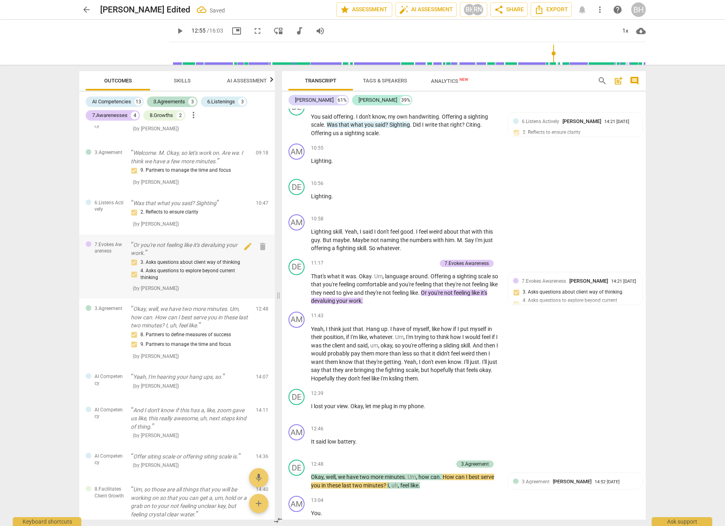
scroll to position [1504, 0]
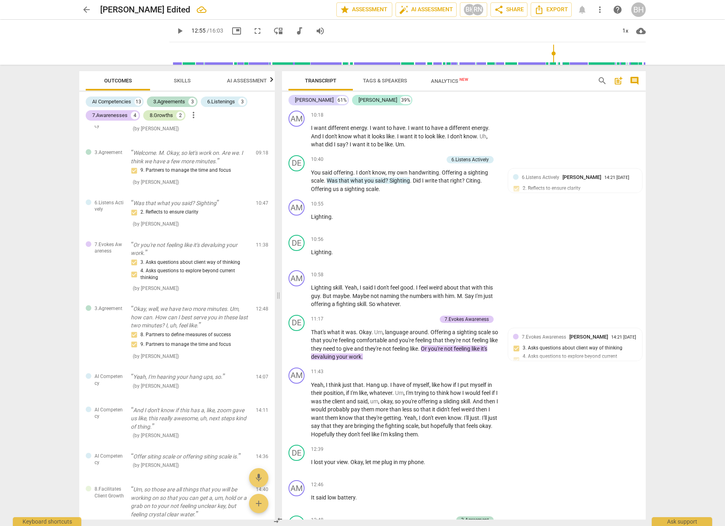
click at [158, 115] on div "8.Growths" at bounding box center [161, 115] width 23 height 8
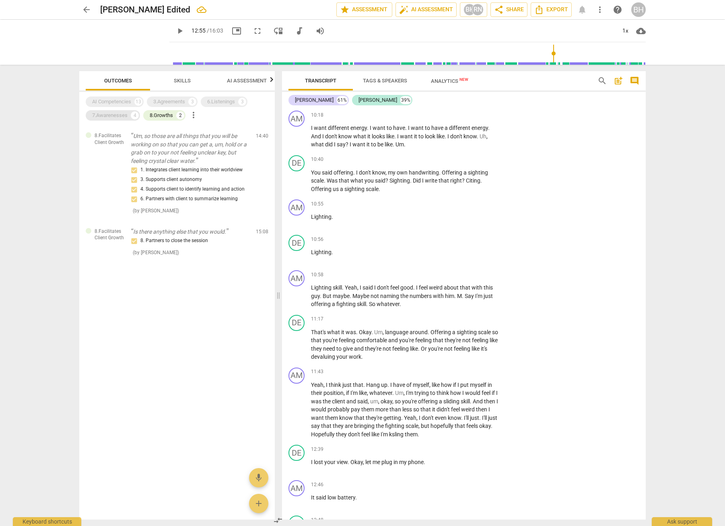
scroll to position [0, 0]
click at [100, 119] on div "7.Awarenesses 4" at bounding box center [113, 115] width 54 height 10
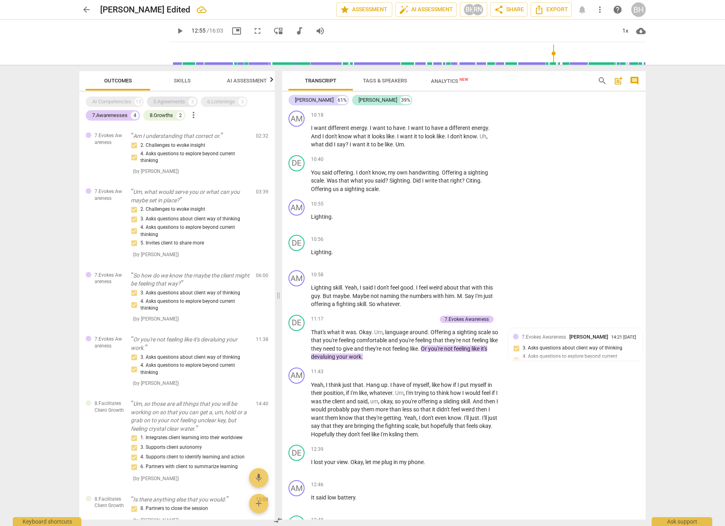
click at [176, 102] on div "3.Agreements" at bounding box center [169, 102] width 32 height 8
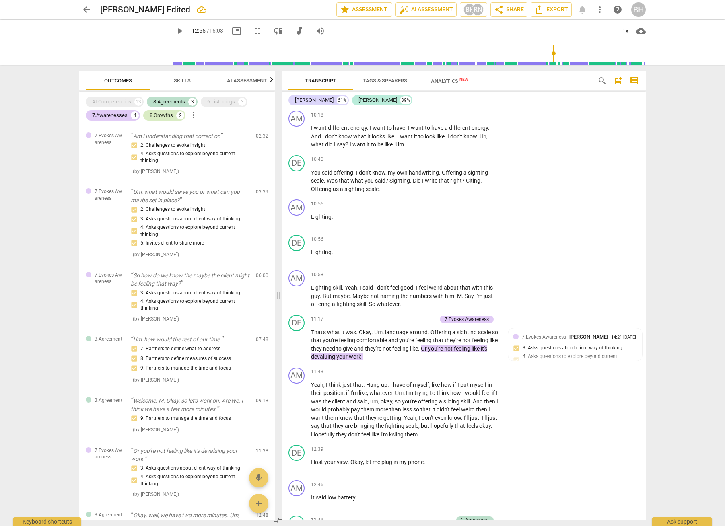
drag, startPoint x: 165, startPoint y: 113, endPoint x: 144, endPoint y: 117, distance: 21.7
click at [165, 113] on div "8.Growths" at bounding box center [161, 115] width 23 height 8
click at [121, 120] on div "7.Awarenesses 4" at bounding box center [113, 115] width 54 height 10
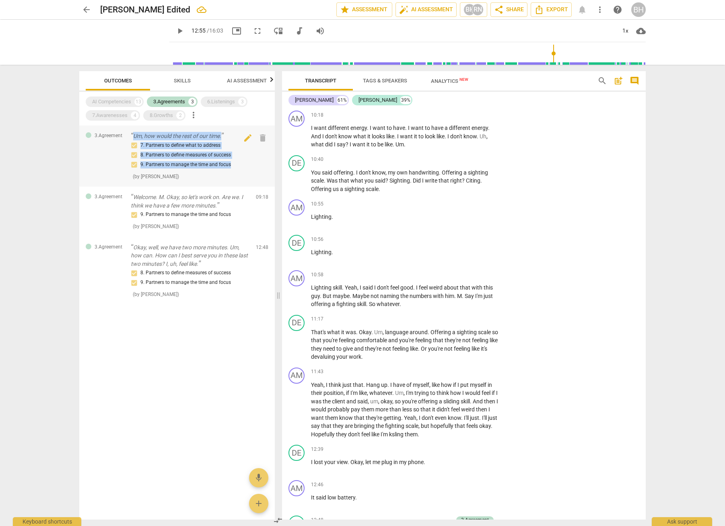
drag, startPoint x: 245, startPoint y: 166, endPoint x: 129, endPoint y: 134, distance: 120.5
click at [129, 134] on div "3.Agreement Um, how would the rest of our time. 7. Partners to define what to a…" at bounding box center [176, 155] width 195 height 61
copy div "Um, how would the rest of our time. 7. Partners to define what to address 8. Pa…"
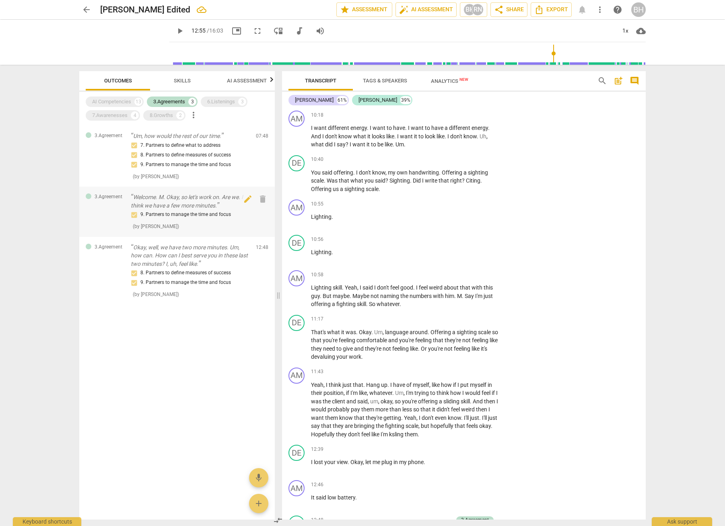
click at [195, 217] on div "9. Partners to manage the time and focus" at bounding box center [190, 215] width 119 height 10
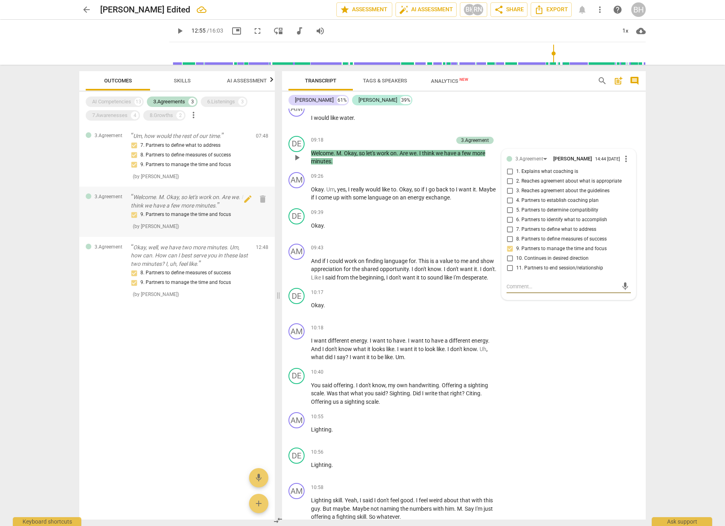
click at [238, 216] on div "9. Partners to manage the time and focus" at bounding box center [190, 215] width 119 height 10
drag, startPoint x: 241, startPoint y: 216, endPoint x: 148, endPoint y: 201, distance: 93.5
click at [148, 201] on div "Welcome. M. Okay, so let's work on. Are we. I think we have a few more minutes.…" at bounding box center [190, 211] width 119 height 37
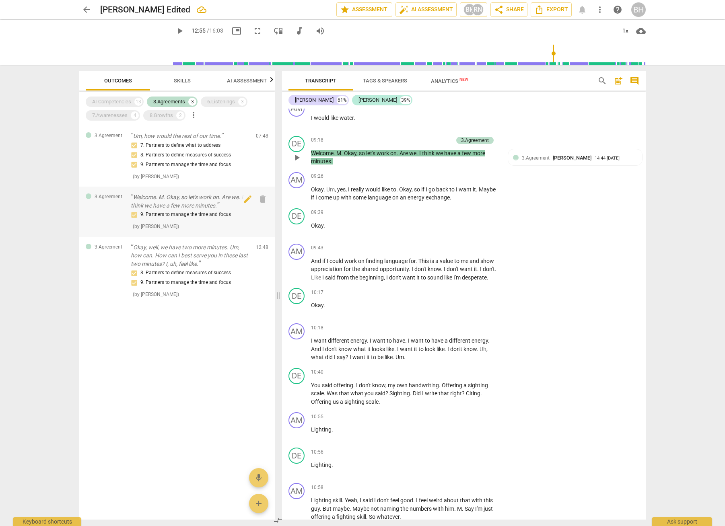
click at [147, 200] on p "Welcome. M. Okay, so let's work on. Are we. I think we have a few more minutes." at bounding box center [190, 201] width 119 height 16
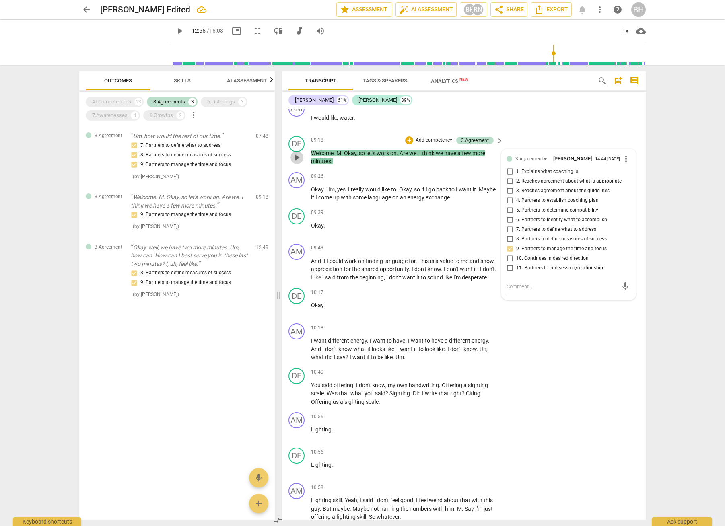
click at [300, 162] on span "play_arrow" at bounding box center [297, 158] width 10 height 10
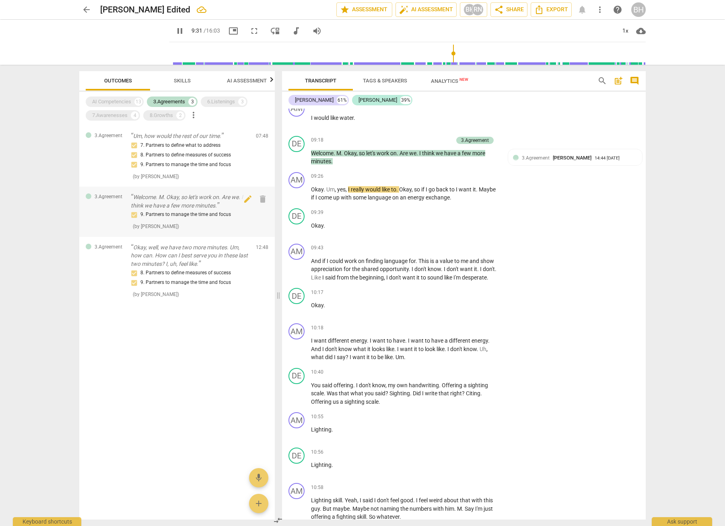
click at [242, 211] on div "9. Partners to manage the time and focus" at bounding box center [190, 215] width 119 height 10
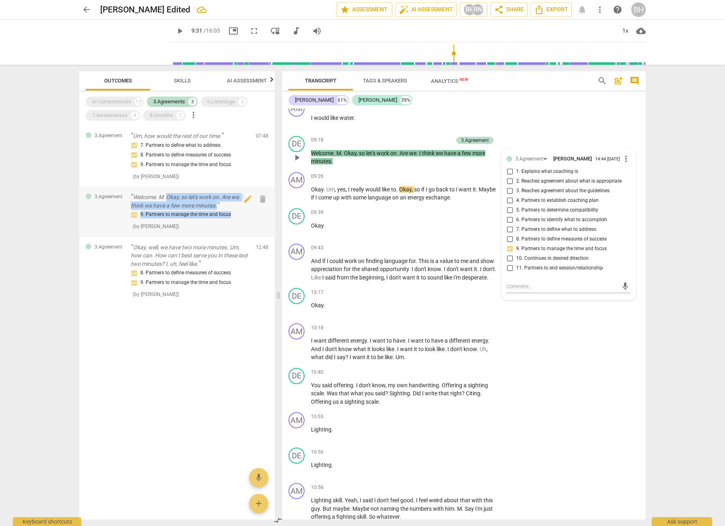
drag, startPoint x: 213, startPoint y: 215, endPoint x: 168, endPoint y: 197, distance: 48.8
click at [168, 197] on div "Welcome. M. Okay, so let's work on. Are we. I think we have a few more minutes.…" at bounding box center [190, 211] width 119 height 37
copy div "Okay, so let's work on. Are we. I think we have a few more minutes. 9. Partners…"
click at [212, 264] on p "Okay, well, we have two more minutes. Um, how can. How can I best serve you in …" at bounding box center [190, 255] width 119 height 25
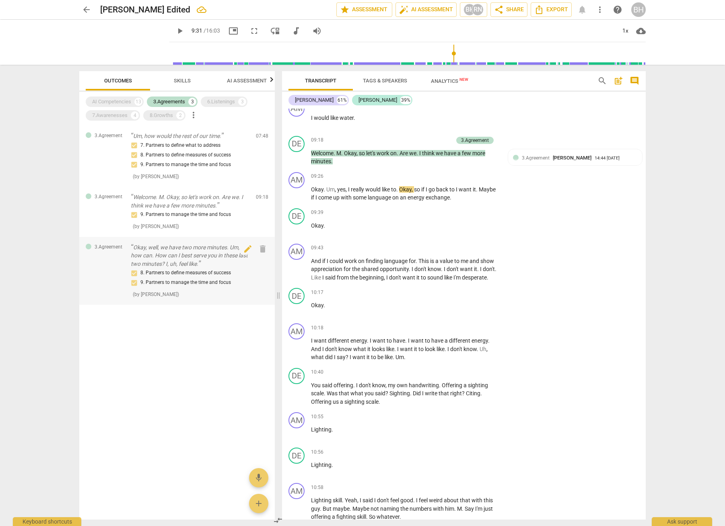
scroll to position [1884, 0]
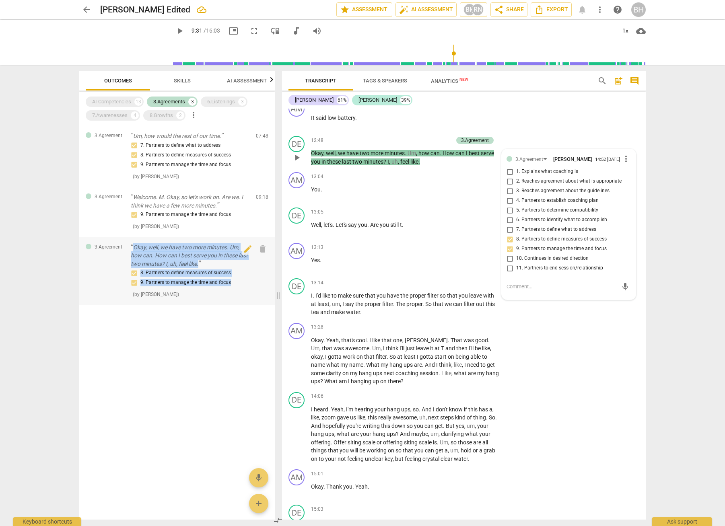
drag, startPoint x: 230, startPoint y: 281, endPoint x: 132, endPoint y: 247, distance: 104.1
click at [132, 247] on div "Okay, well, we have two more minutes. Um, how can. How can I best serve you in …" at bounding box center [190, 270] width 119 height 55
copy div "Okay, well, we have two more minutes. Um, how can. How can I best serve you in …"
click at [171, 99] on div "3.Agreements" at bounding box center [169, 102] width 32 height 8
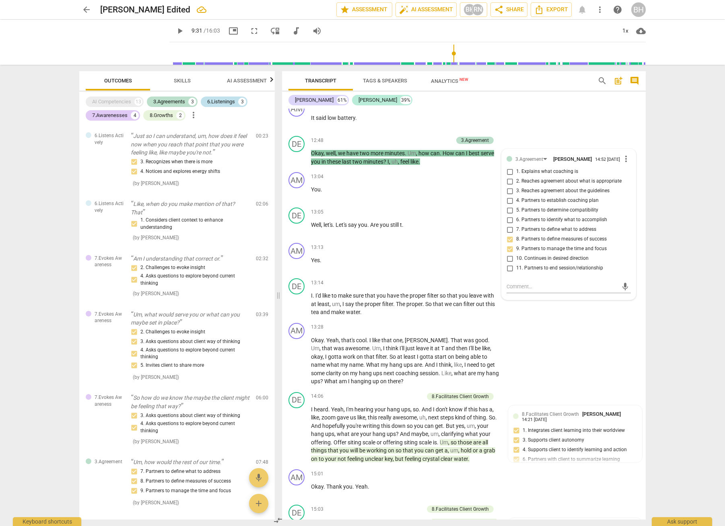
click at [218, 101] on div "6.Listenings" at bounding box center [221, 102] width 28 height 8
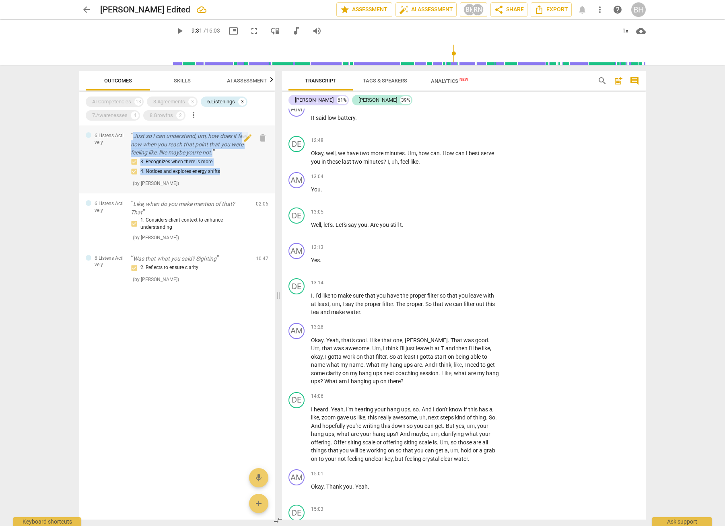
drag, startPoint x: 226, startPoint y: 171, endPoint x: 133, endPoint y: 137, distance: 99.7
click at [132, 136] on div "Just so I can understand, um, how does it feel now when you reach that point th…" at bounding box center [190, 159] width 119 height 55
copy div "Just so I can understand, um, how does it feel now when you reach that point th…"
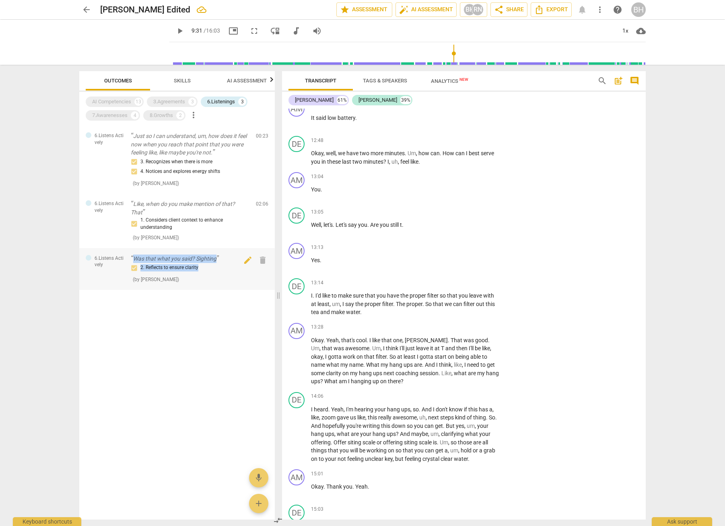
drag, startPoint x: 214, startPoint y: 268, endPoint x: 129, endPoint y: 260, distance: 85.2
click at [129, 260] on div "6.Listens Actively Was that what you said? Sighting 2. Reflects to ensure clari…" at bounding box center [176, 269] width 195 height 42
copy div "Was that what you said? Sighting 2. Reflects to ensure clarity"
click at [105, 117] on div "7.Awarenesses" at bounding box center [109, 115] width 35 height 8
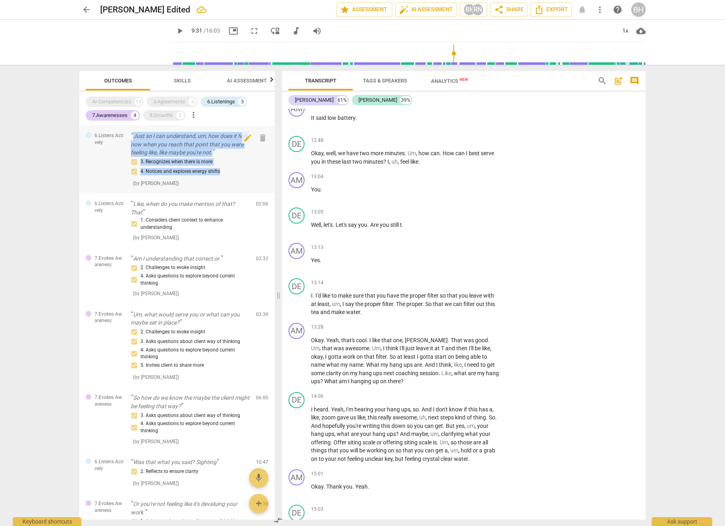
drag, startPoint x: 205, startPoint y: 170, endPoint x: 128, endPoint y: 142, distance: 82.2
click at [129, 136] on div "6.Listens Actively Just so I can understand, um, how does it feel now when you …" at bounding box center [176, 159] width 195 height 68
click at [222, 100] on div "6.Listenings" at bounding box center [221, 102] width 28 height 8
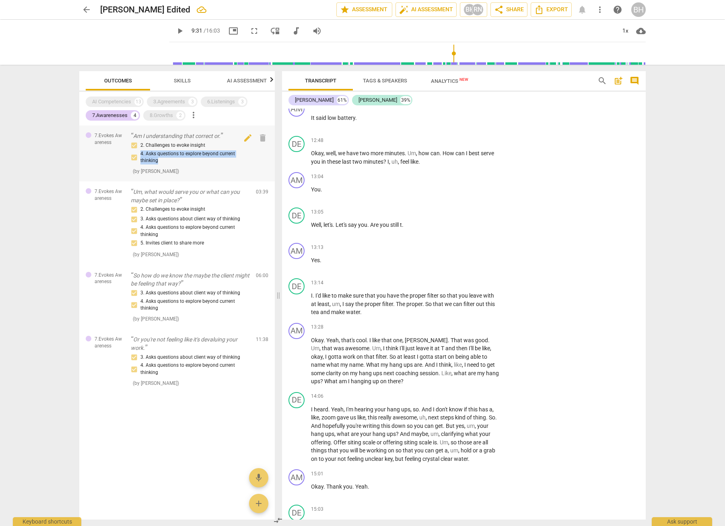
drag, startPoint x: 170, startPoint y: 163, endPoint x: 152, endPoint y: 160, distance: 18.3
click at [140, 153] on div "2. Challenges to evoke insight 4. Asks questions to explore beyond current thin…" at bounding box center [190, 153] width 119 height 24
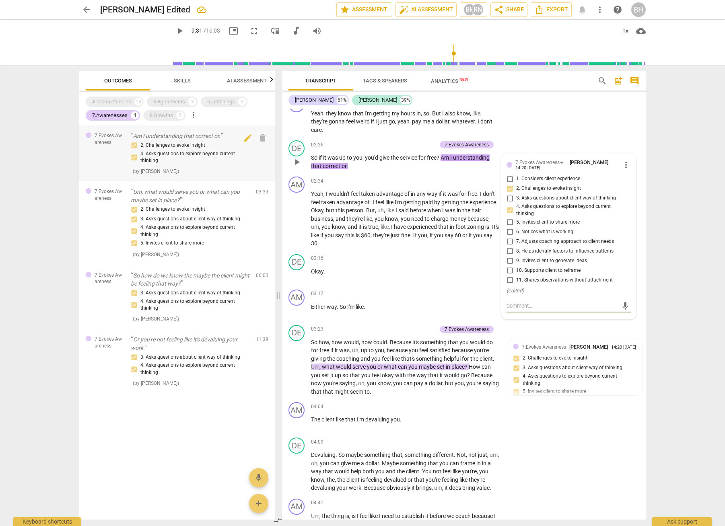
click at [171, 164] on div "2. Challenges to evoke insight 4. Asks questions to explore beyond current thin…" at bounding box center [190, 158] width 119 height 35
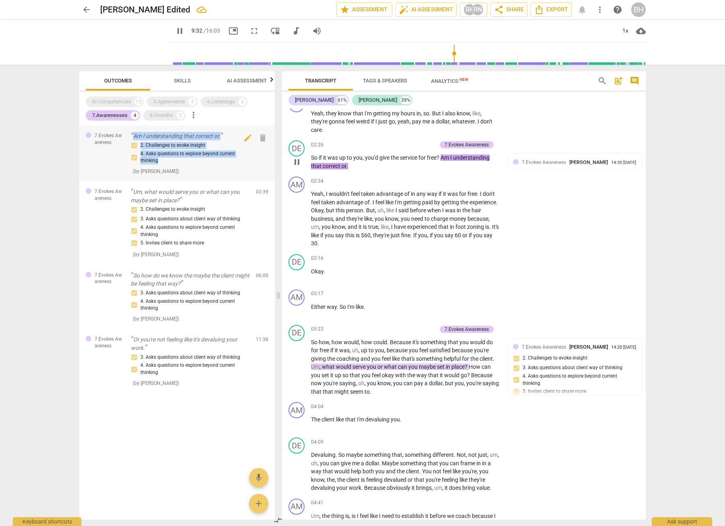
drag, startPoint x: 149, startPoint y: 155, endPoint x: 129, endPoint y: 138, distance: 26.8
click at [130, 136] on div "7.Evokes Awareness Am I understanding that correct or. 2. Challenges to evoke i…" at bounding box center [176, 153] width 195 height 56
click at [175, 32] on span "pause" at bounding box center [180, 31] width 10 height 10
type input "575"
copy div "Am I understanding that correct or. 2. Challenges to evoke insight 4. Asks ques…"
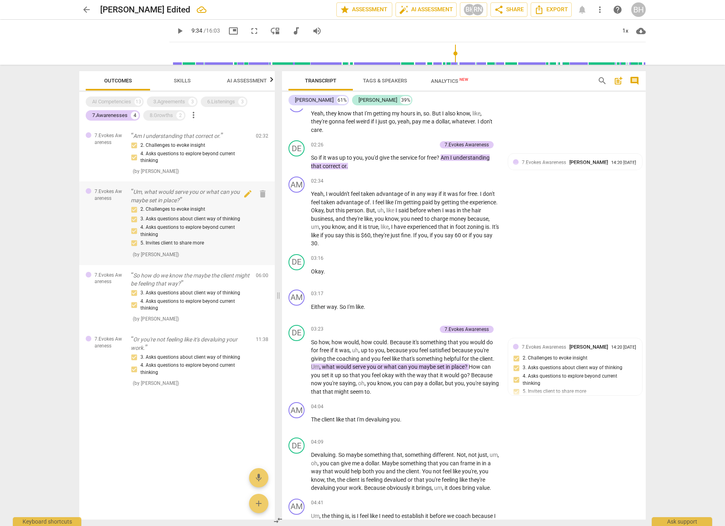
click at [192, 230] on div "2. Challenges to evoke insight 3. Asks questions about client way of thinking 4…" at bounding box center [190, 226] width 119 height 43
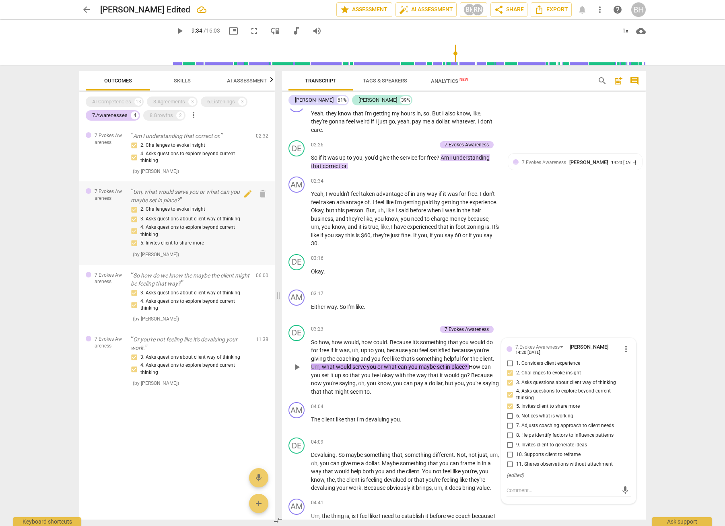
click at [167, 237] on div "2. Challenges to evoke insight 3. Asks questions about client way of thinking 4…" at bounding box center [190, 226] width 119 height 43
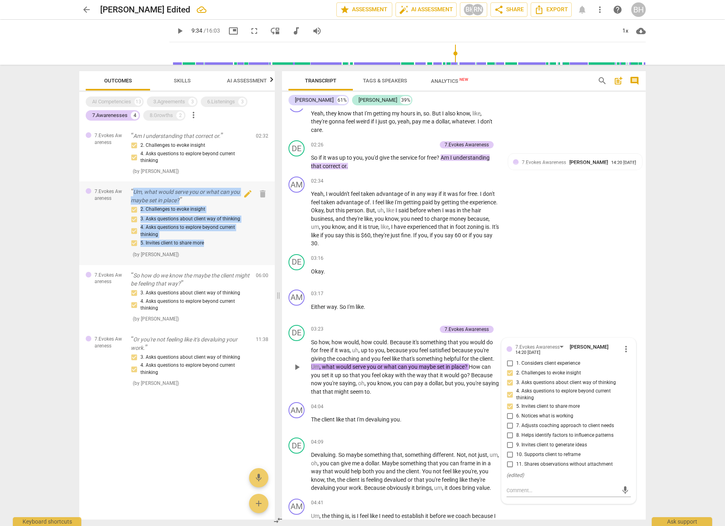
drag, startPoint x: 211, startPoint y: 242, endPoint x: 131, endPoint y: 190, distance: 94.9
click at [131, 189] on div "Um, what would serve you or what can you maybe set in place? 2. Challenges to e…" at bounding box center [190, 223] width 119 height 71
copy div "Um, what would serve you or what can you maybe set in place? 2. Challenges to e…"
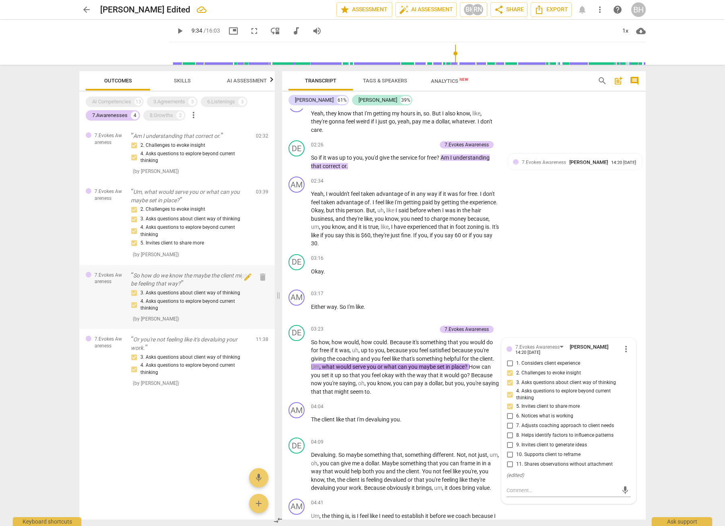
click at [224, 316] on div "3. Asks questions about client way of thinking 4. Asks questions to explore bey…" at bounding box center [190, 305] width 119 height 35
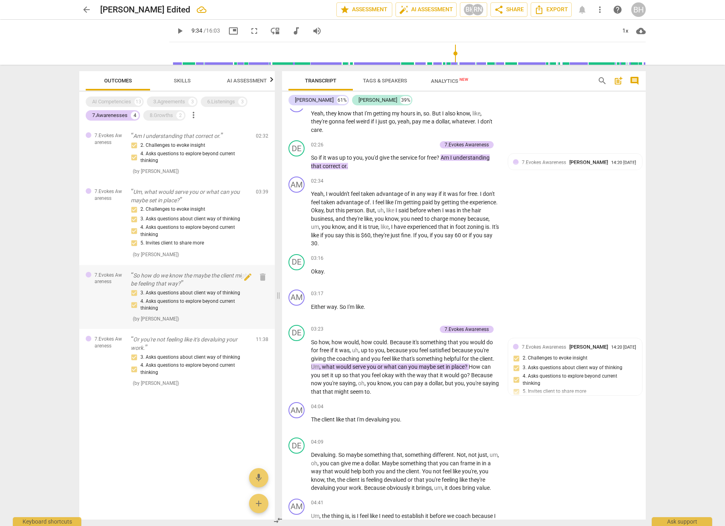
click at [179, 308] on div "3. Asks questions about client way of thinking 4. Asks questions to explore bey…" at bounding box center [190, 300] width 119 height 24
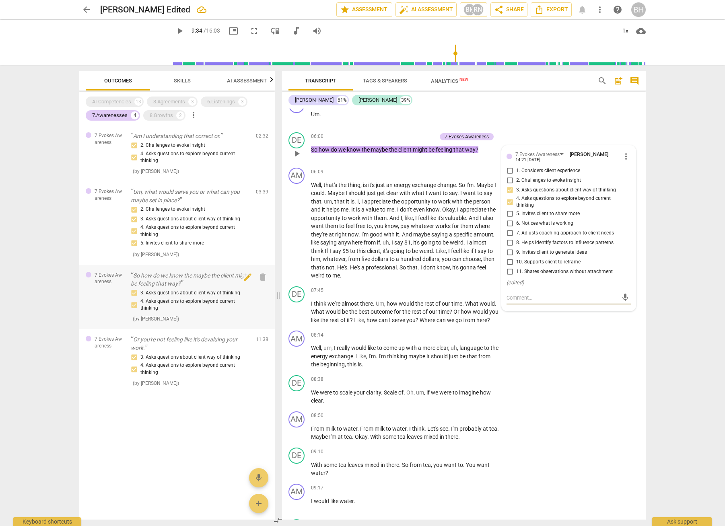
click at [165, 307] on div "3. Asks questions about client way of thinking 4. Asks questions to explore bey…" at bounding box center [190, 300] width 119 height 24
drag, startPoint x: 142, startPoint y: 295, endPoint x: 132, endPoint y: 277, distance: 20.3
click at [132, 277] on div "So how do we know the maybe the client might be feeling that way? 3. Asks quest…" at bounding box center [190, 296] width 119 height 51
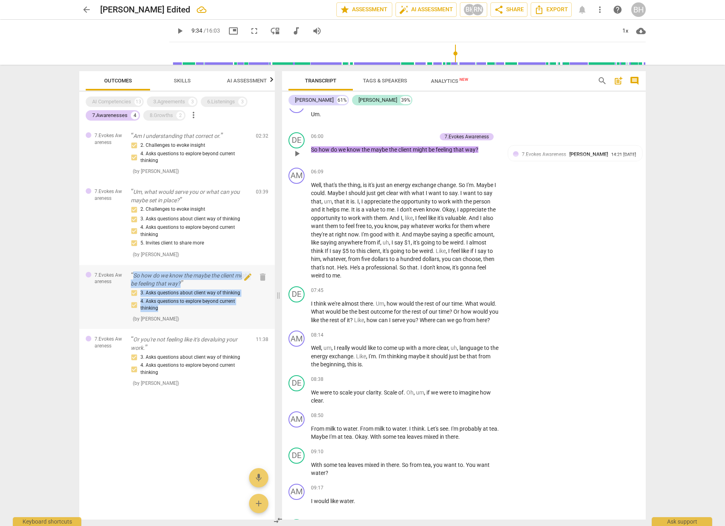
drag, startPoint x: 144, startPoint y: 307, endPoint x: 128, endPoint y: 278, distance: 33.7
click at [128, 277] on div "7.Evokes Awareness So how do we know the maybe the client might be feeling that…" at bounding box center [176, 297] width 195 height 64
copy div "So how do we know the maybe the client might be feeling that way? 3. Asks quest…"
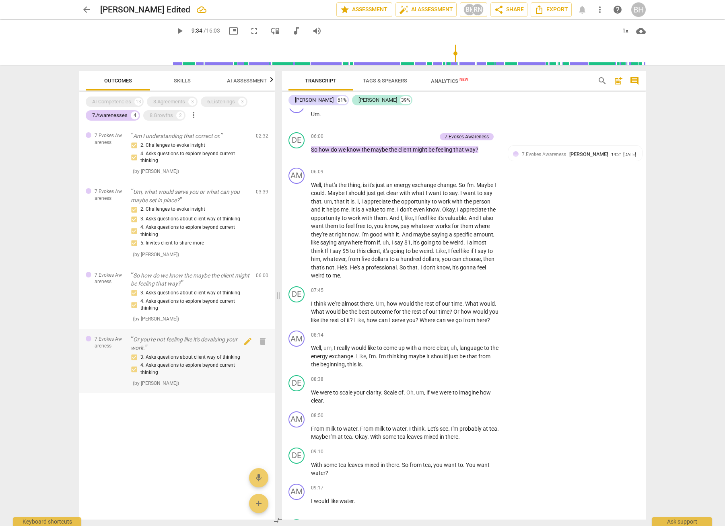
click at [195, 380] on div "3. Asks questions about client way of thinking 4. Asks questions to explore bey…" at bounding box center [190, 369] width 119 height 35
click at [156, 114] on div "8.Growths" at bounding box center [161, 115] width 23 height 8
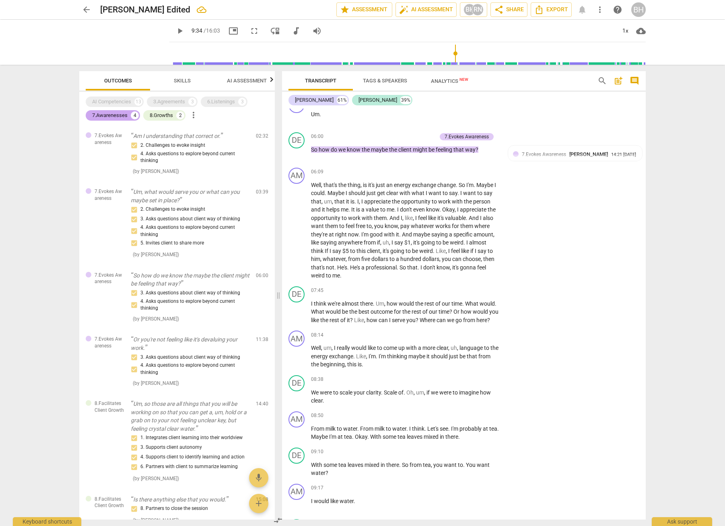
click at [124, 113] on div "7.Awarenesses" at bounding box center [109, 115] width 35 height 8
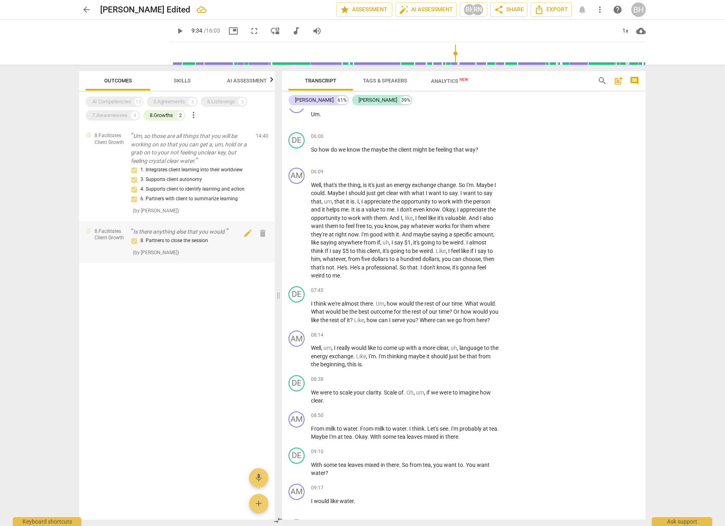
click at [181, 240] on div "8. Partners to close the session" at bounding box center [190, 241] width 119 height 10
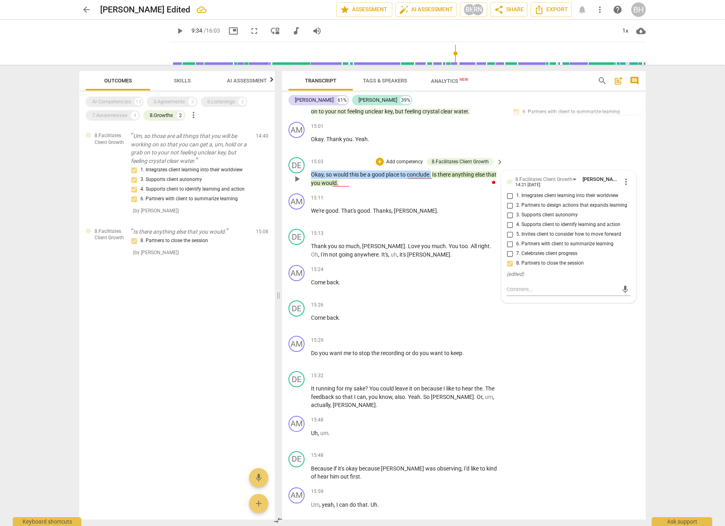
drag, startPoint x: 427, startPoint y: 199, endPoint x: 304, endPoint y: 203, distance: 123.1
click at [308, 190] on div "DE play_arrow pause 15:03 + Add competency 8.Facilitates Client Growth keyboard…" at bounding box center [463, 172] width 363 height 36
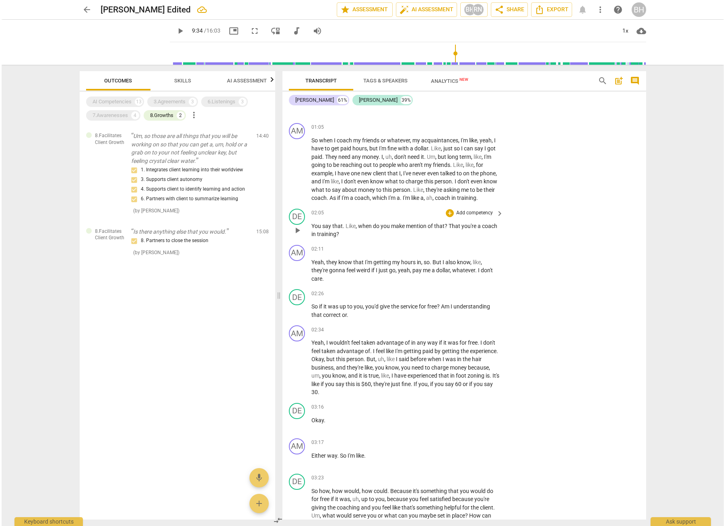
scroll to position [222, 0]
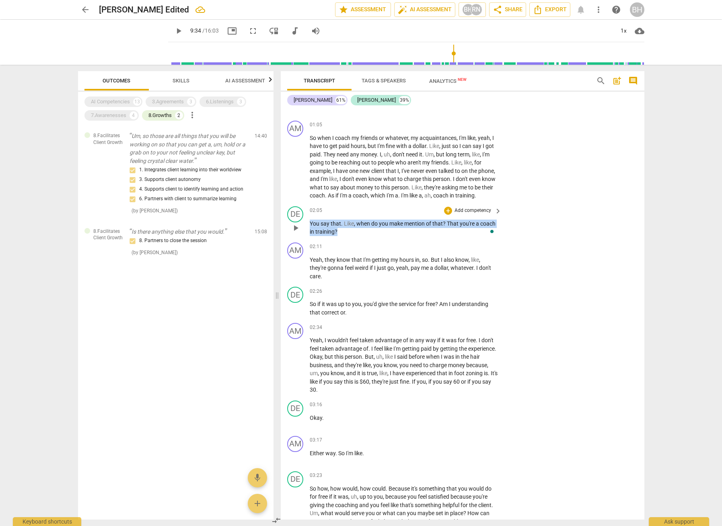
drag, startPoint x: 356, startPoint y: 238, endPoint x: 310, endPoint y: 233, distance: 46.1
click at [310, 233] on p "You say that . Like , when do you make mention of that ? That you're a coach in…" at bounding box center [404, 228] width 188 height 16
copy p "You say that . Like , when do you make mention of that ? That you're a coach in…"
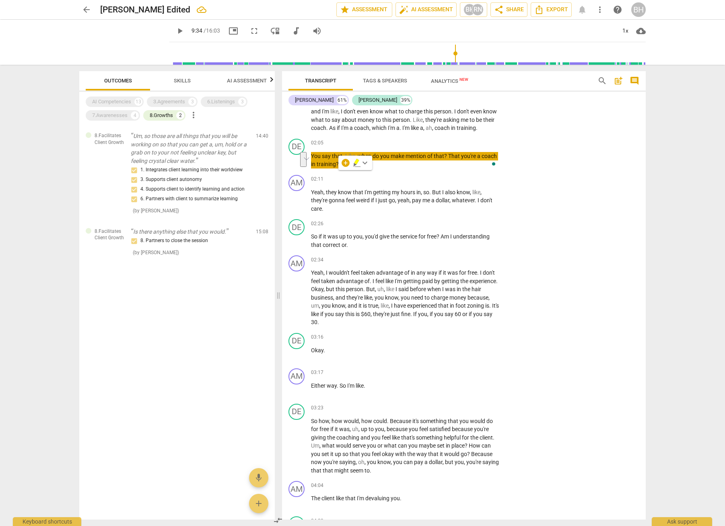
scroll to position [288, 0]
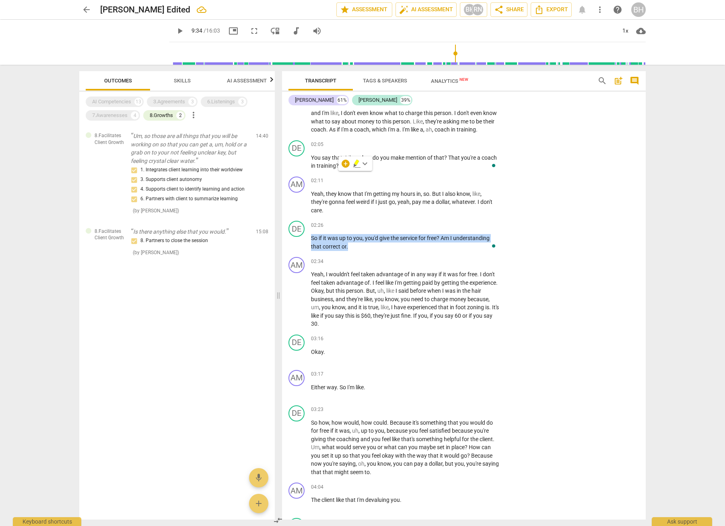
drag, startPoint x: 346, startPoint y: 255, endPoint x: 308, endPoint y: 247, distance: 39.0
click at [308, 247] on div "DE play_arrow pause 02:26 + Add competency keyboard_arrow_right So if it was up…" at bounding box center [463, 236] width 363 height 36
copy p "So if it was up to you , you'd give the service for free ? Am I understanding t…"
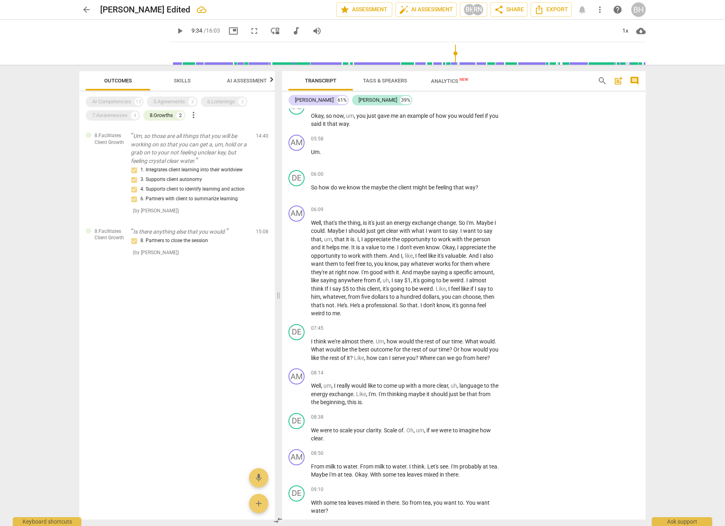
scroll to position [877, 0]
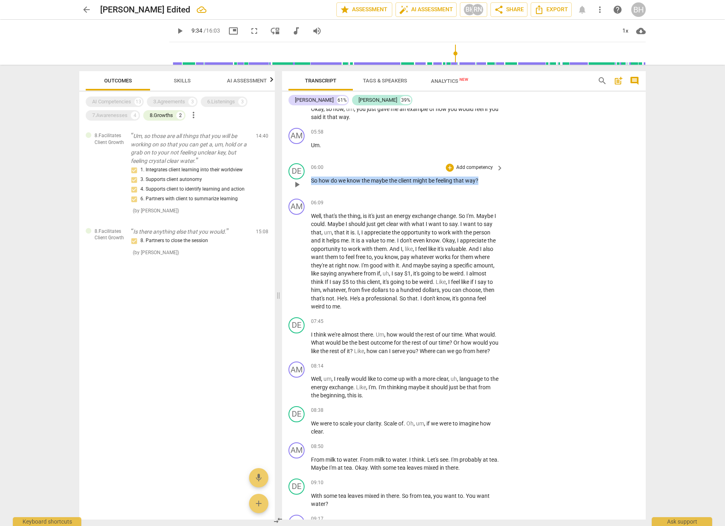
drag, startPoint x: 483, startPoint y: 197, endPoint x: 311, endPoint y: 196, distance: 172.5
click at [311, 185] on p "So how do we know the maybe the client might be feeling that way ?" at bounding box center [405, 181] width 188 height 8
click at [583, 314] on div "AM play_arrow pause 06:09 + Add competency keyboard_arrow_right Well , that's t…" at bounding box center [463, 254] width 363 height 119
